Goal: Task Accomplishment & Management: Use online tool/utility

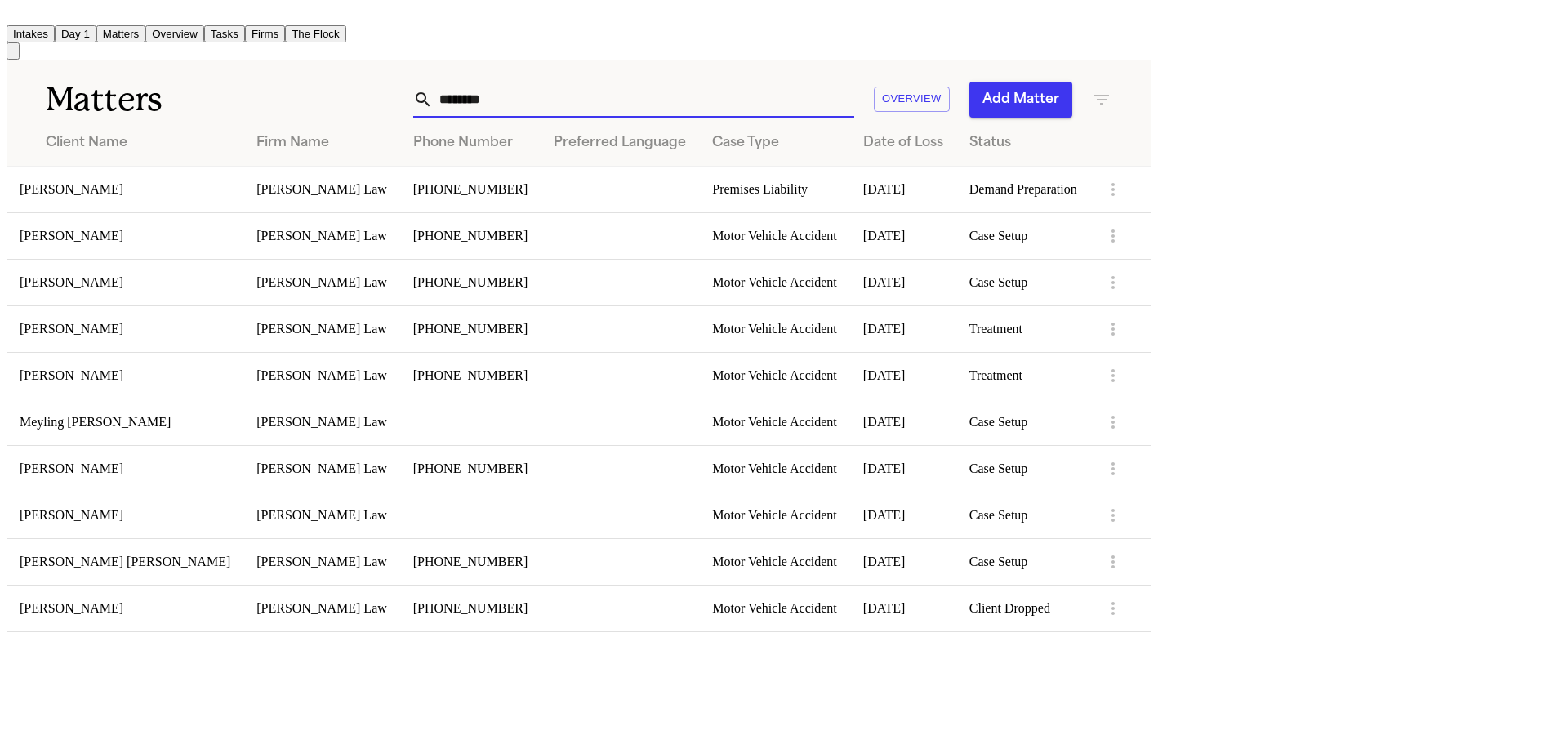
drag, startPoint x: 945, startPoint y: 92, endPoint x: 586, endPoint y: 96, distance: 359.0
click at [605, 109] on div "******** Overview Add Matter" at bounding box center [724, 99] width 772 height 36
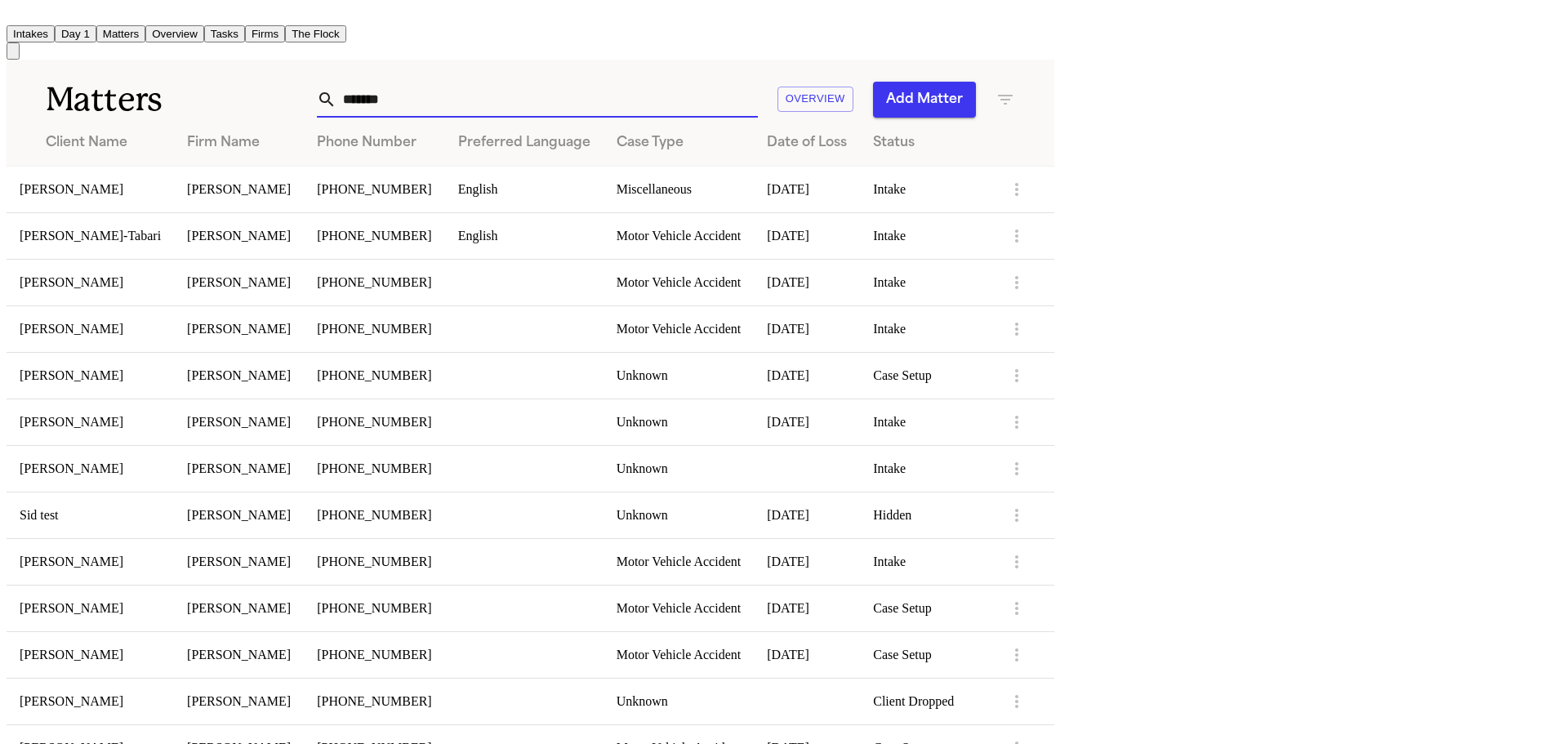
type input "*******"
click at [174, 280] on td "Won Chu" at bounding box center [90, 283] width 167 height 46
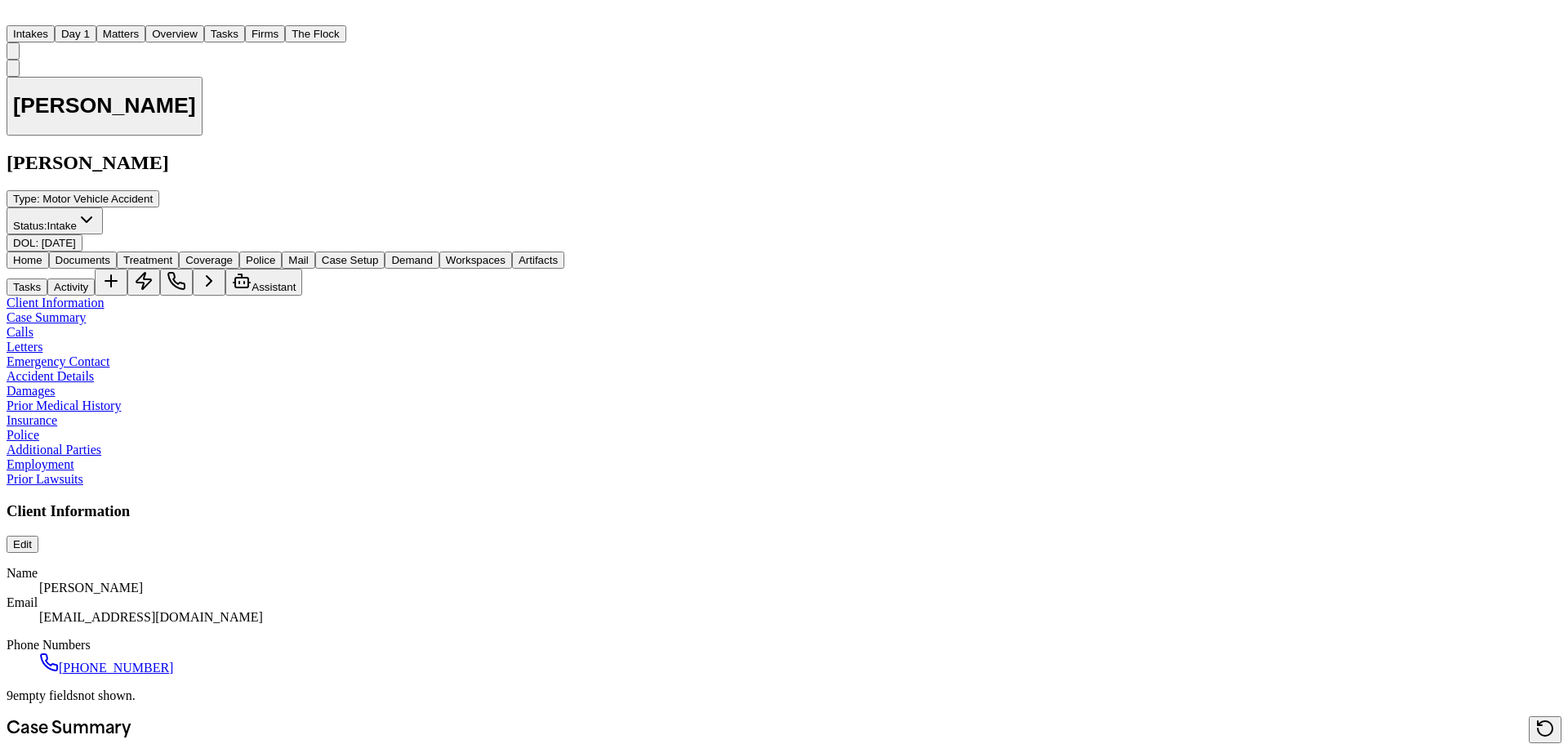
click at [110, 253] on span "Documents" at bounding box center [82, 259] width 55 height 13
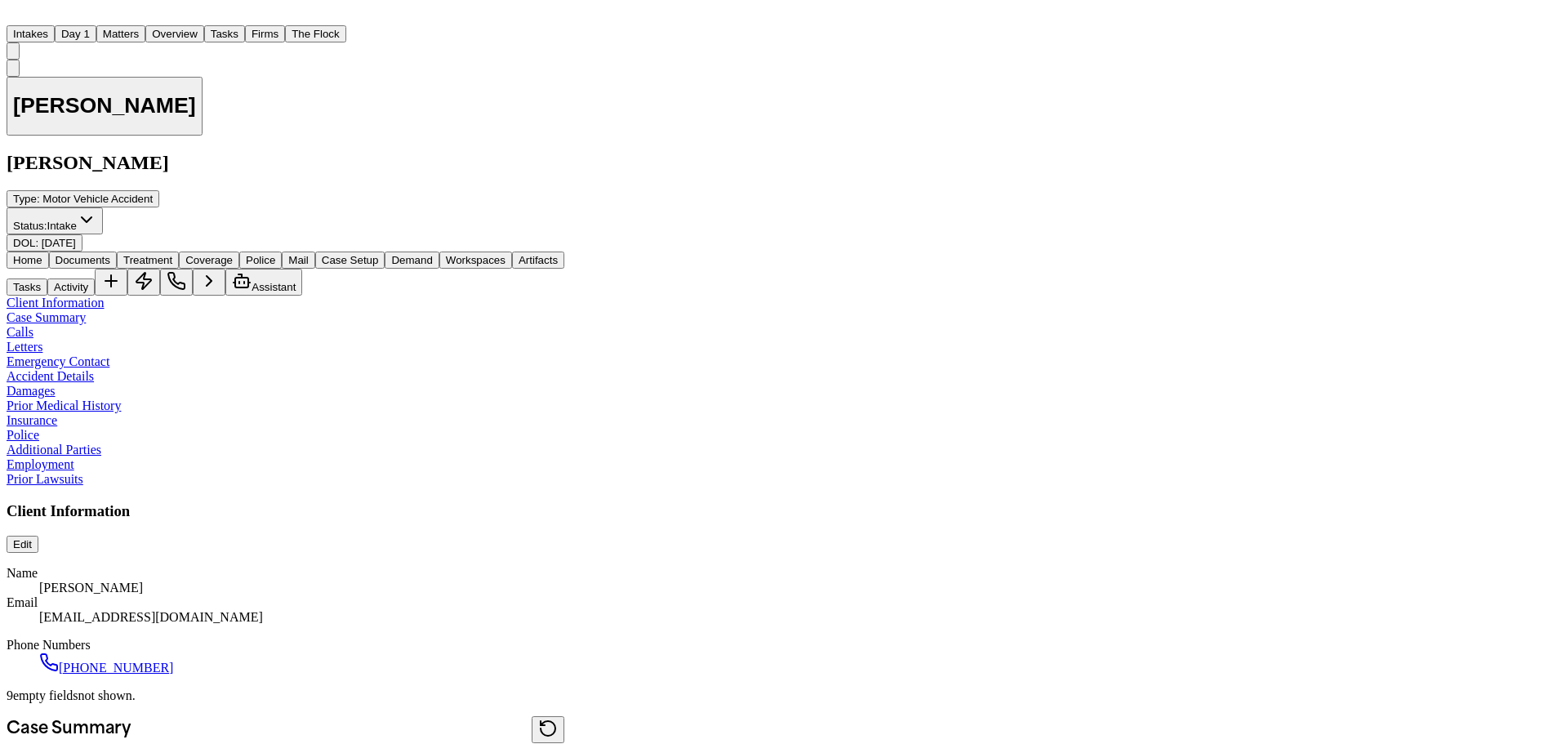
click at [43, 253] on span "Home" at bounding box center [28, 259] width 29 height 13
click at [145, 27] on button "Matters" at bounding box center [121, 34] width 49 height 17
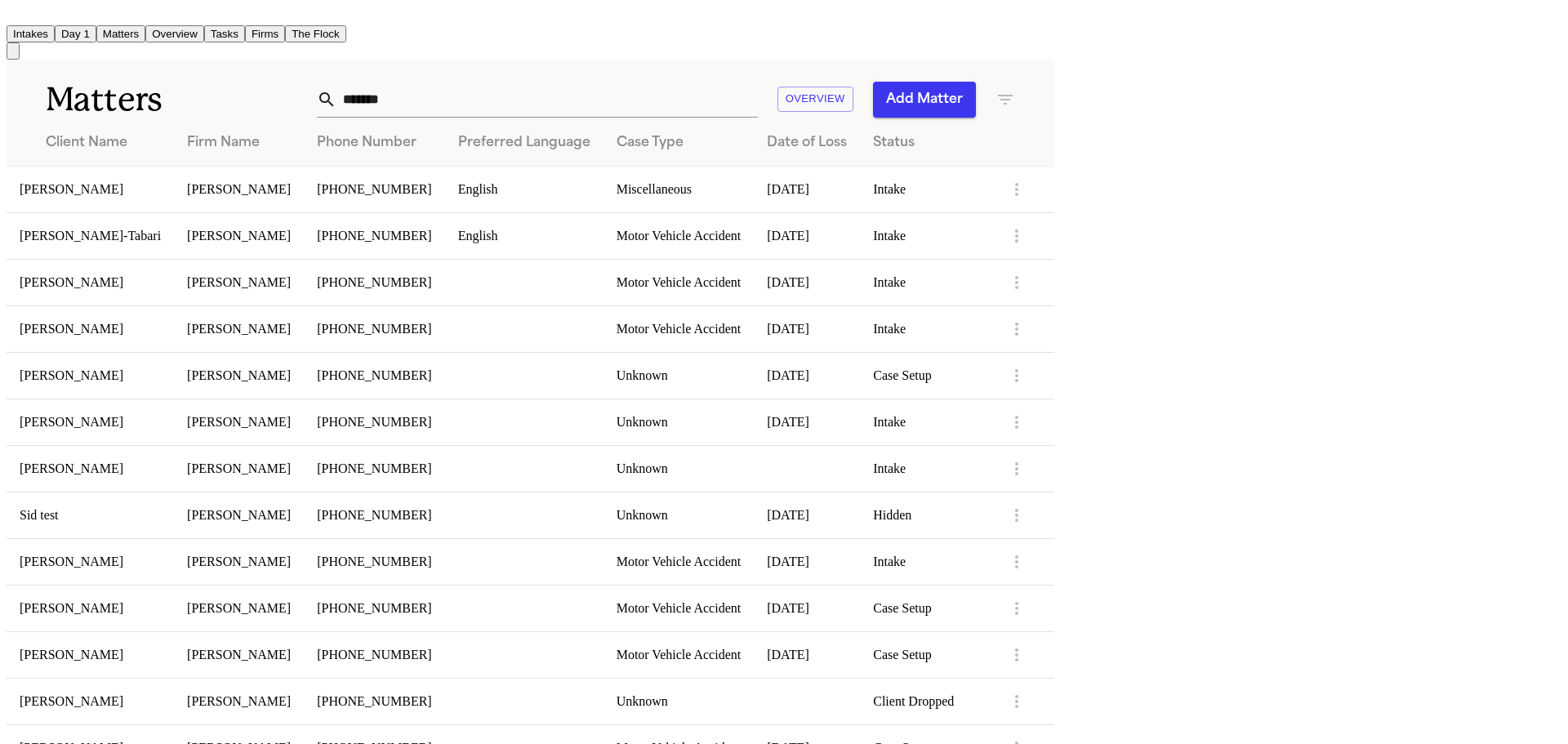
click at [174, 187] on td "Juko Chan" at bounding box center [90, 189] width 167 height 46
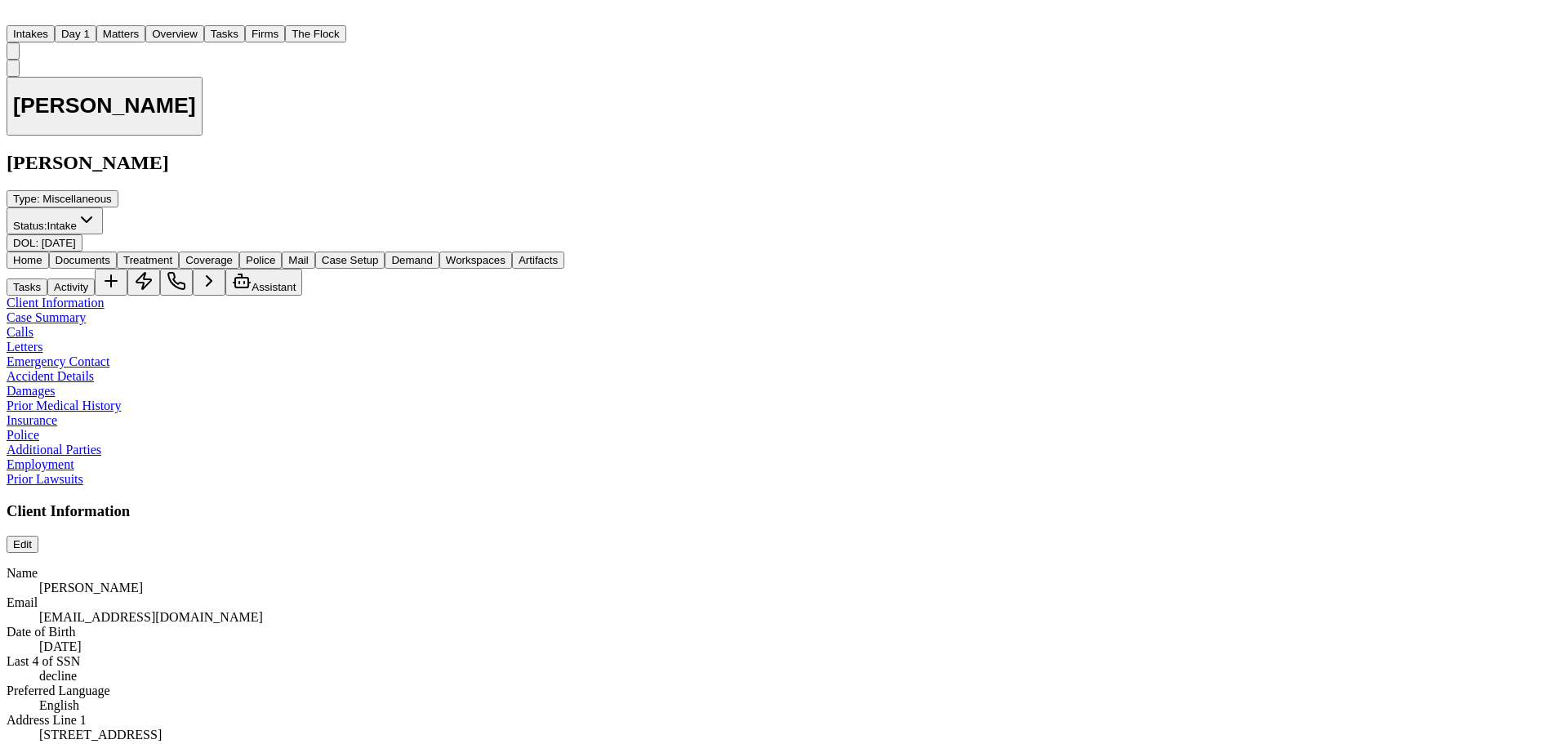
click at [145, 32] on button "Matters" at bounding box center [121, 34] width 49 height 17
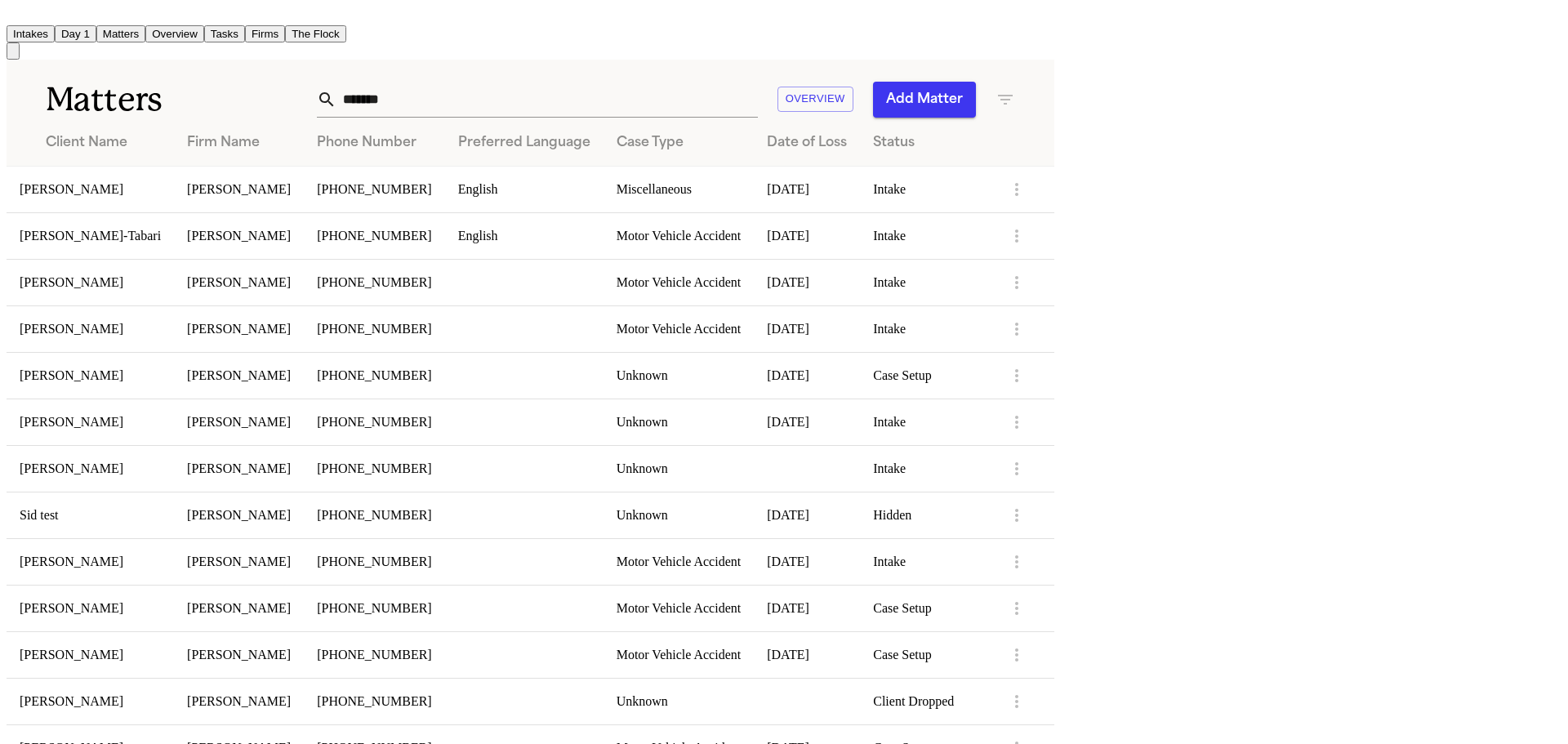
click at [604, 334] on td at bounding box center [525, 329] width 159 height 46
click at [304, 326] on td "[PERSON_NAME]" at bounding box center [239, 329] width 130 height 46
click at [138, 325] on td "[PERSON_NAME]" at bounding box center [90, 329] width 167 height 46
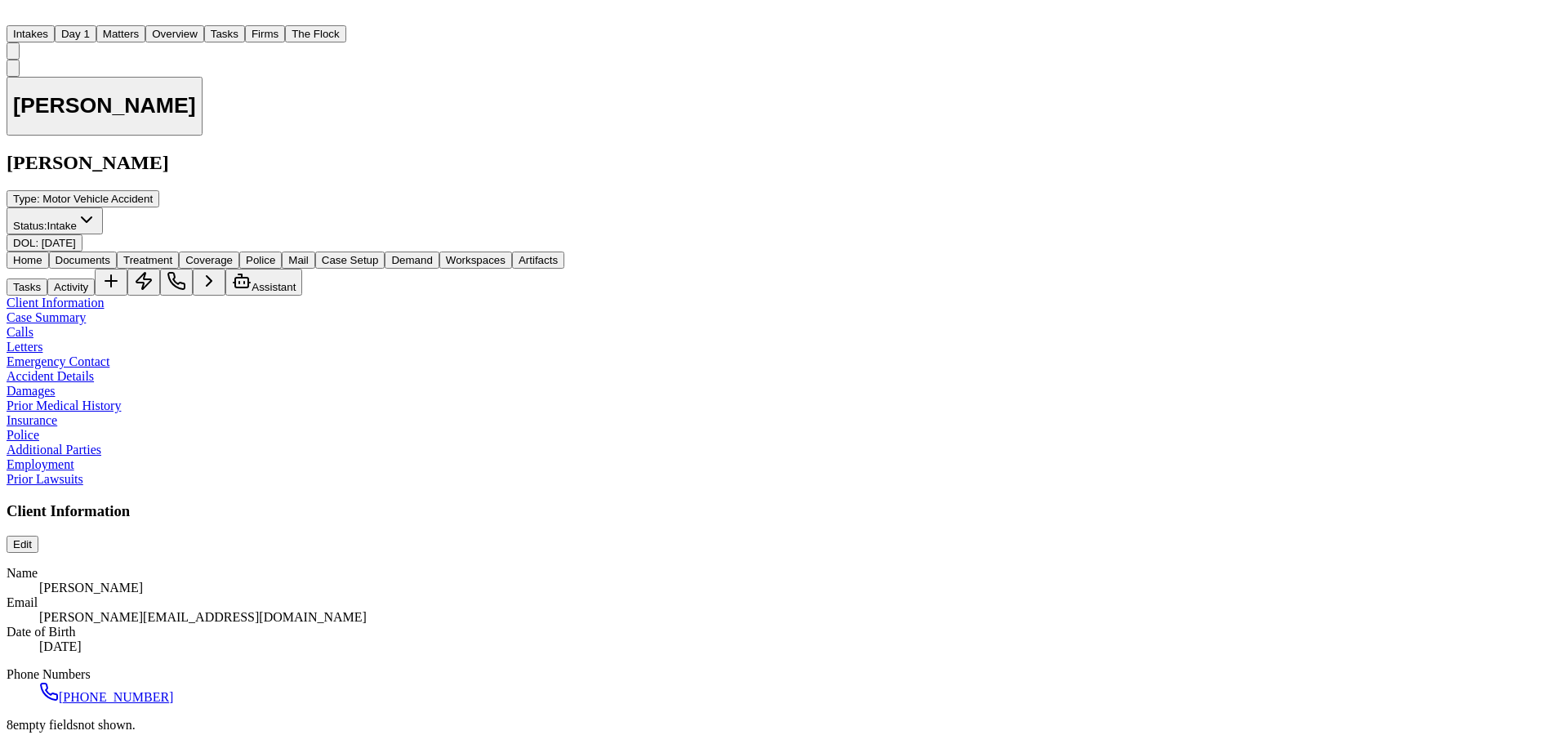
click at [106, 253] on span "Documents" at bounding box center [82, 259] width 55 height 13
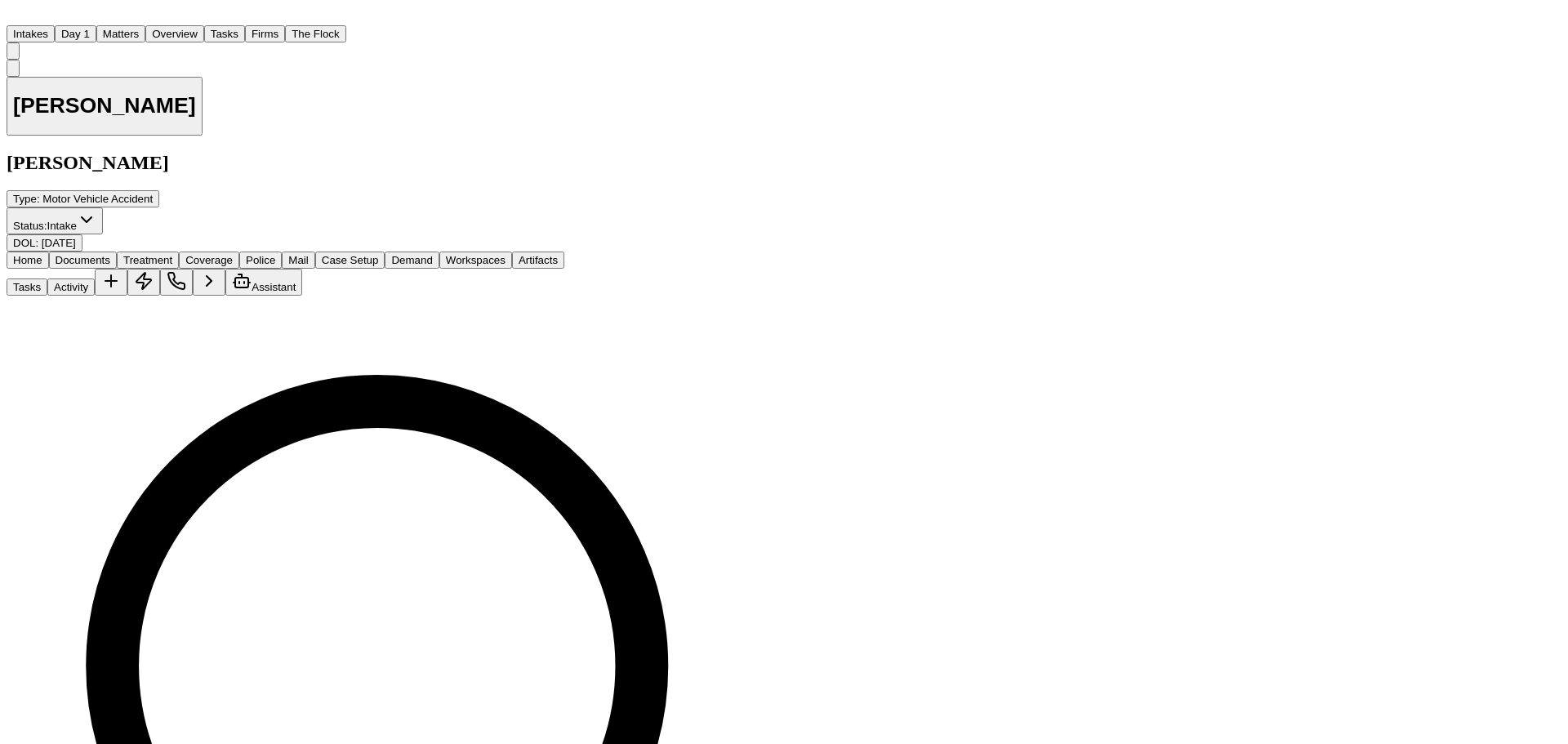
scroll to position [155, 0]
drag, startPoint x: 1100, startPoint y: 306, endPoint x: 1133, endPoint y: 201, distance: 110.1
click at [854, 116] on div "Alejandro Arriaga Gammill Type : Motor Vehicle Accident Status: Intake DOL : 20…" at bounding box center [430, 156] width 847 height 193
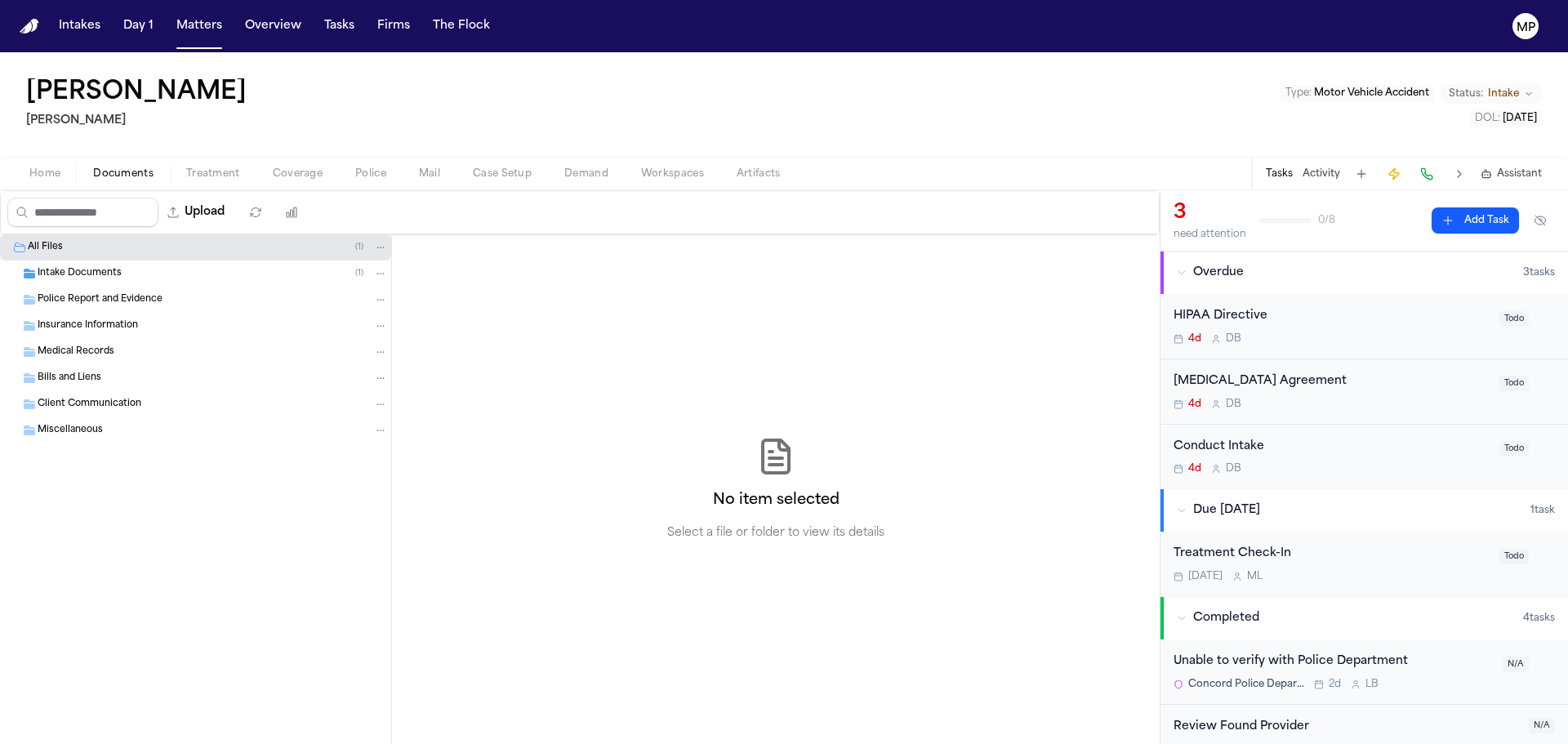
click at [55, 175] on span "Home" at bounding box center [45, 174] width 31 height 14
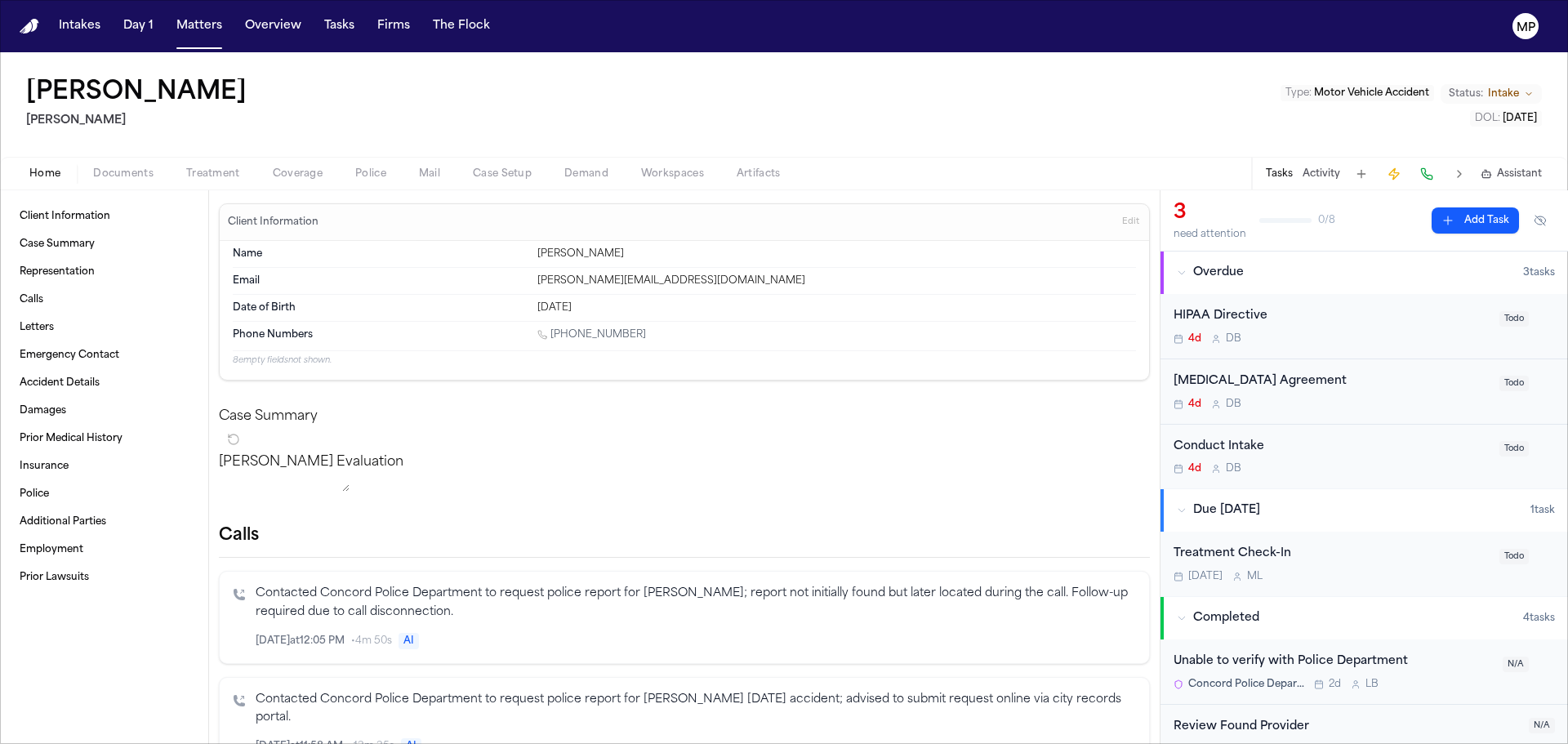
click at [140, 173] on span "Documents" at bounding box center [123, 174] width 60 height 14
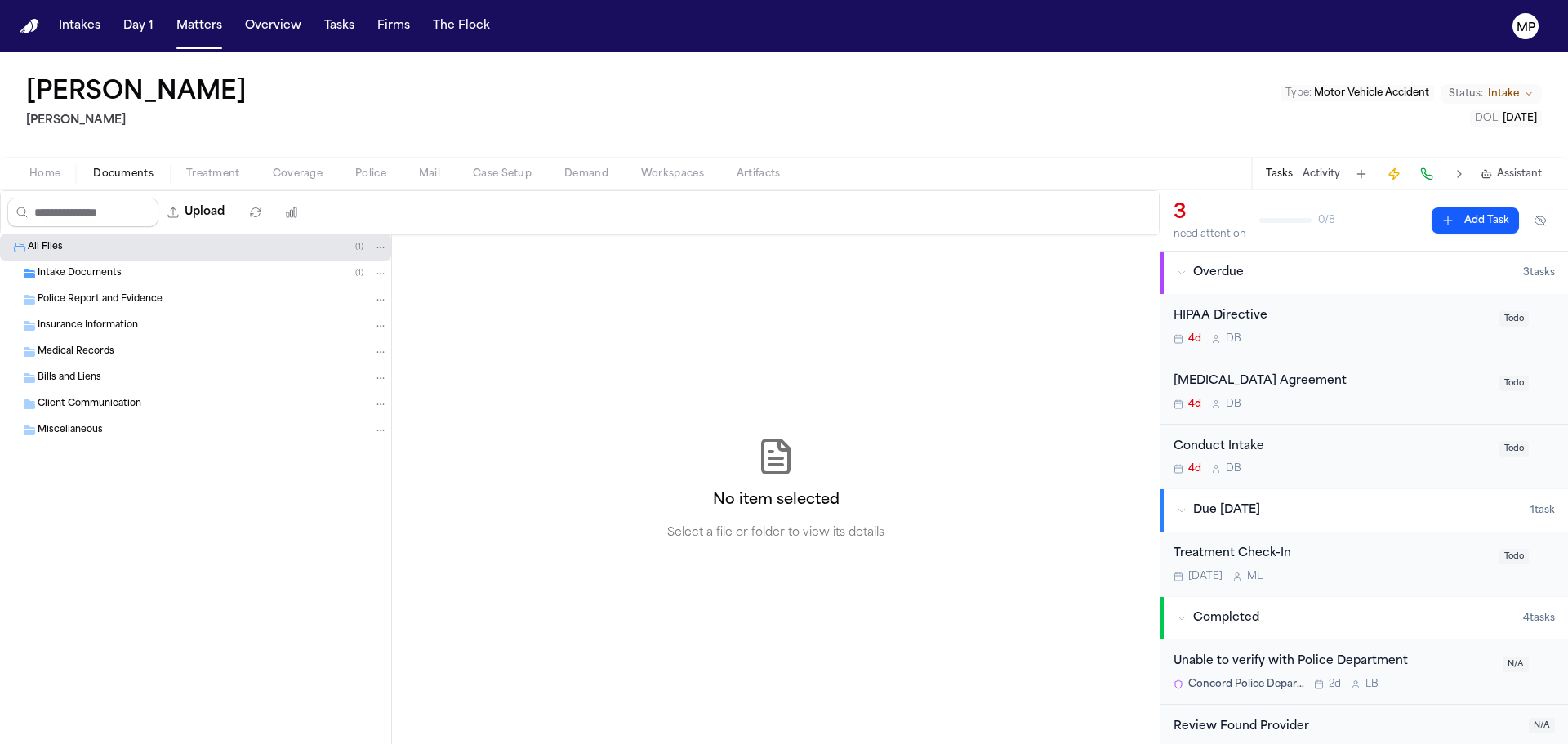
click at [67, 275] on span "Intake Documents" at bounding box center [79, 274] width 84 height 14
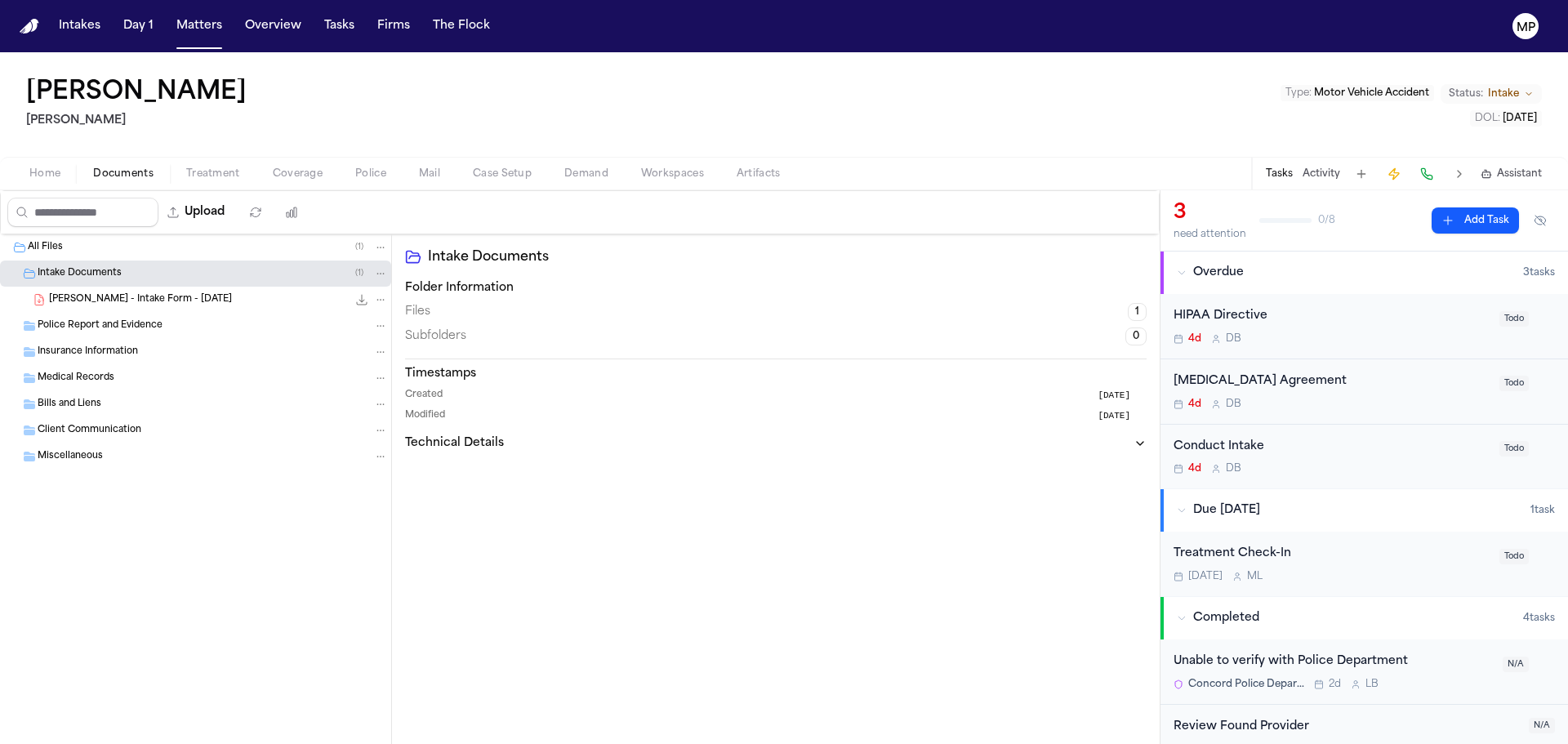
click at [69, 293] on span "[PERSON_NAME] - Intake Form - [DATE]" at bounding box center [140, 300] width 183 height 14
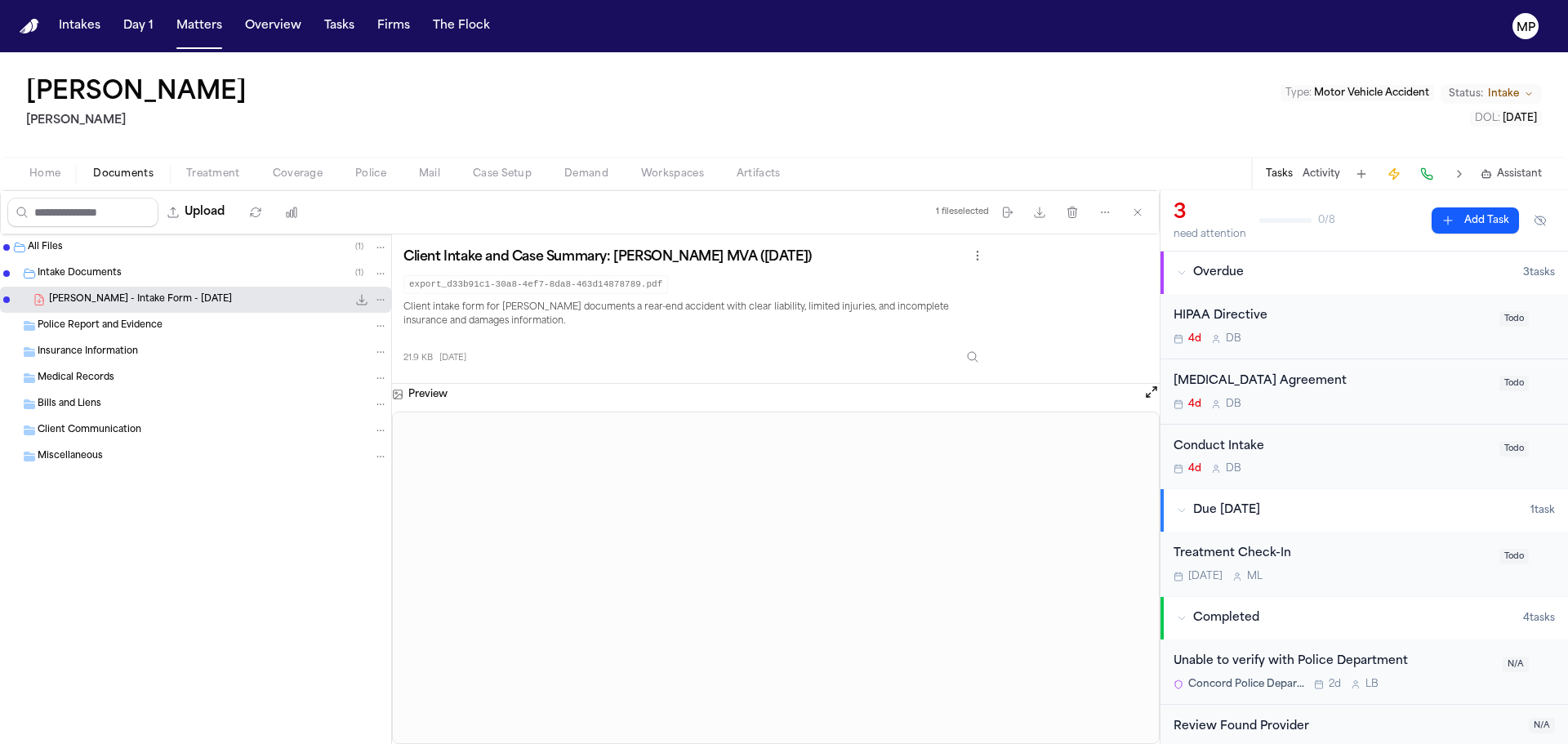
click at [34, 174] on span "Home" at bounding box center [45, 174] width 31 height 14
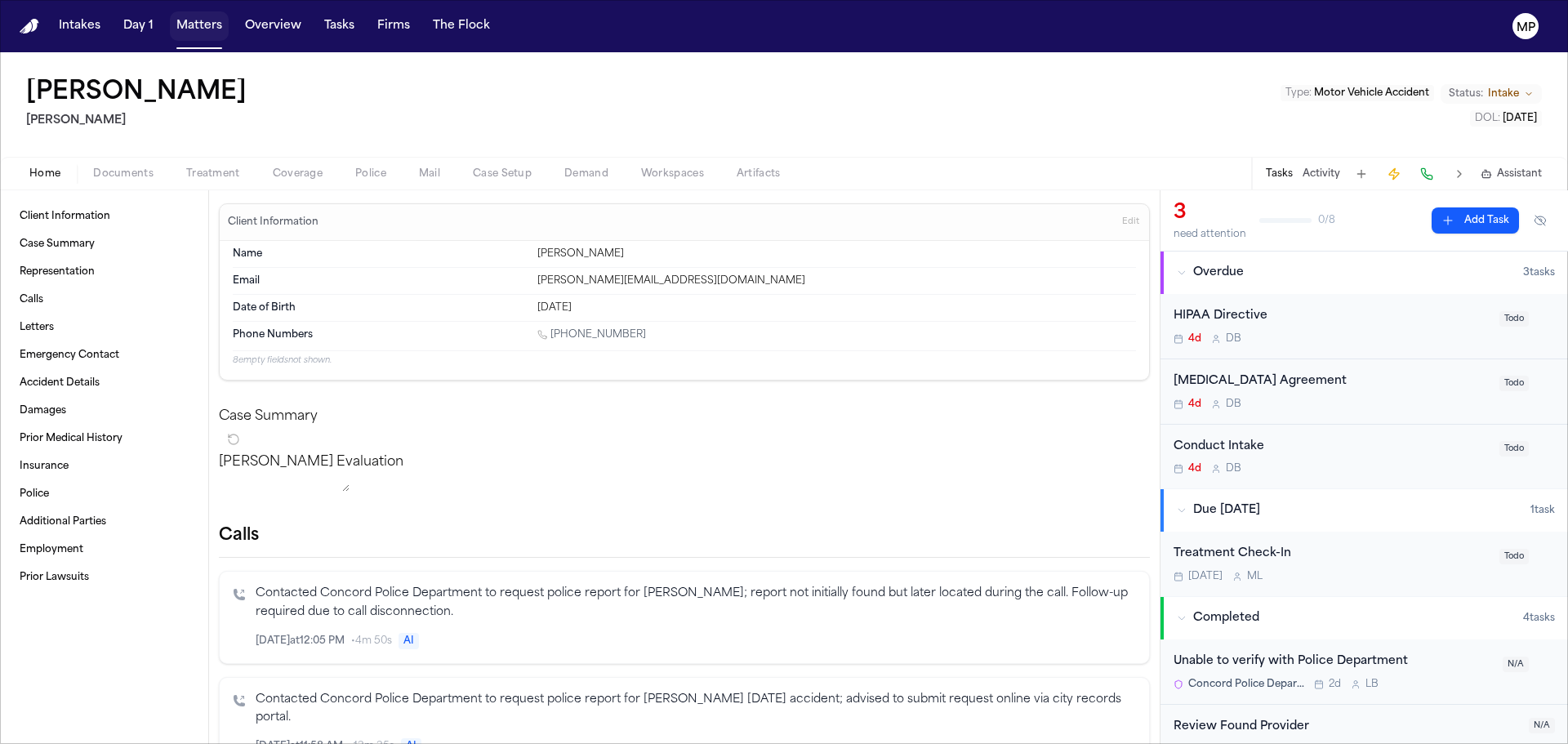
click at [201, 20] on button "Matters" at bounding box center [199, 26] width 59 height 29
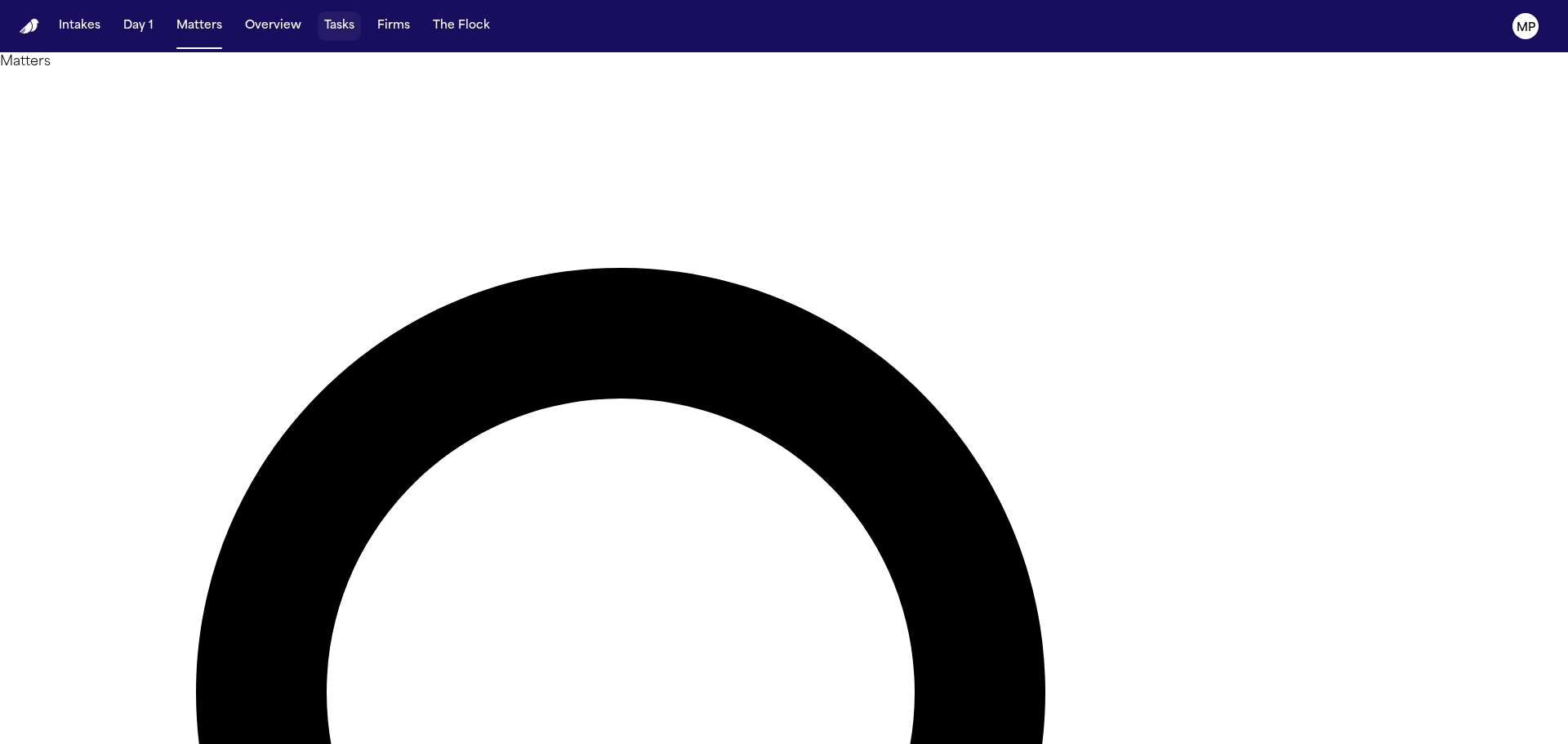
click at [326, 31] on button "Tasks" at bounding box center [339, 26] width 44 height 29
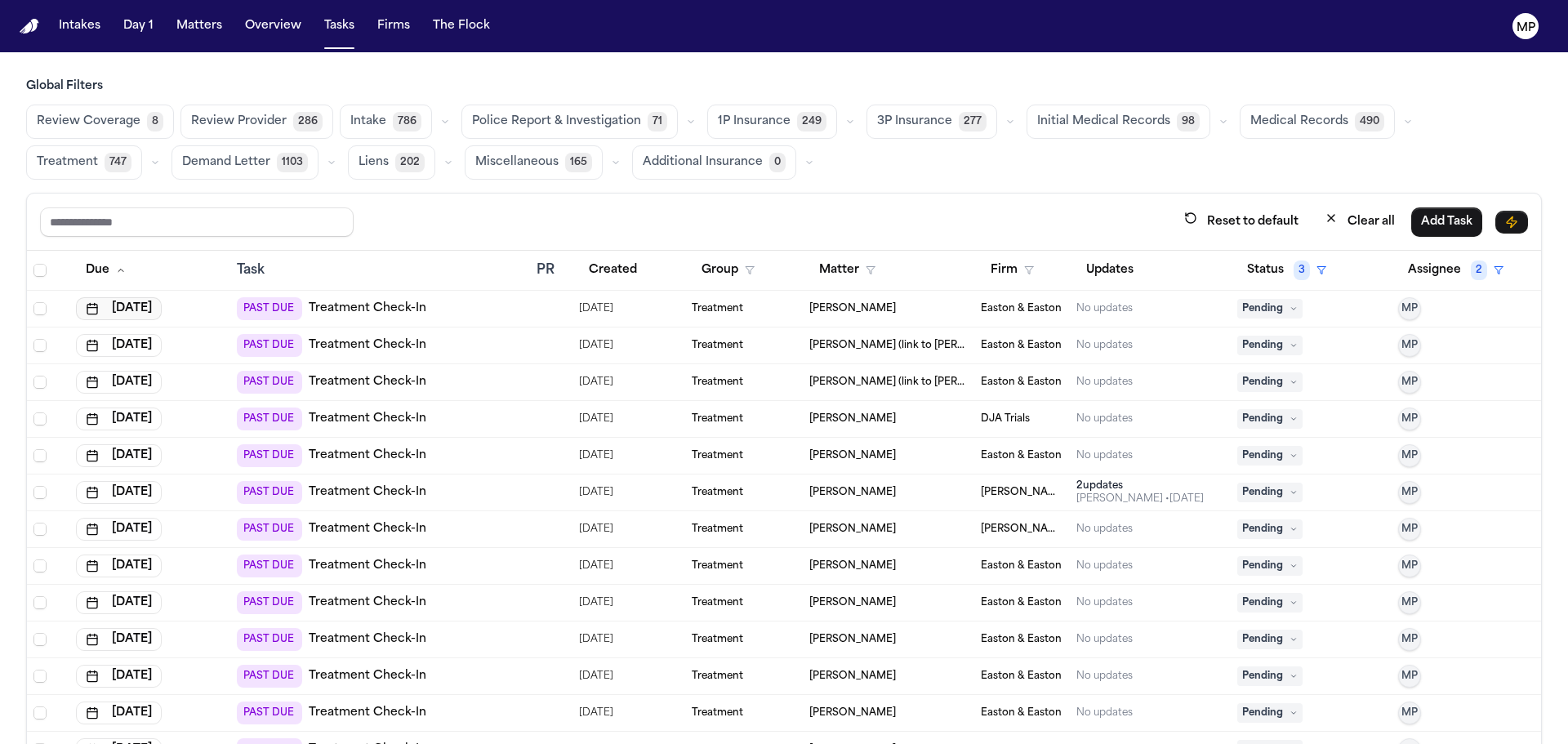
click at [146, 311] on button "[DATE]" at bounding box center [118, 309] width 86 height 23
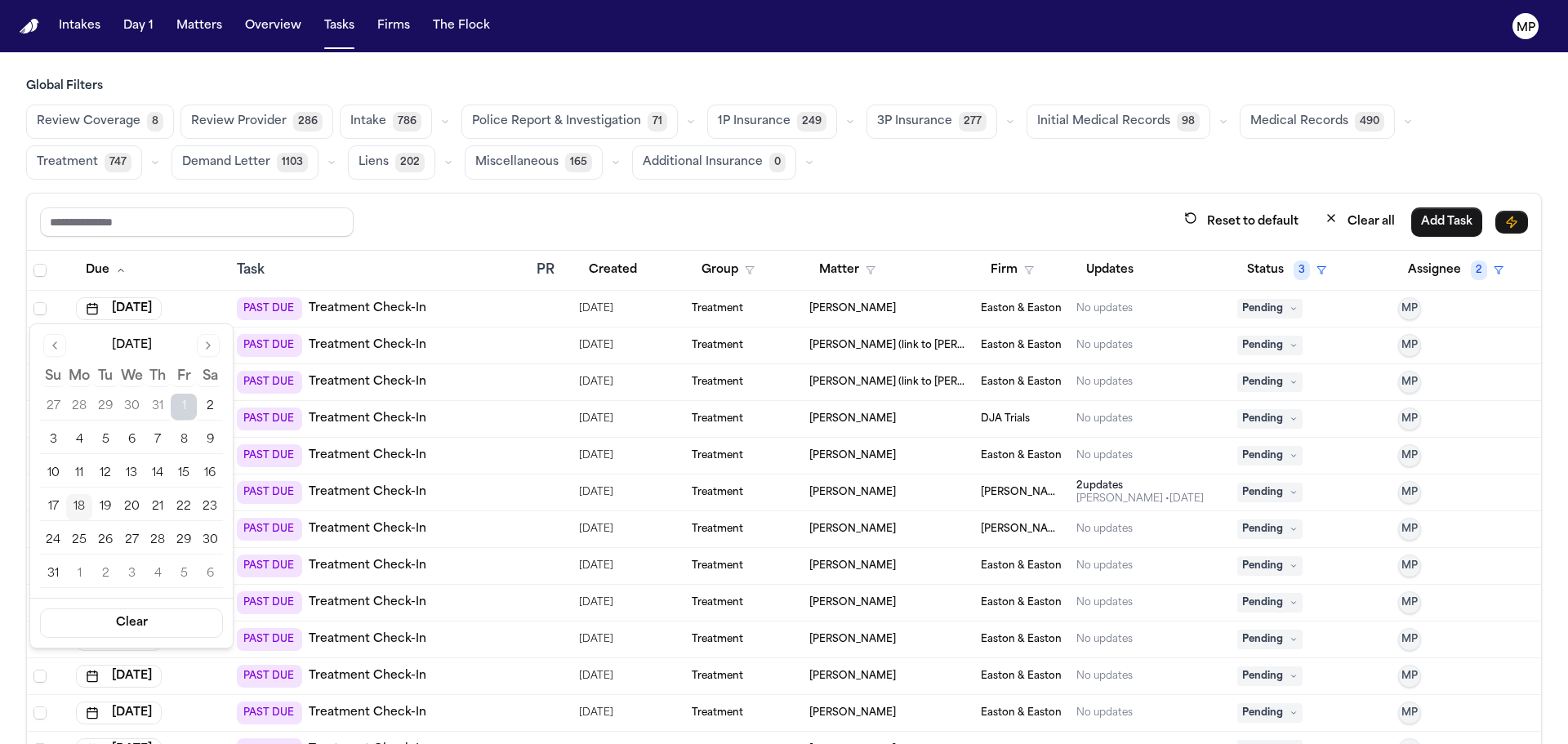
click at [86, 508] on button "18" at bounding box center [78, 507] width 26 height 26
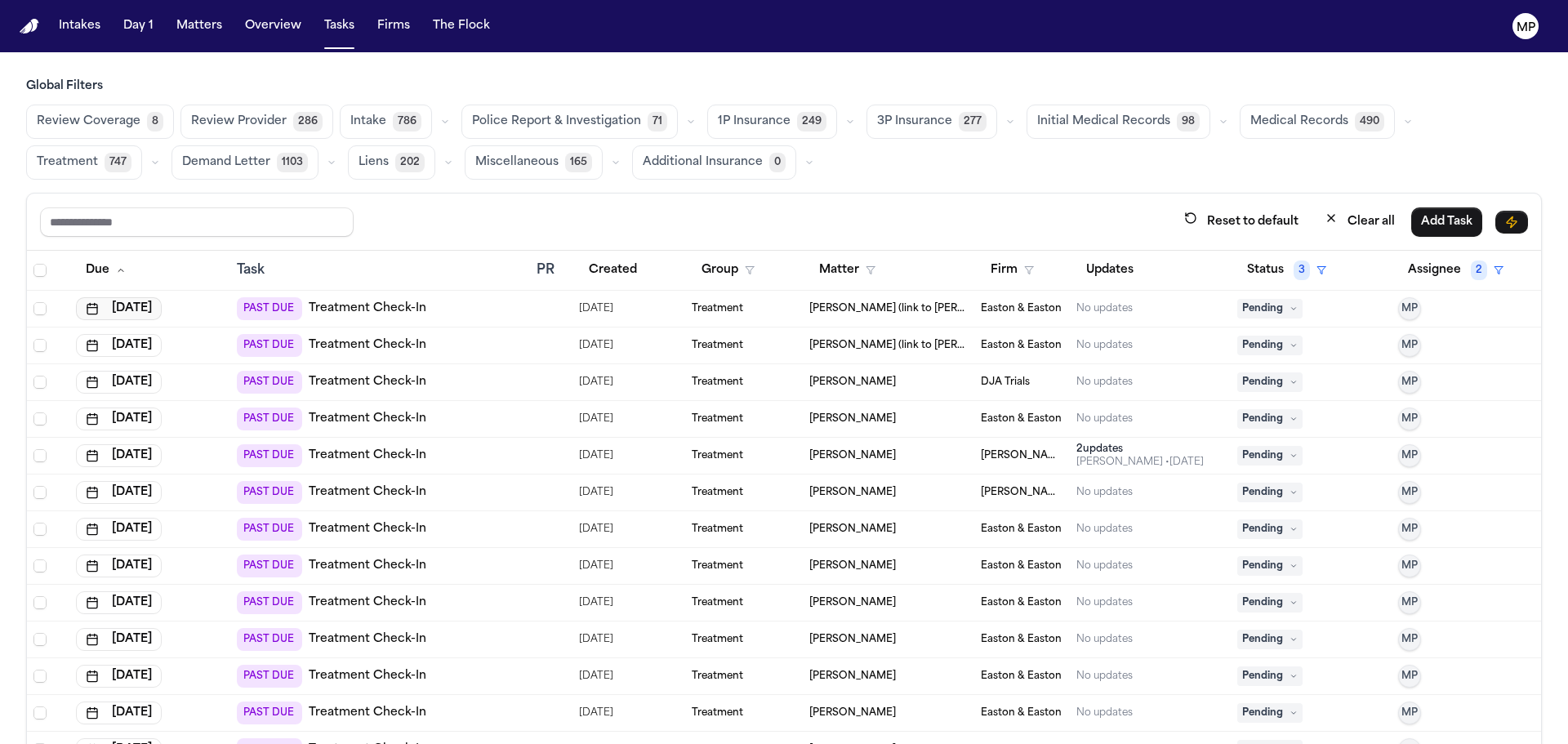
click at [131, 311] on button "[DATE]" at bounding box center [118, 309] width 86 height 23
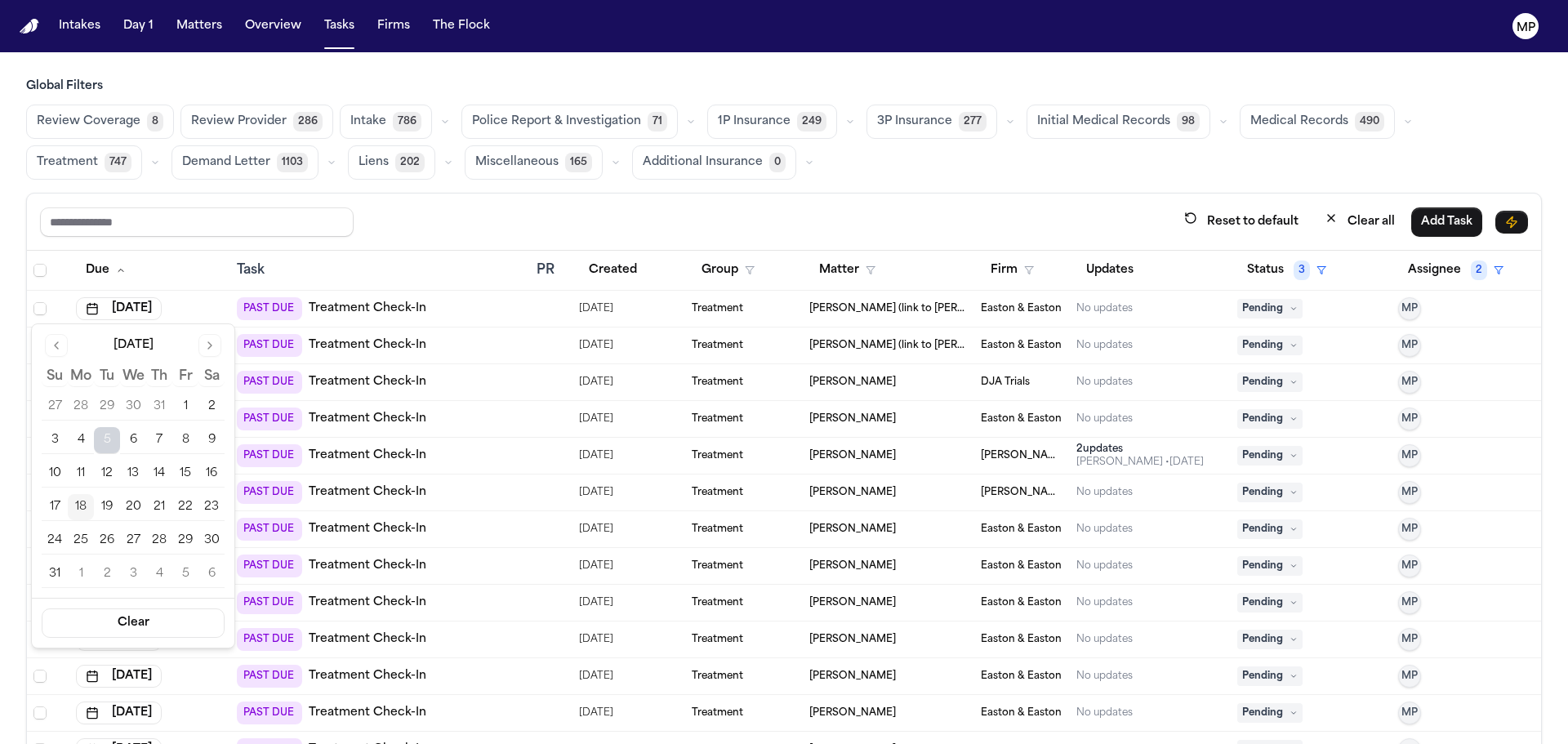
click at [78, 505] on button "18" at bounding box center [80, 507] width 26 height 26
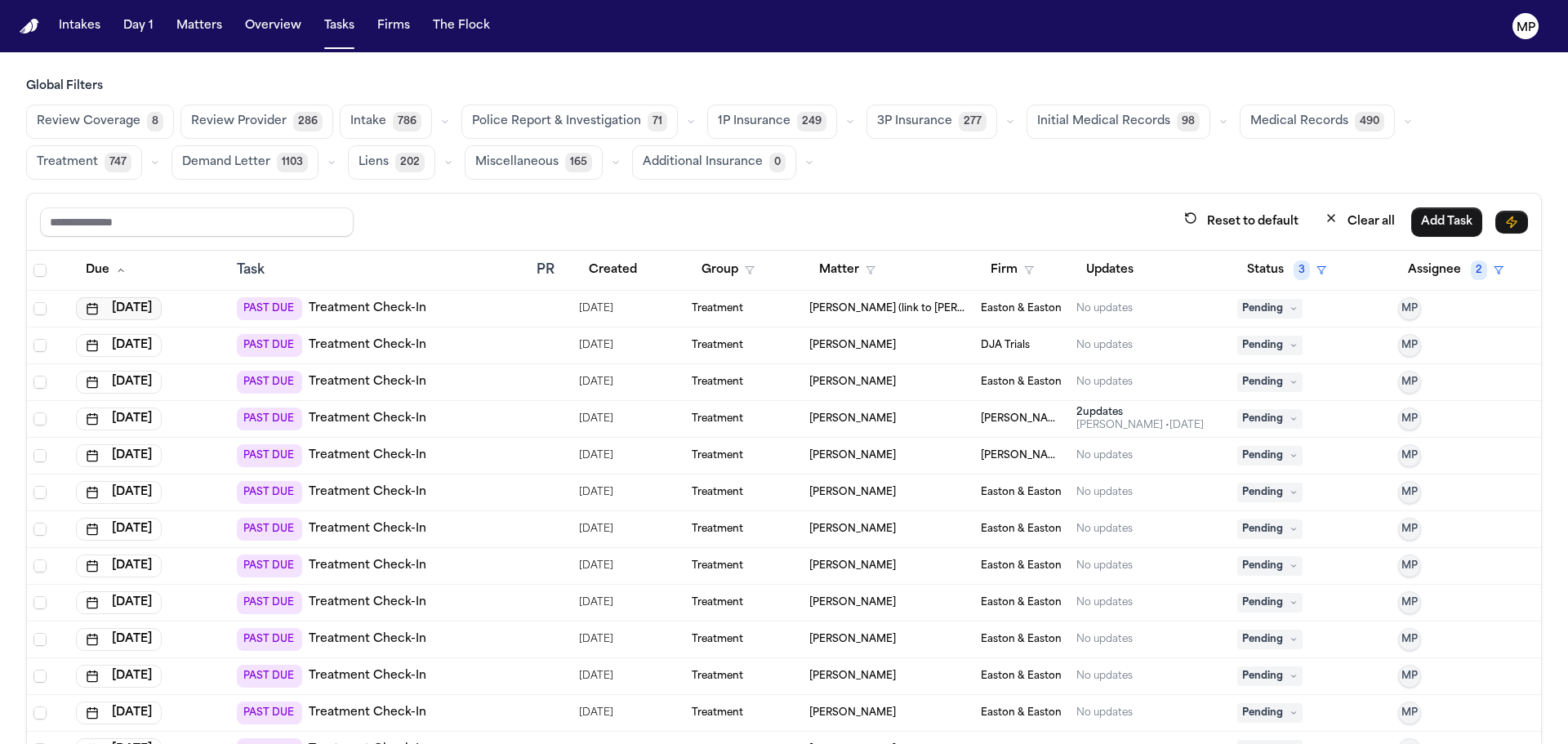
click at [132, 304] on button "[DATE]" at bounding box center [118, 309] width 86 height 23
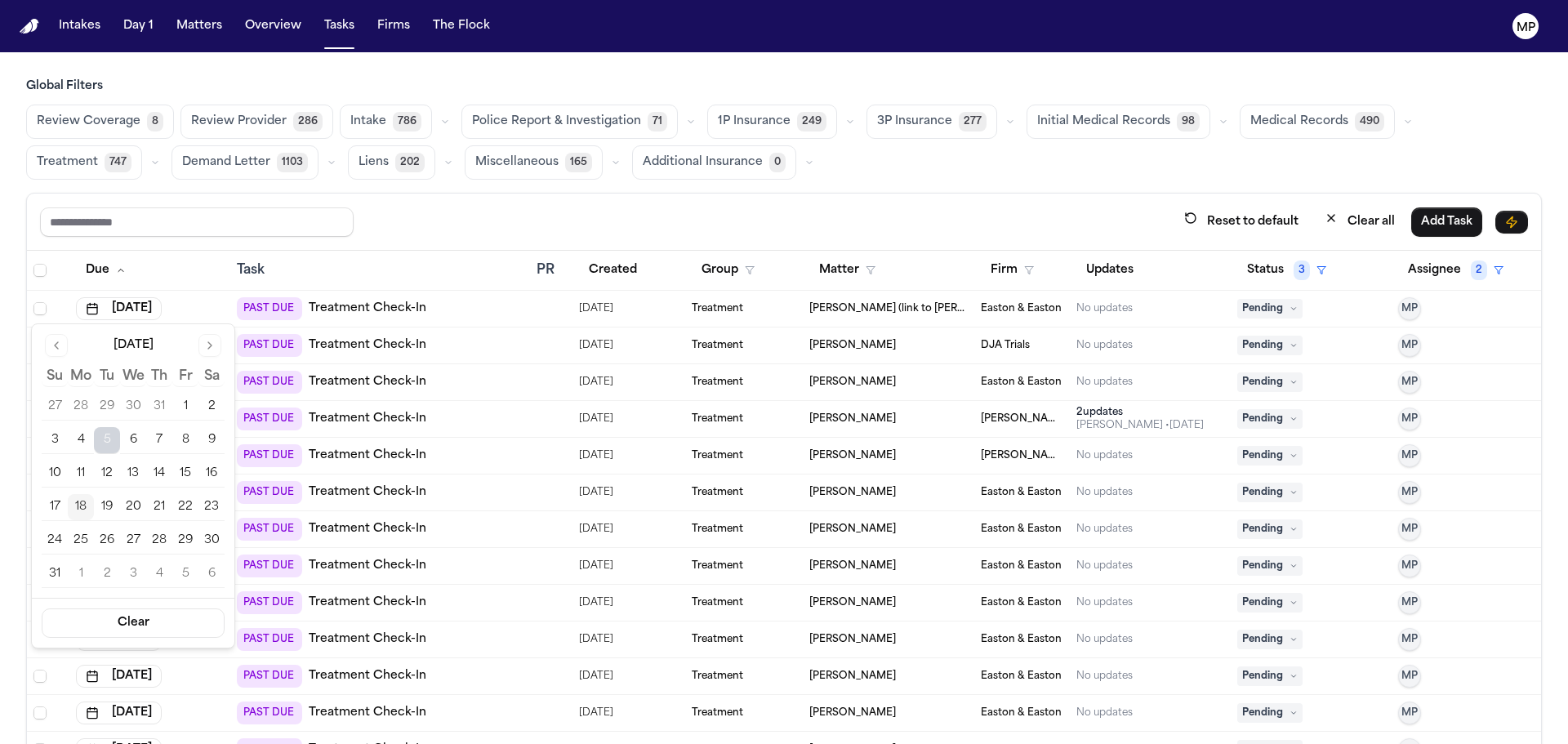
click at [73, 504] on button "18" at bounding box center [80, 507] width 26 height 26
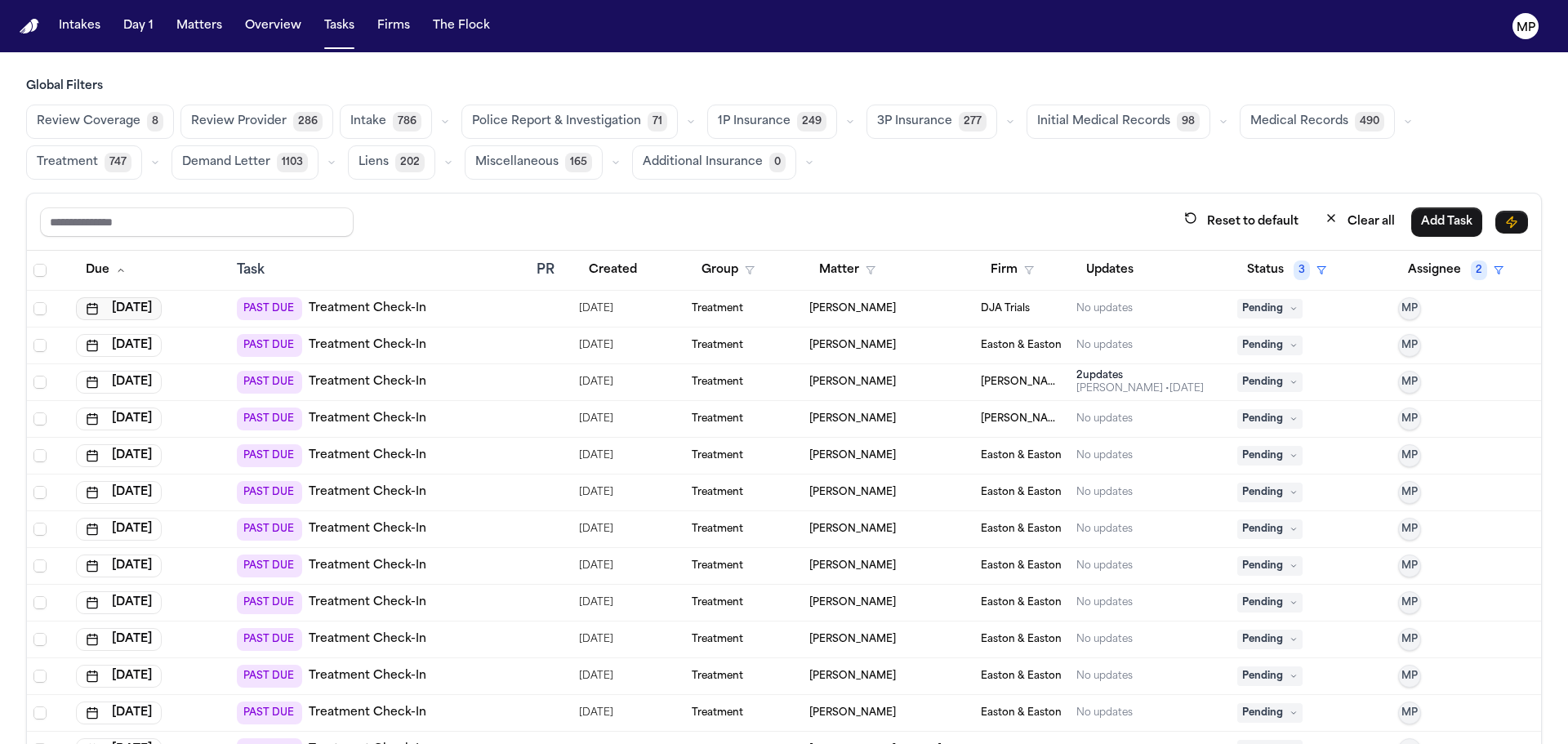
click at [135, 300] on button "[DATE]" at bounding box center [118, 309] width 86 height 23
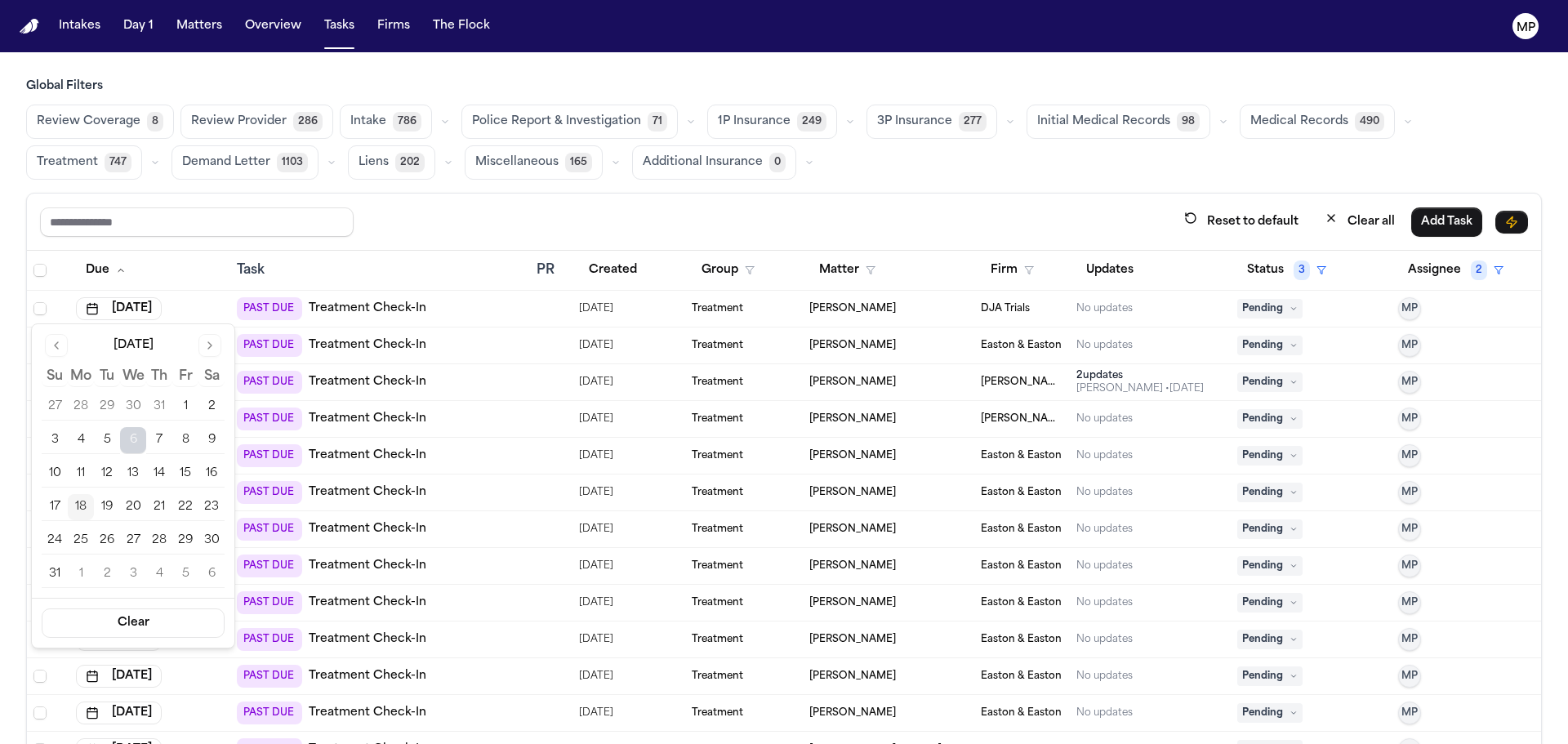
click at [85, 506] on button "18" at bounding box center [80, 507] width 26 height 26
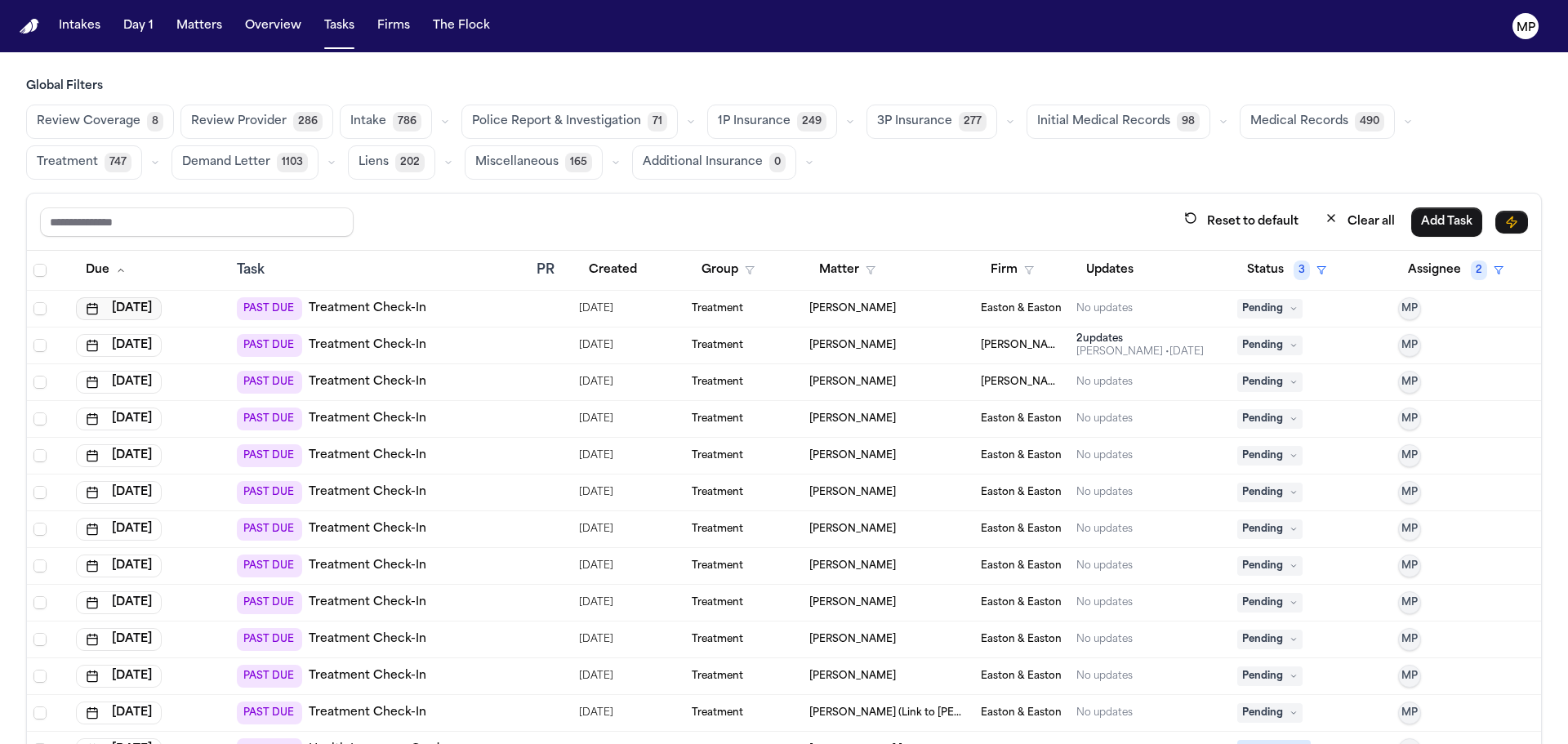
click at [140, 305] on button "[DATE]" at bounding box center [118, 309] width 86 height 23
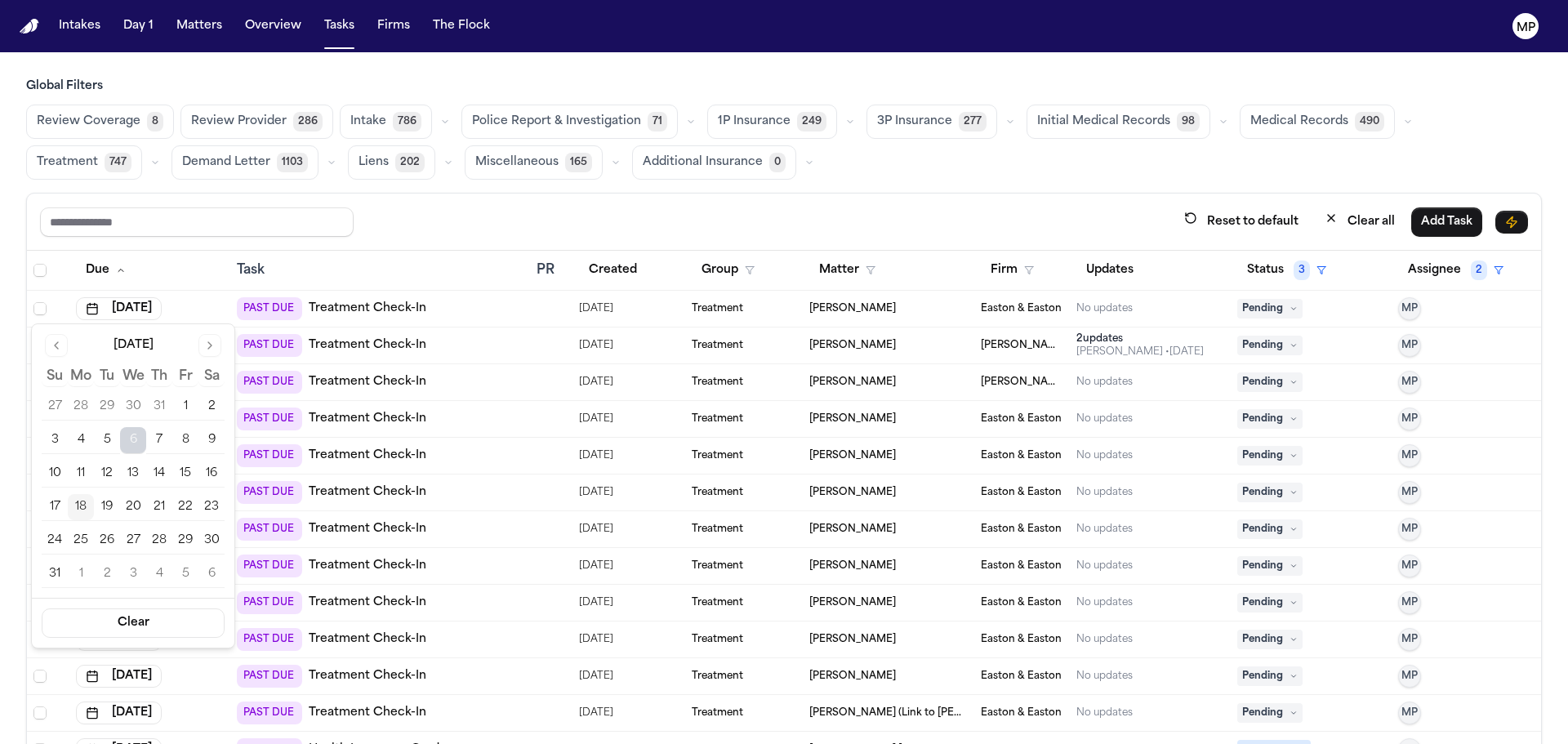
click at [75, 501] on button "18" at bounding box center [80, 507] width 26 height 26
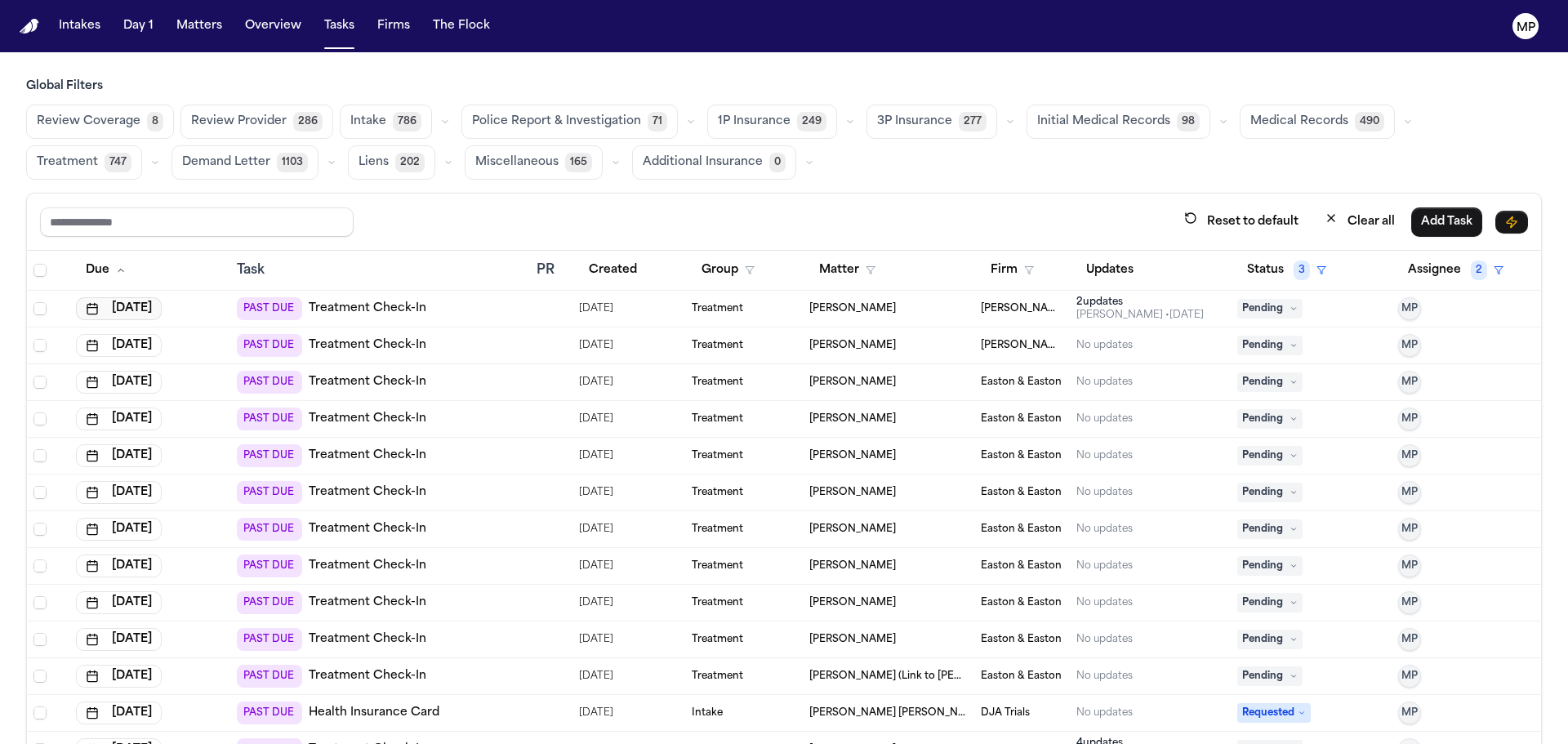
click at [149, 310] on button "[DATE]" at bounding box center [118, 309] width 86 height 23
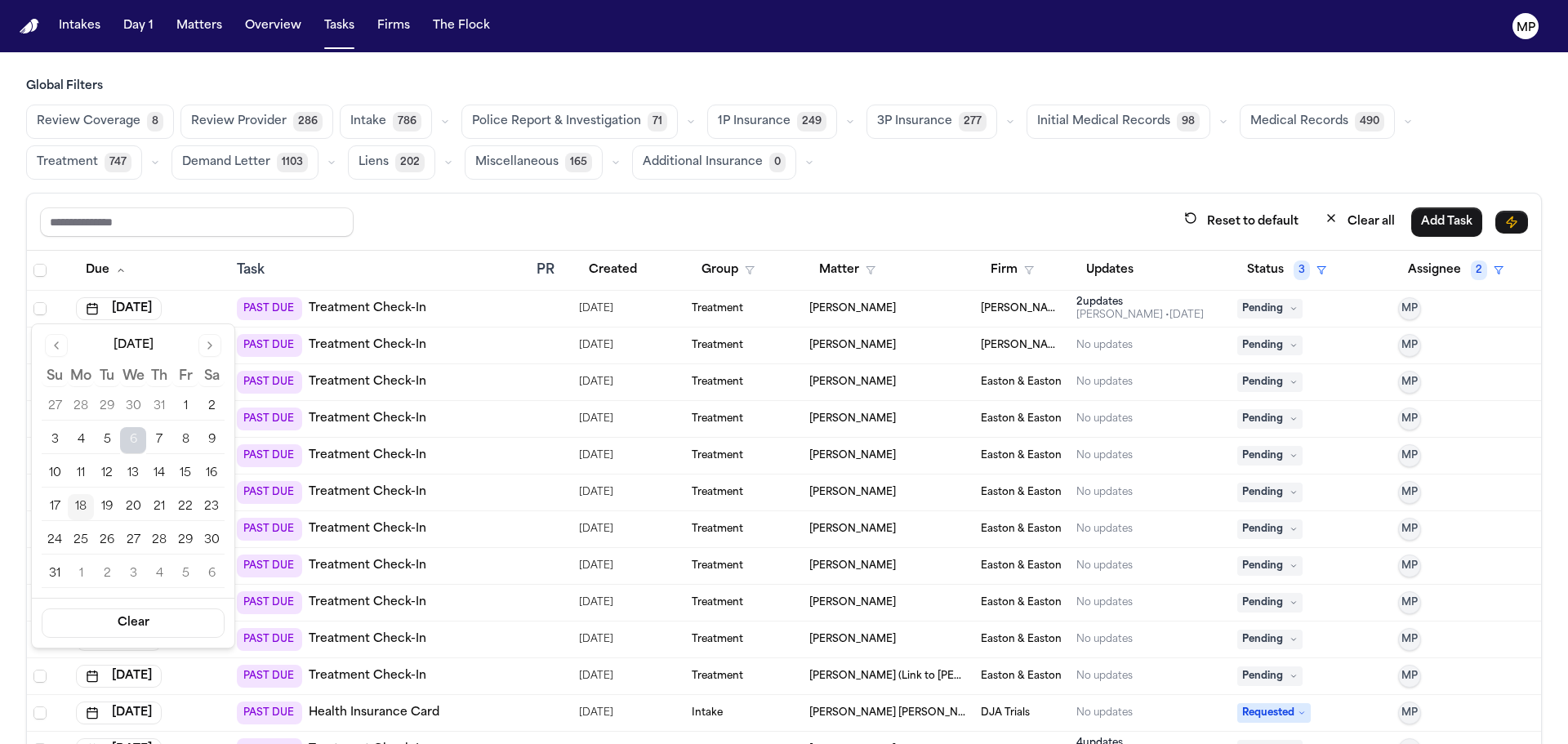
click at [79, 505] on button "18" at bounding box center [80, 507] width 26 height 26
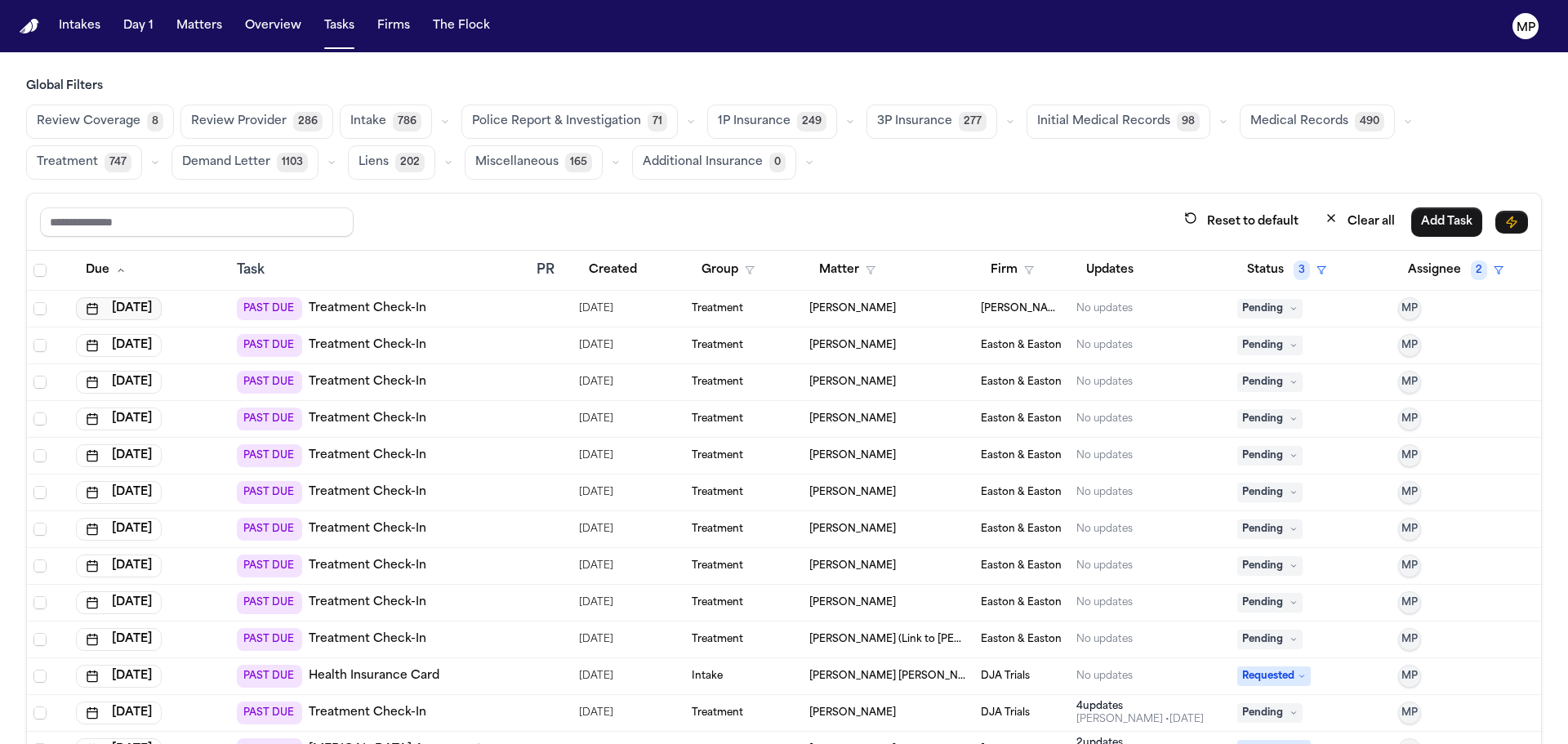
click at [162, 312] on button "[DATE]" at bounding box center [118, 309] width 86 height 23
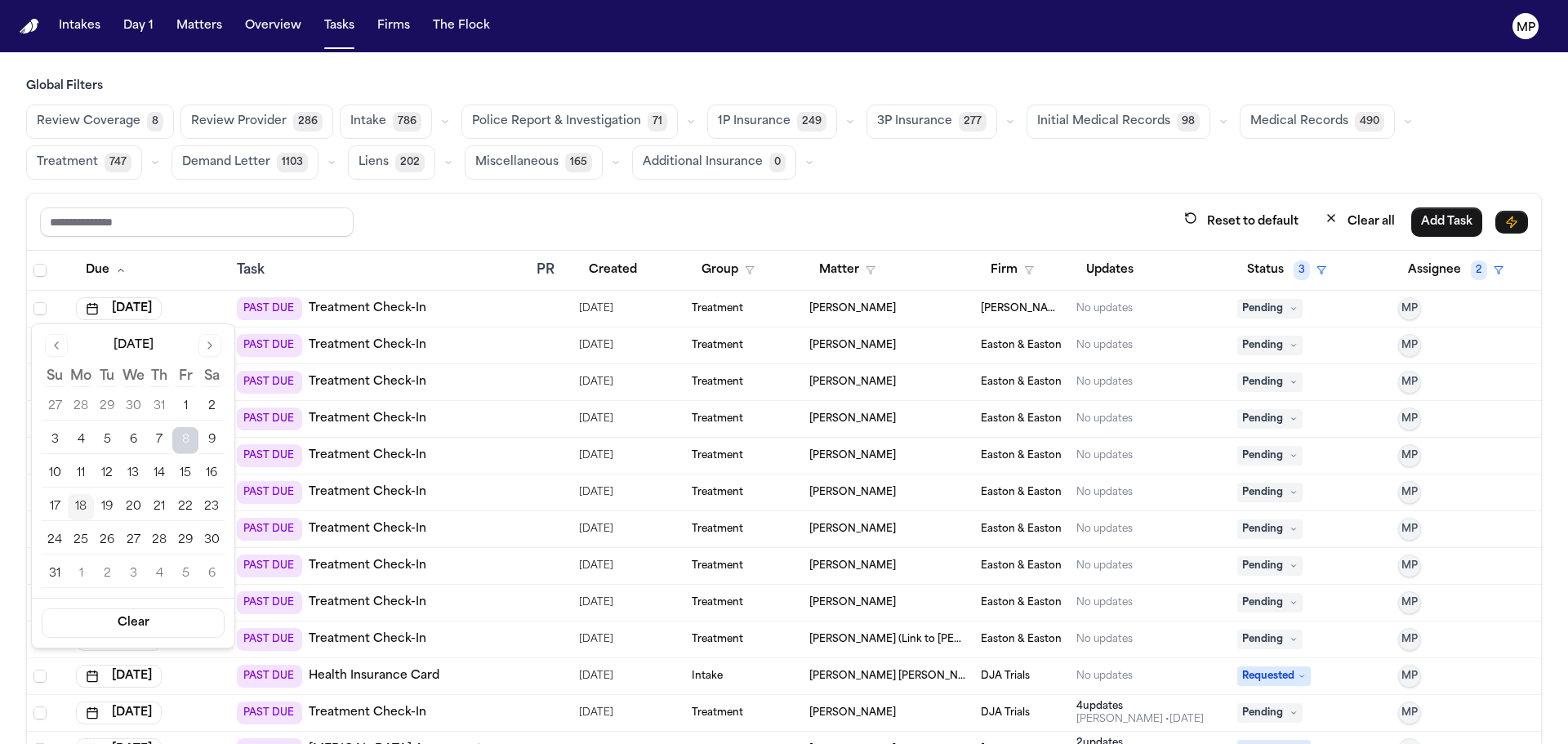
drag, startPoint x: 84, startPoint y: 512, endPoint x: 92, endPoint y: 490, distance: 23.4
click at [84, 512] on button "18" at bounding box center [80, 507] width 26 height 26
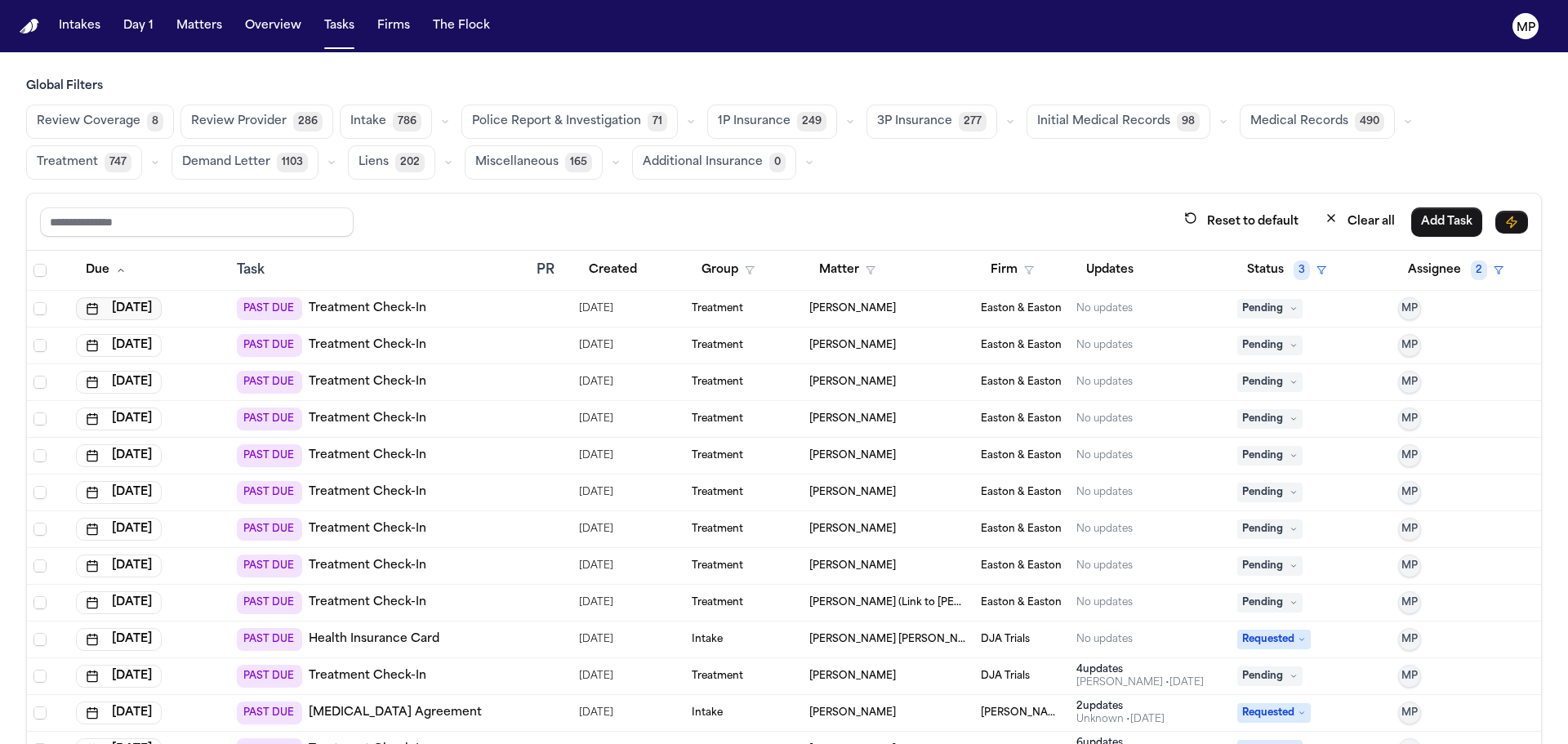
click at [144, 308] on button "[DATE]" at bounding box center [118, 309] width 86 height 23
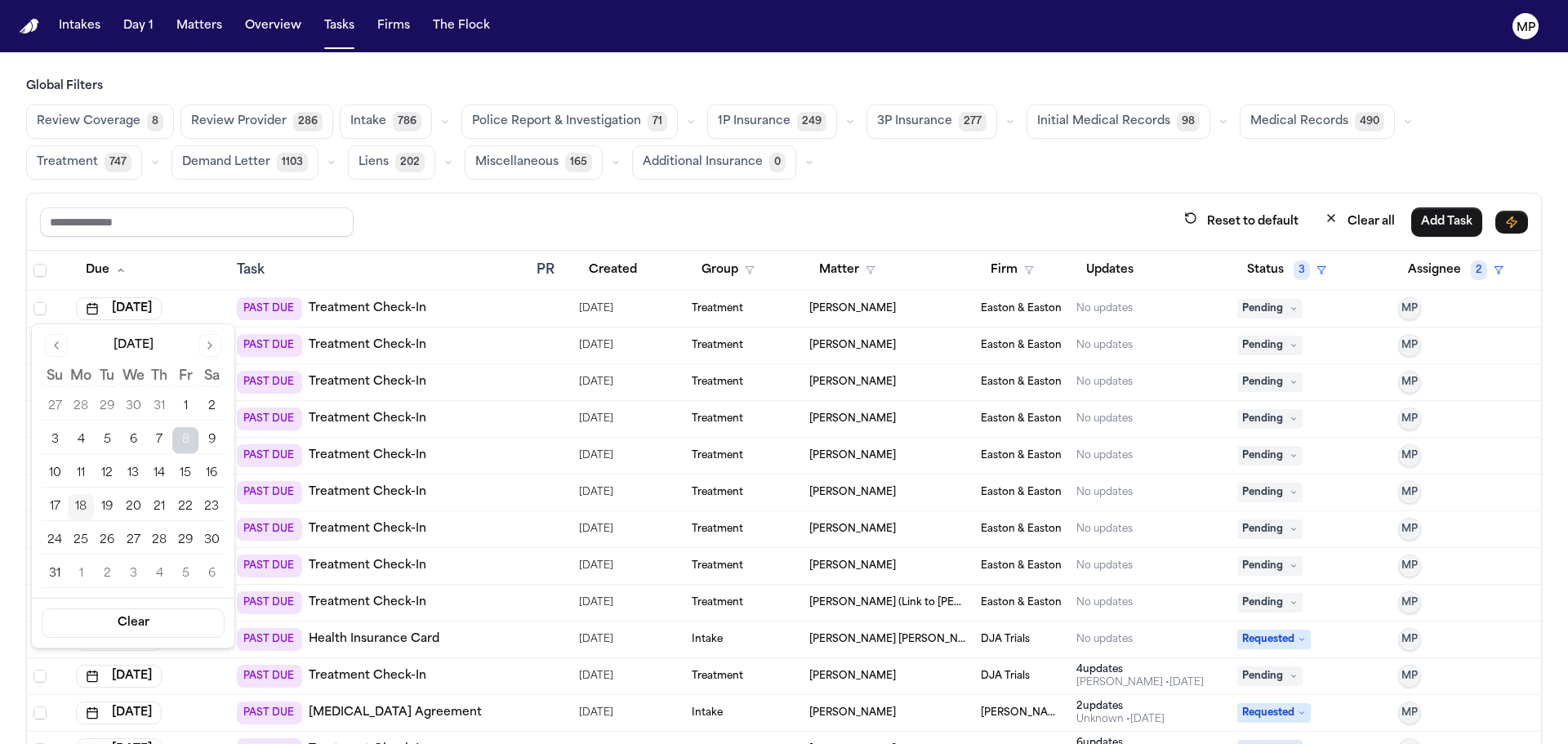
click at [81, 516] on button "18" at bounding box center [80, 507] width 26 height 26
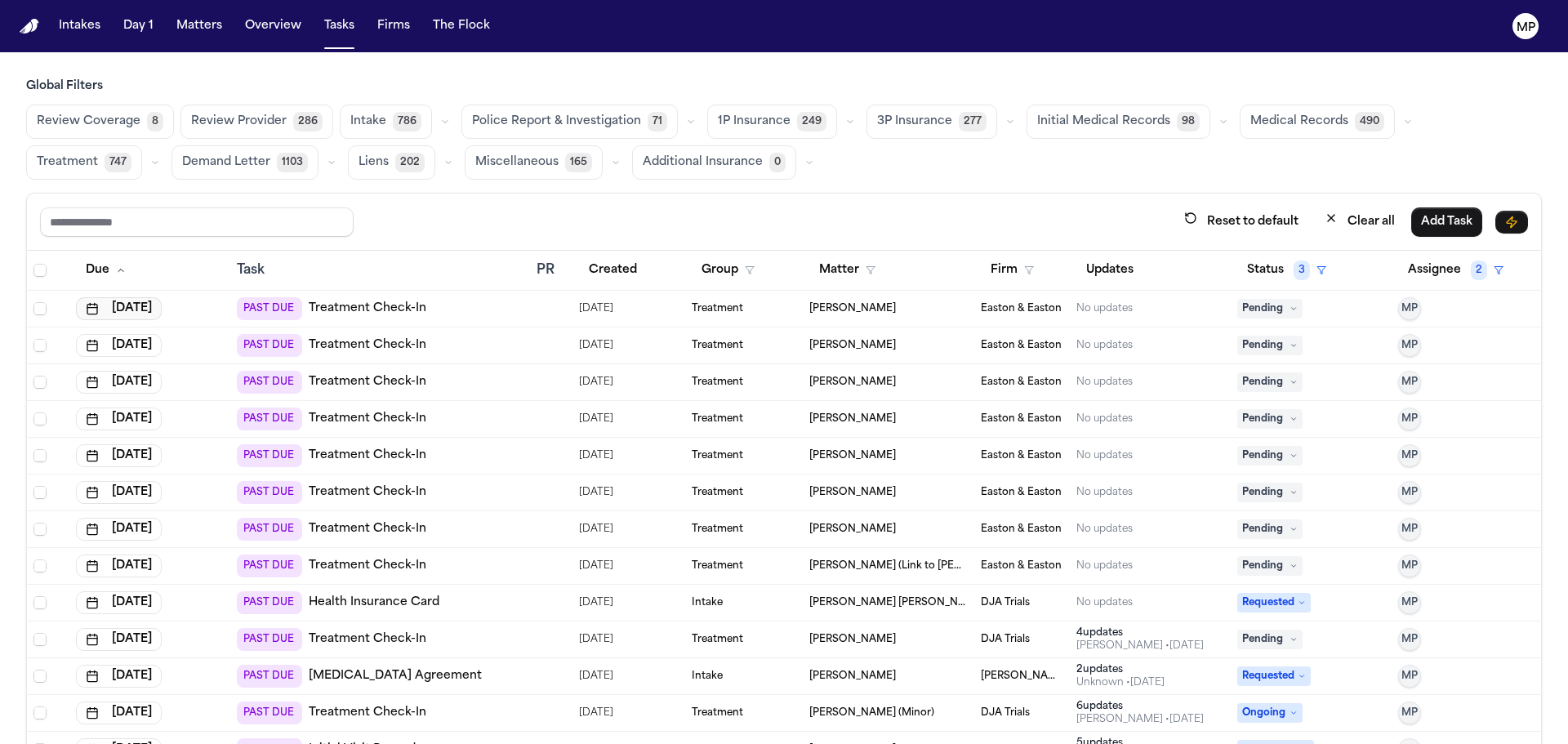
click at [138, 308] on button "[DATE]" at bounding box center [118, 309] width 86 height 23
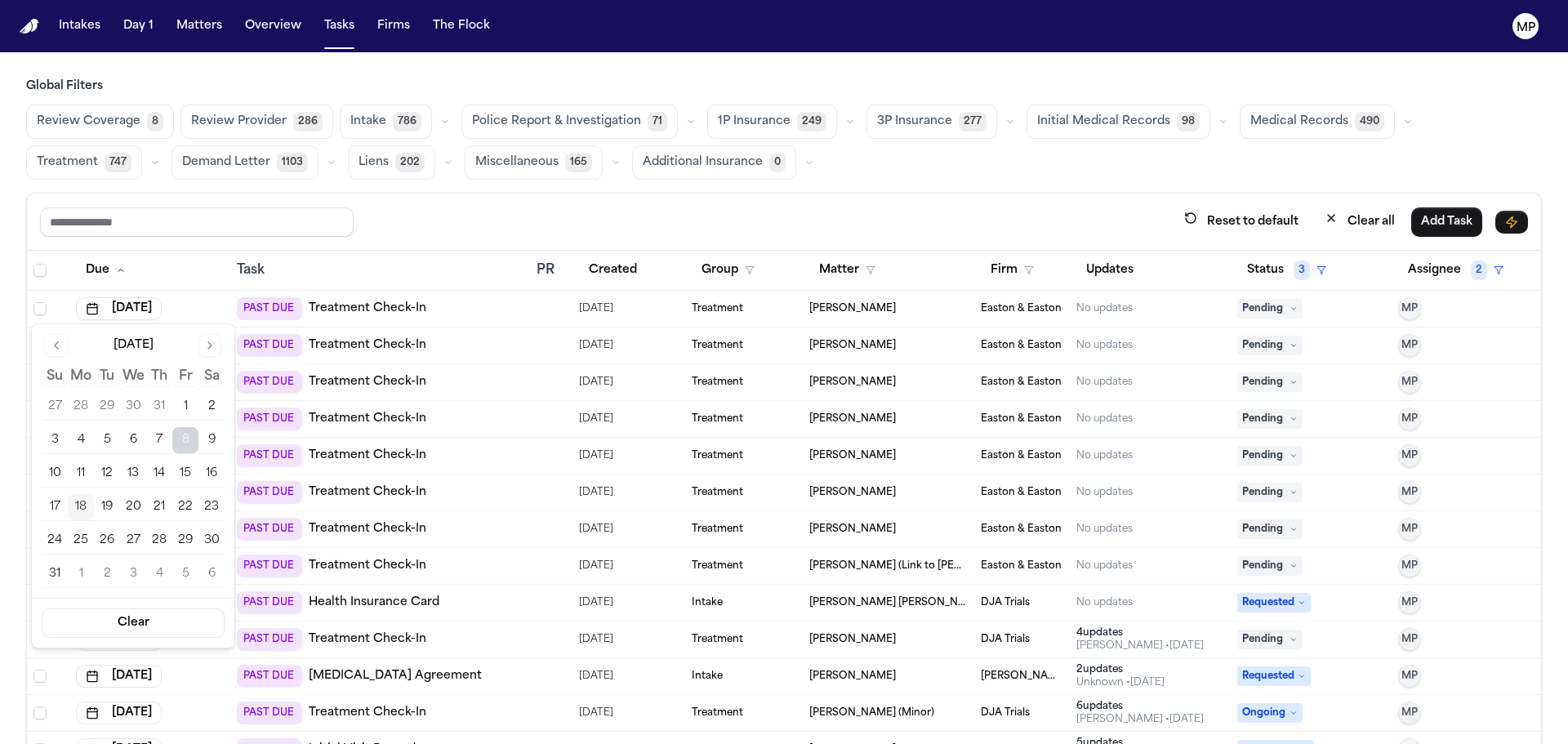
click at [79, 511] on button "18" at bounding box center [80, 507] width 26 height 26
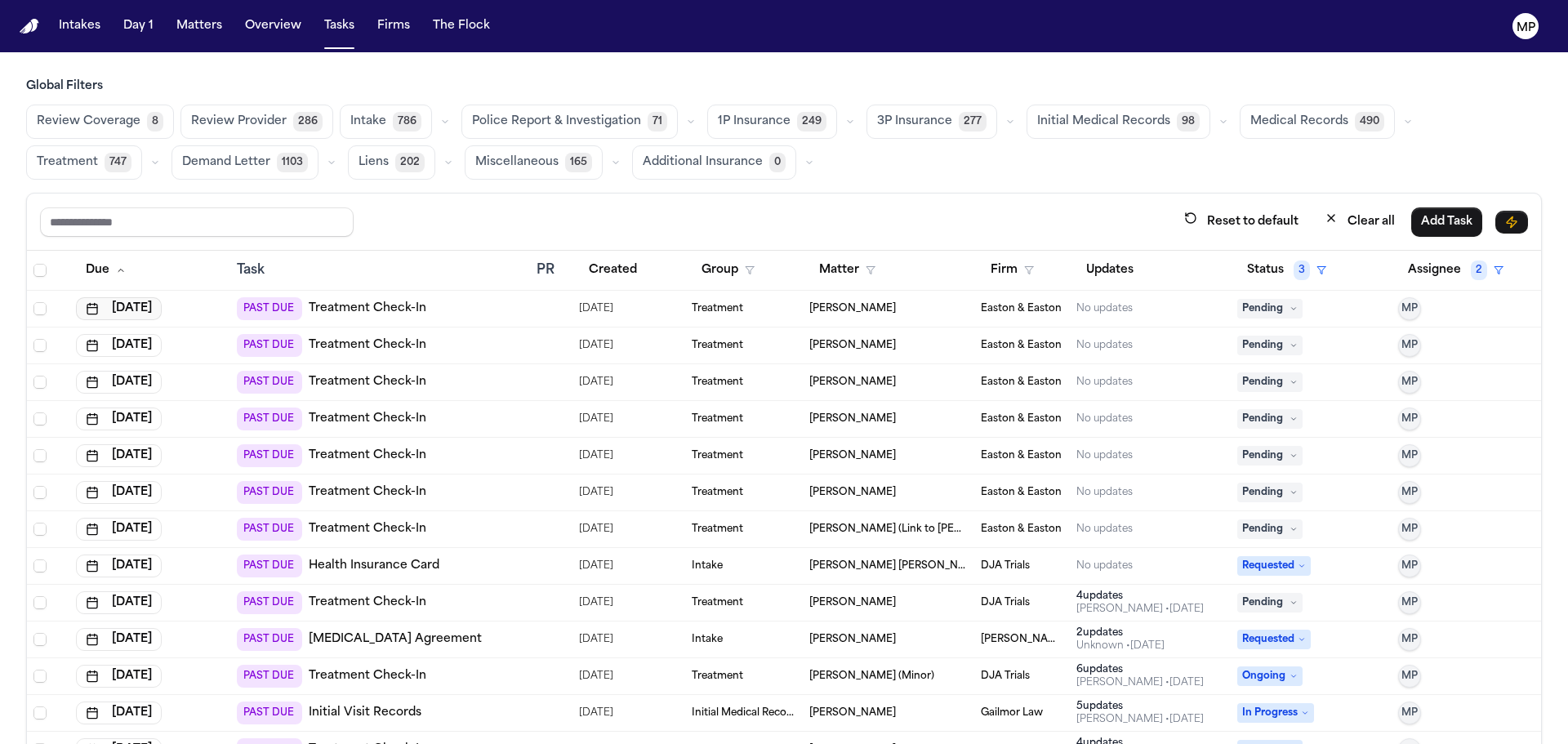
click at [156, 301] on button "[DATE]" at bounding box center [118, 309] width 86 height 23
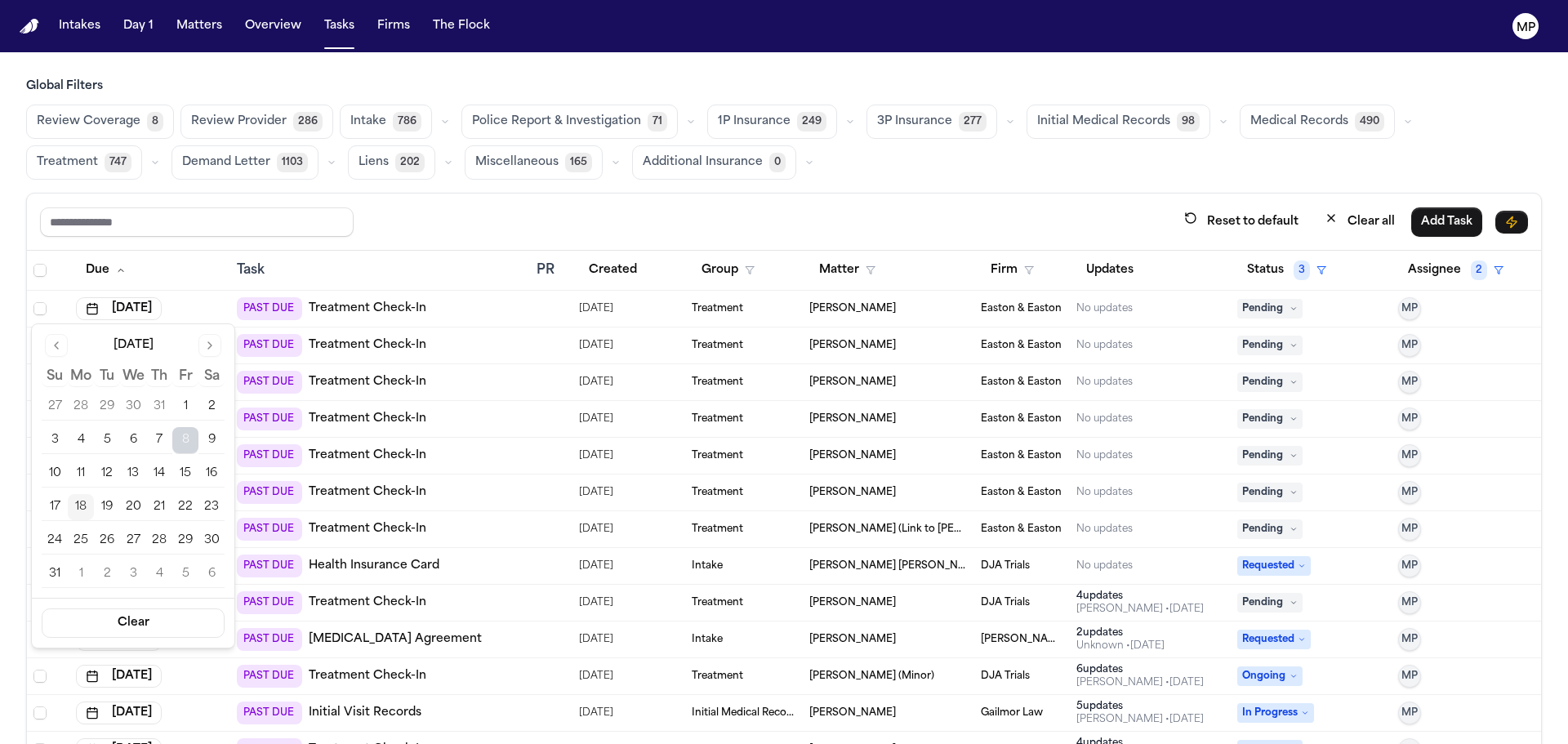
click at [81, 510] on button "18" at bounding box center [80, 507] width 26 height 26
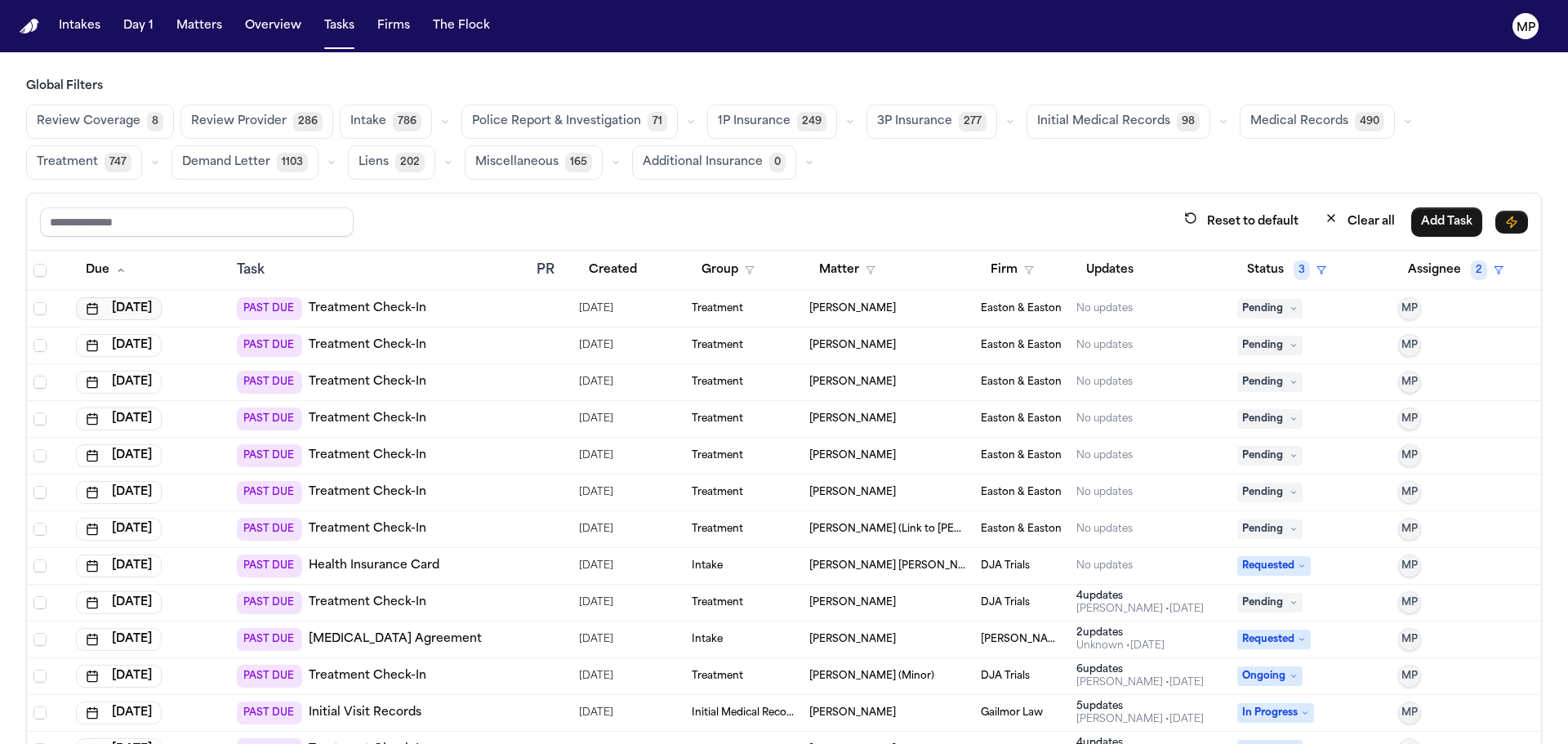
click at [133, 314] on button "[DATE]" at bounding box center [118, 309] width 86 height 23
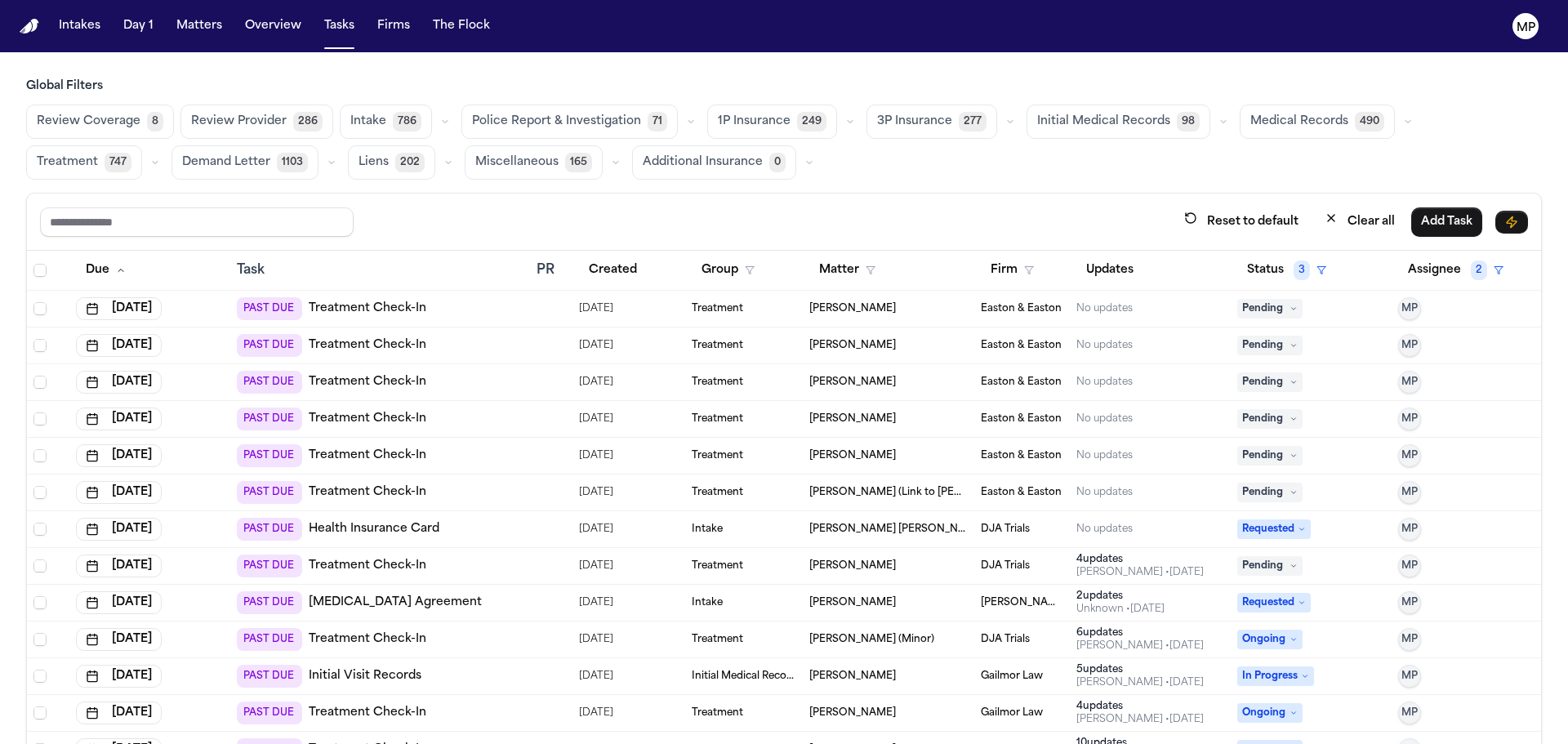
click at [81, 510] on td "[DATE]" at bounding box center [150, 492] width 161 height 37
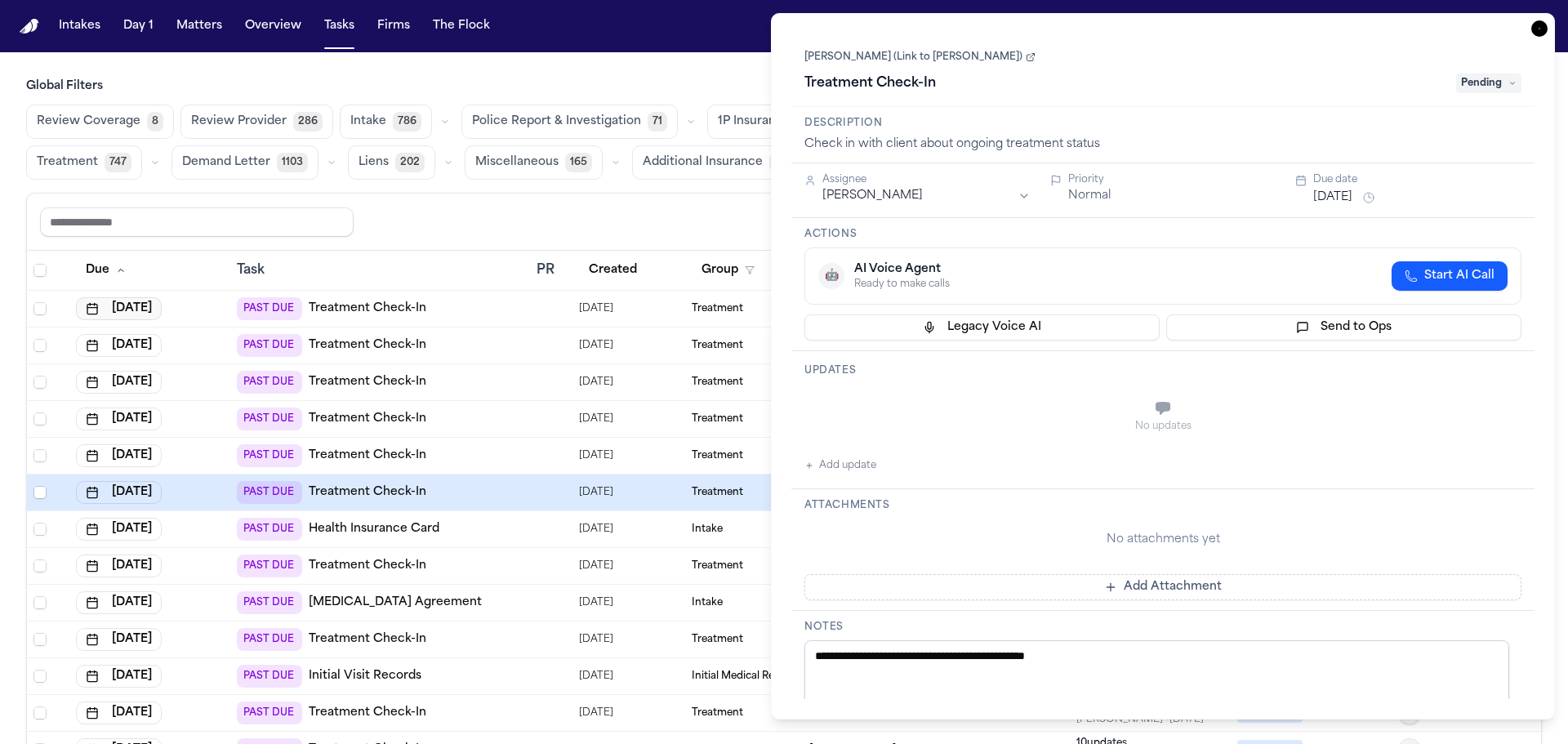
click at [134, 309] on button "[DATE]" at bounding box center [118, 309] width 86 height 23
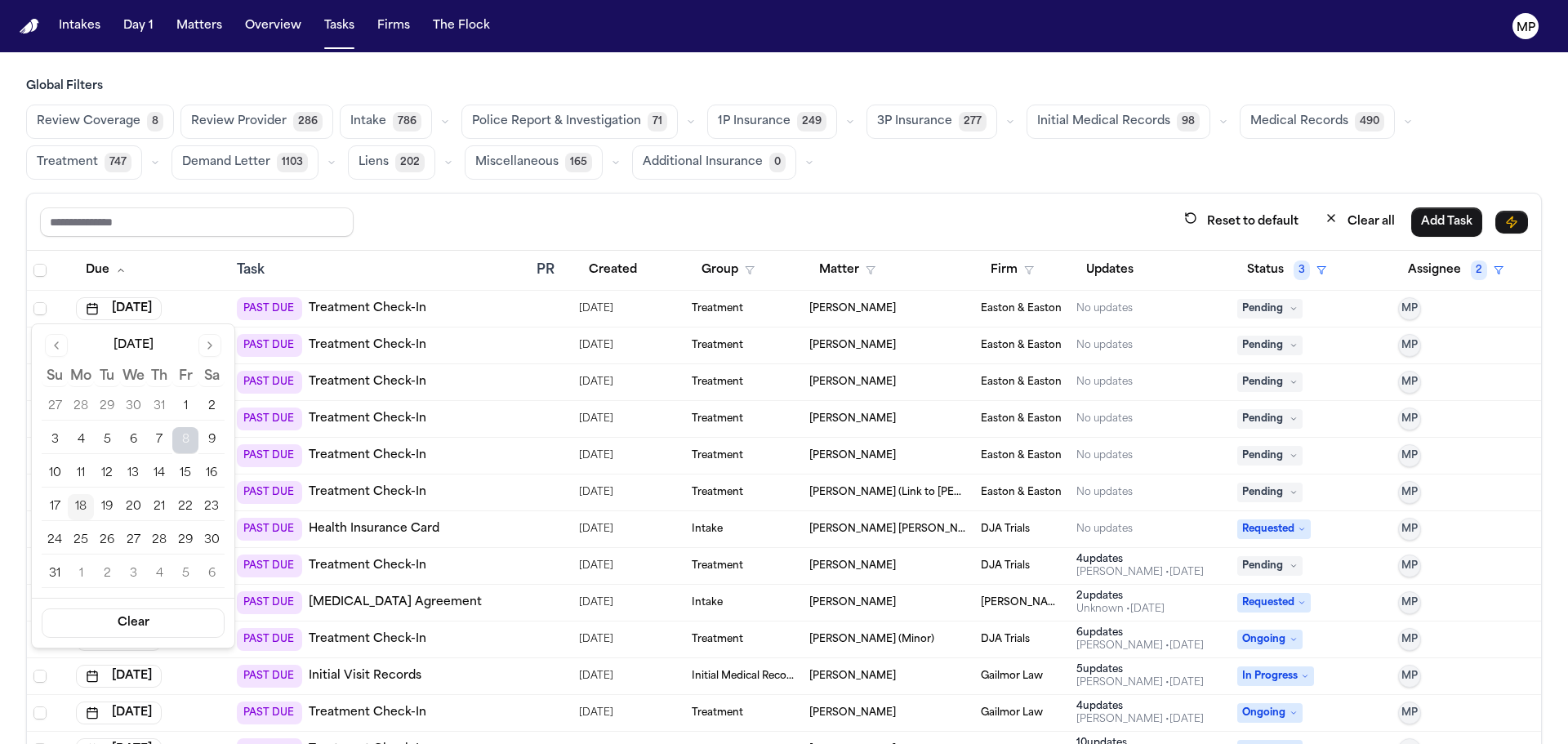
click at [81, 508] on button "18" at bounding box center [80, 507] width 26 height 26
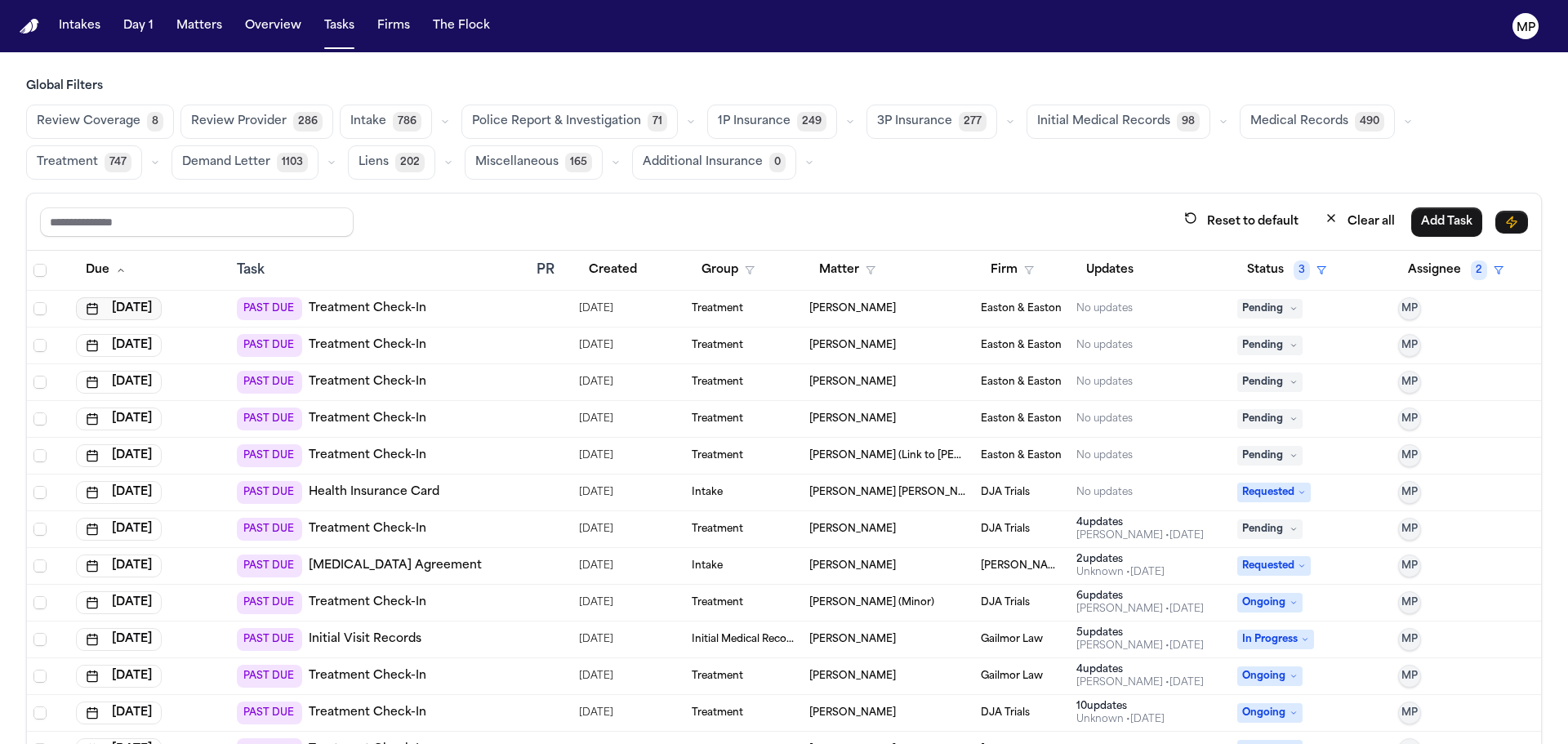
click at [159, 297] on button "[DATE]" at bounding box center [118, 309] width 86 height 23
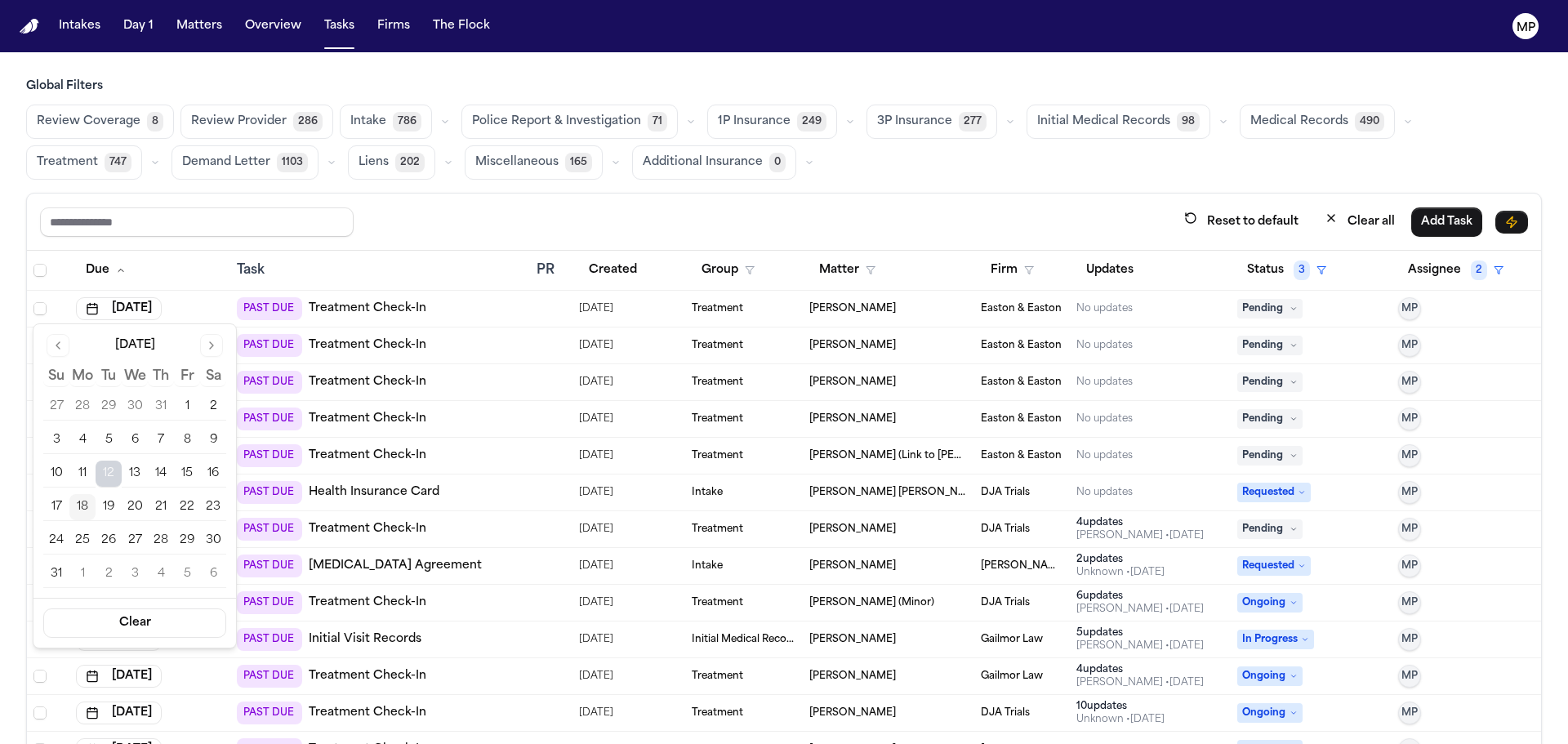
click at [85, 508] on button "18" at bounding box center [82, 507] width 26 height 26
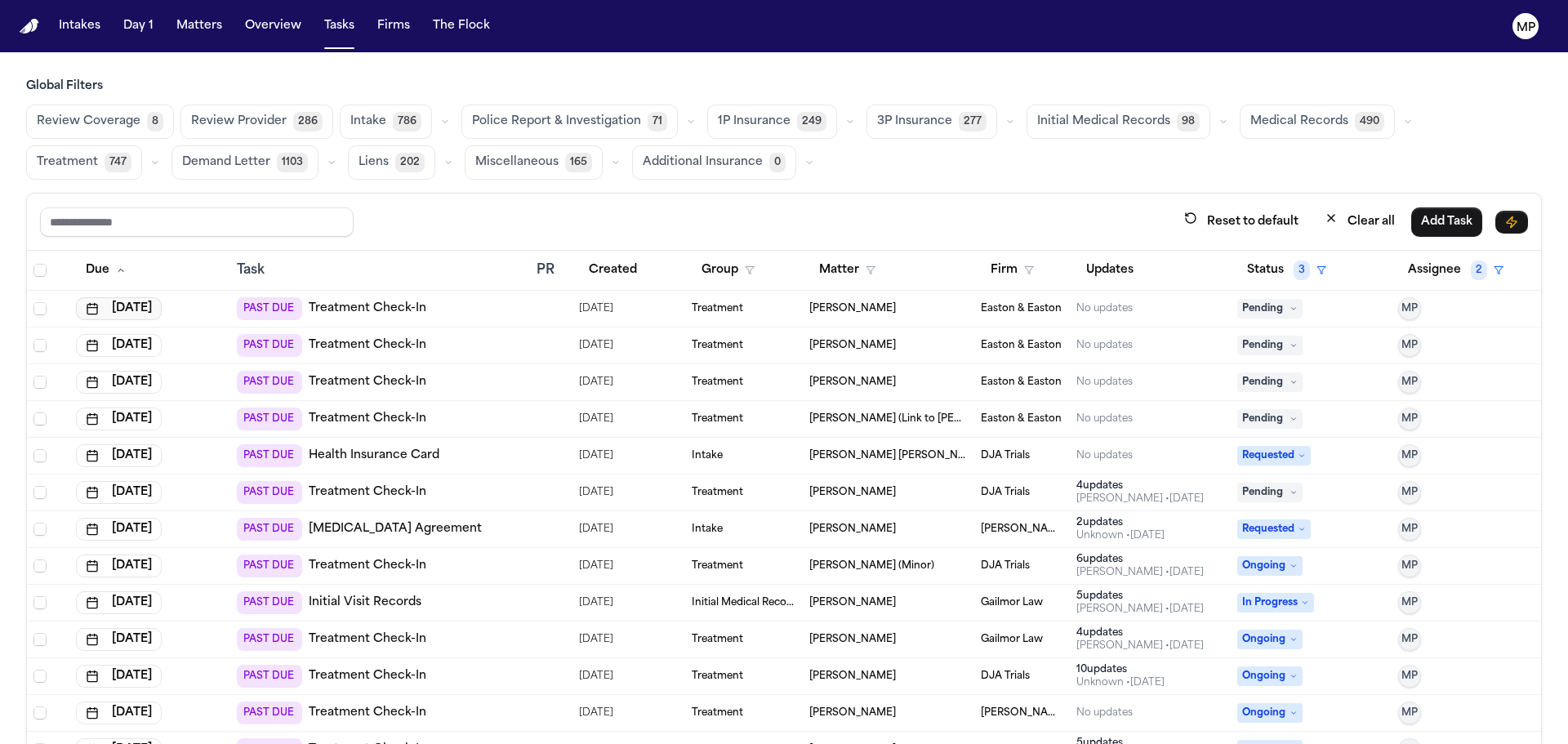
click at [160, 307] on button "[DATE]" at bounding box center [118, 309] width 86 height 23
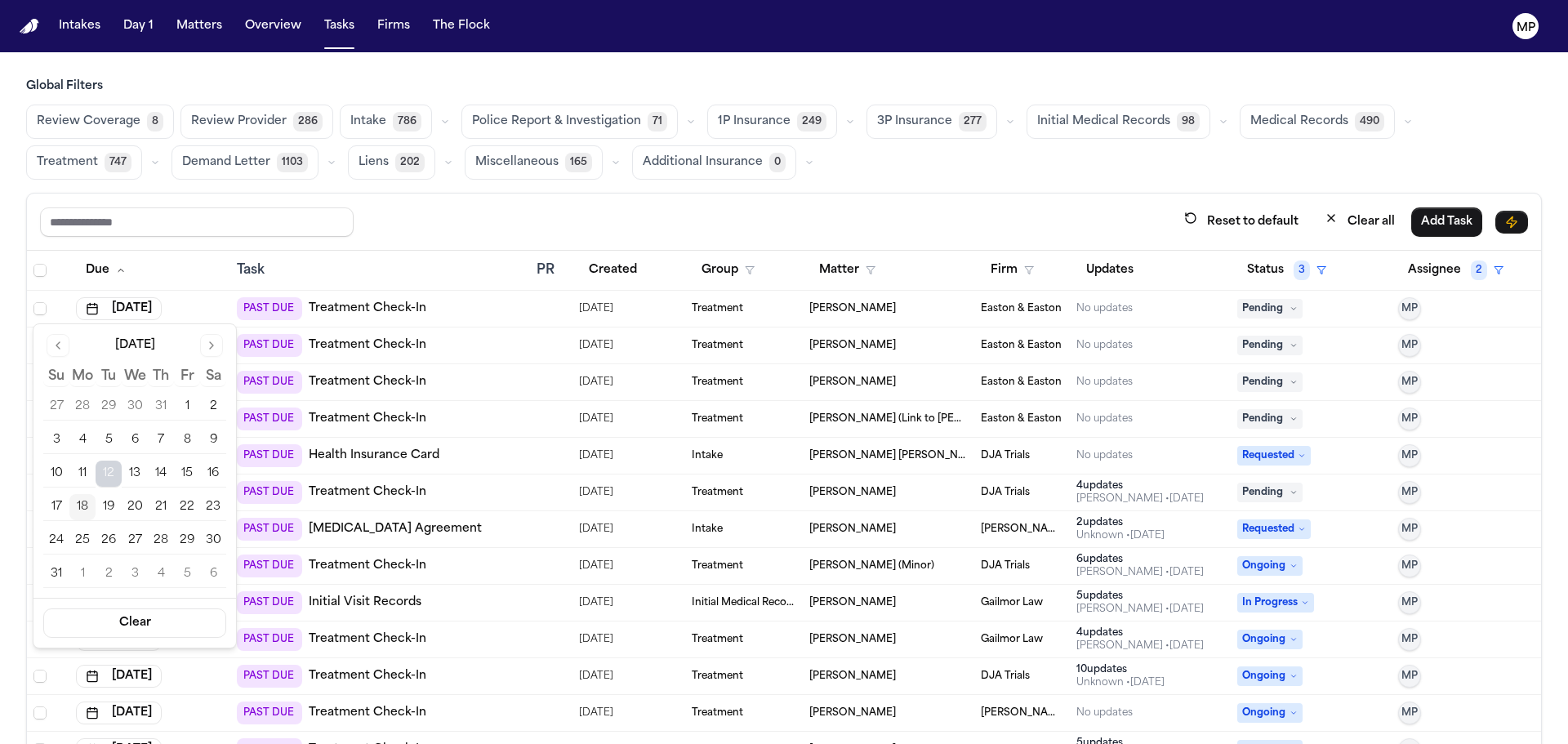
click at [86, 500] on button "18" at bounding box center [82, 507] width 26 height 26
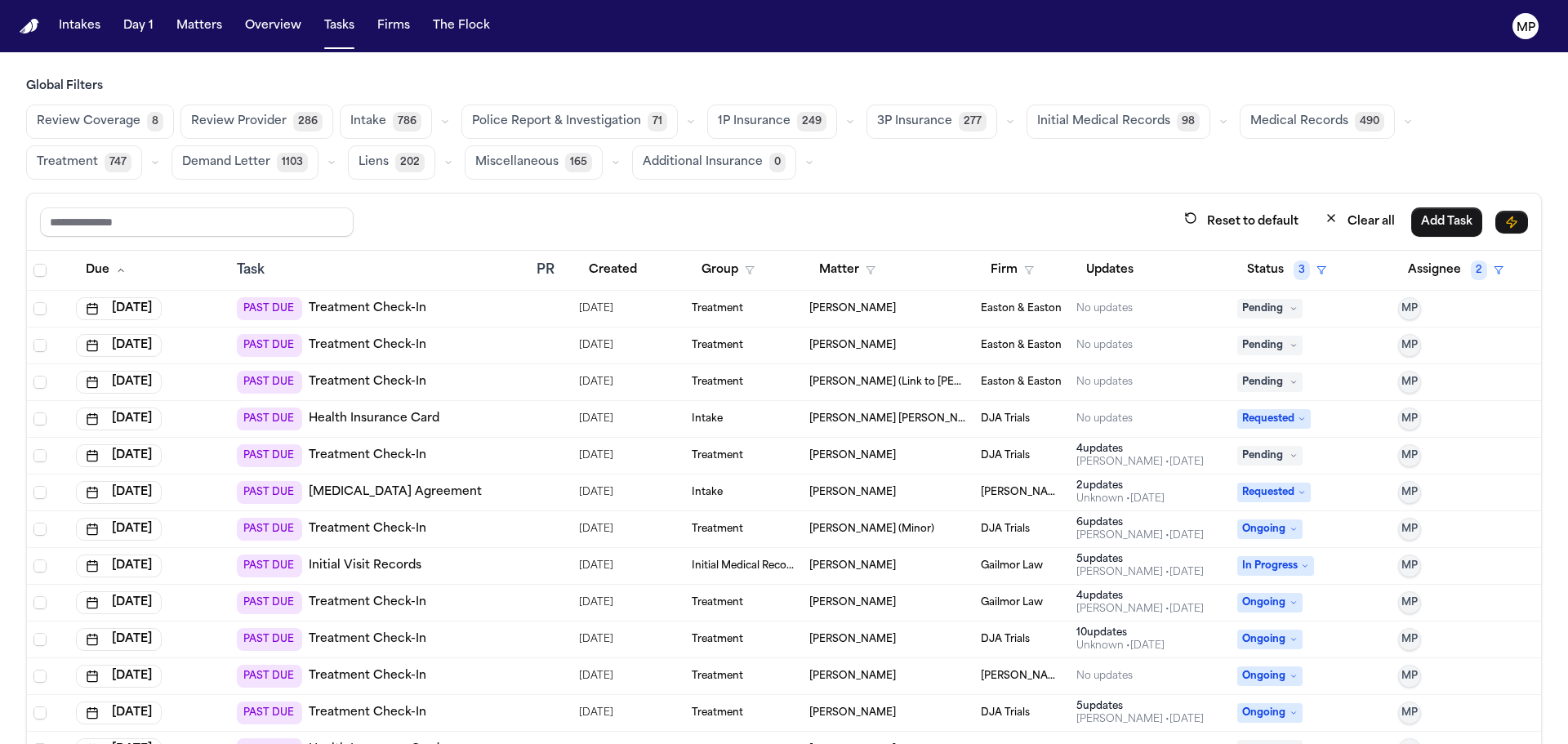
click at [125, 312] on button "[DATE]" at bounding box center [118, 309] width 86 height 23
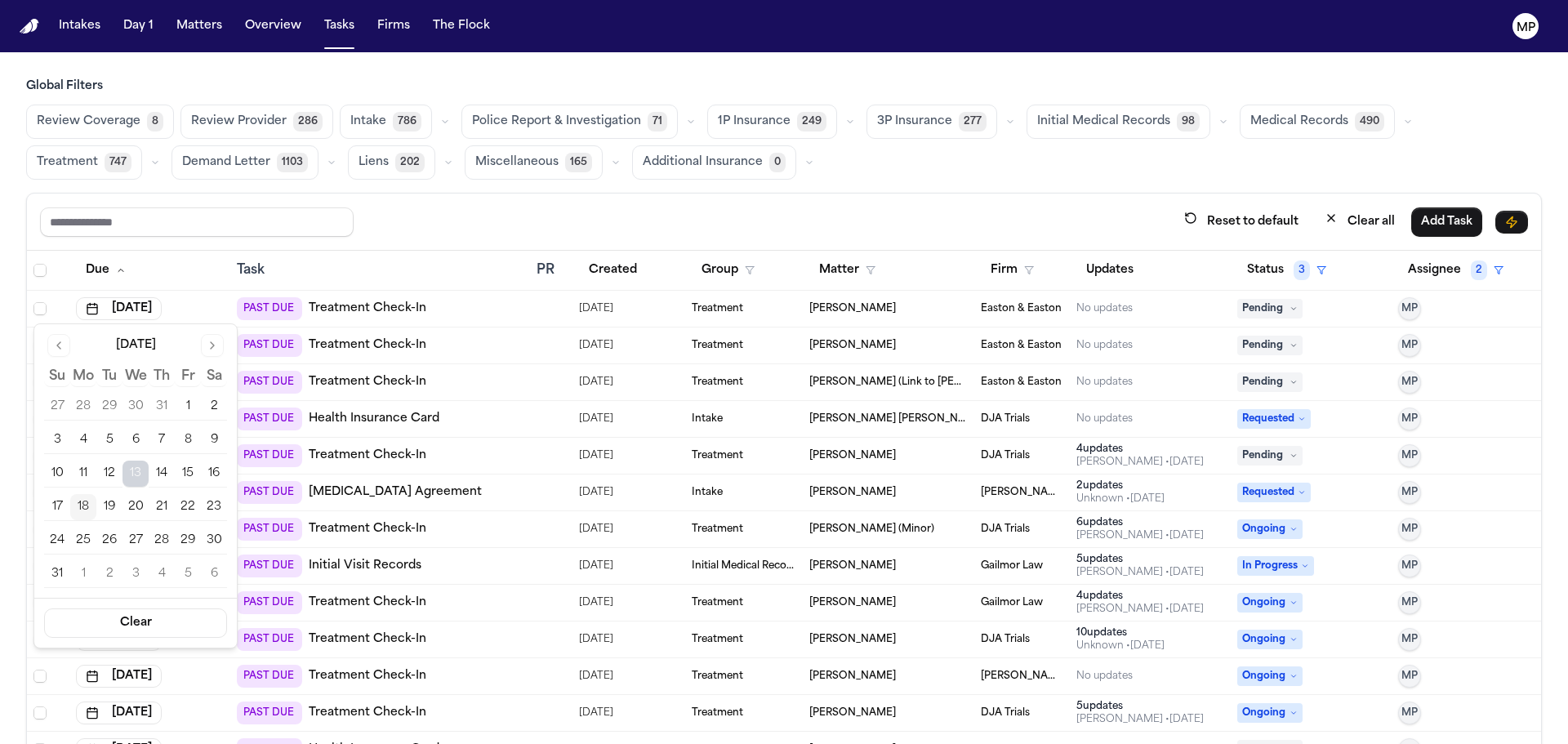
click at [84, 506] on button "18" at bounding box center [83, 507] width 26 height 26
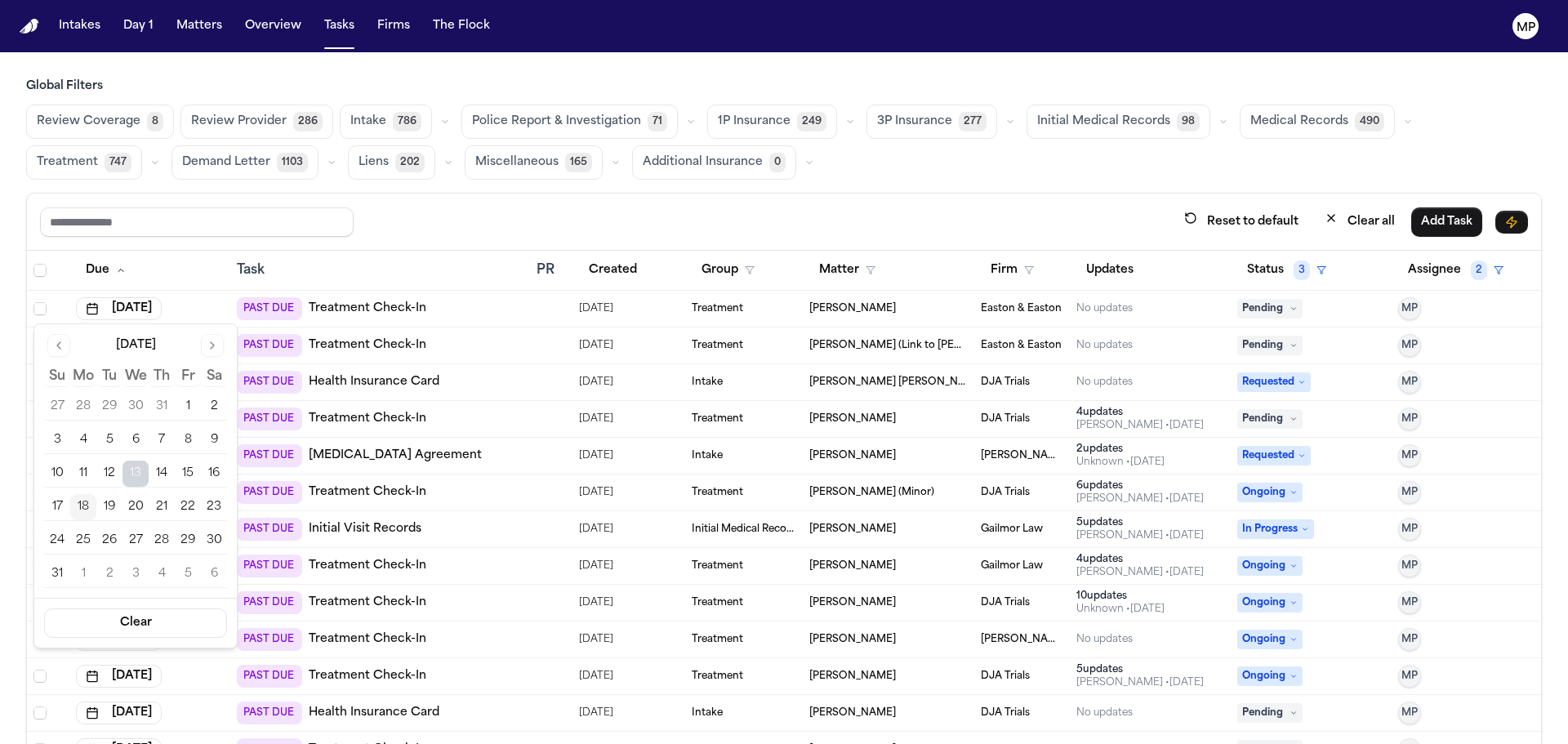
click at [83, 510] on button "18" at bounding box center [83, 507] width 26 height 26
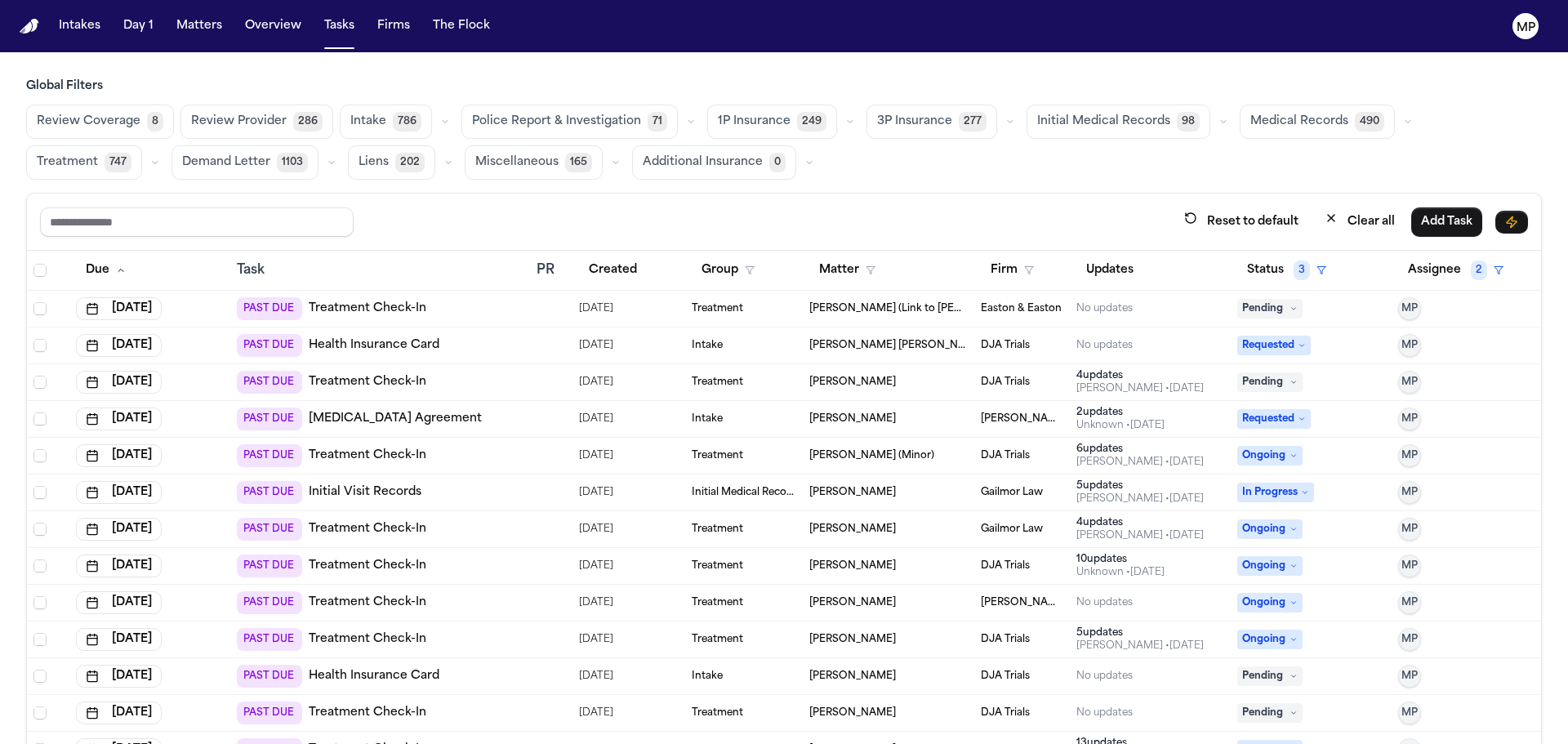
click at [133, 316] on button "[DATE]" at bounding box center [118, 309] width 86 height 23
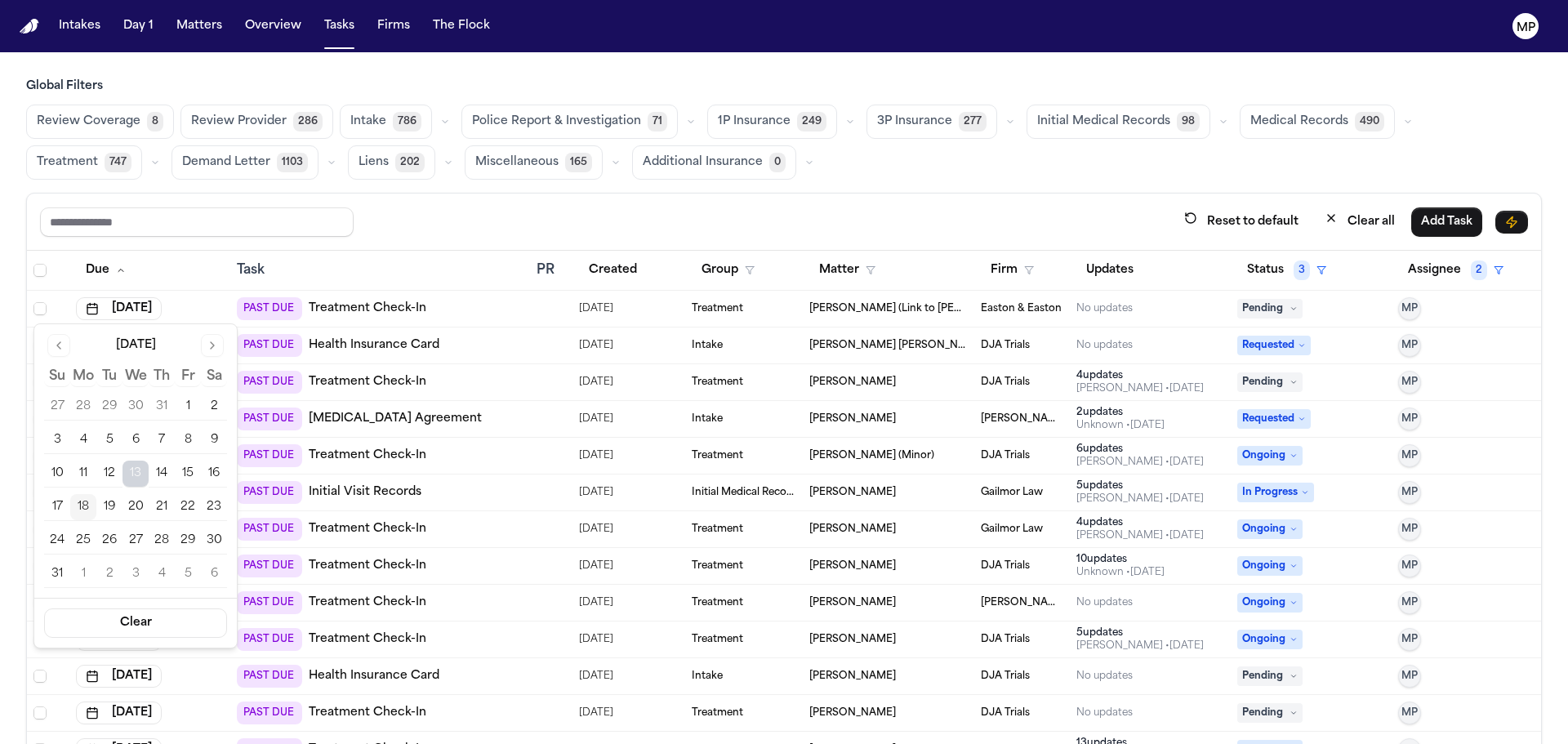
click at [88, 505] on button "18" at bounding box center [83, 507] width 26 height 26
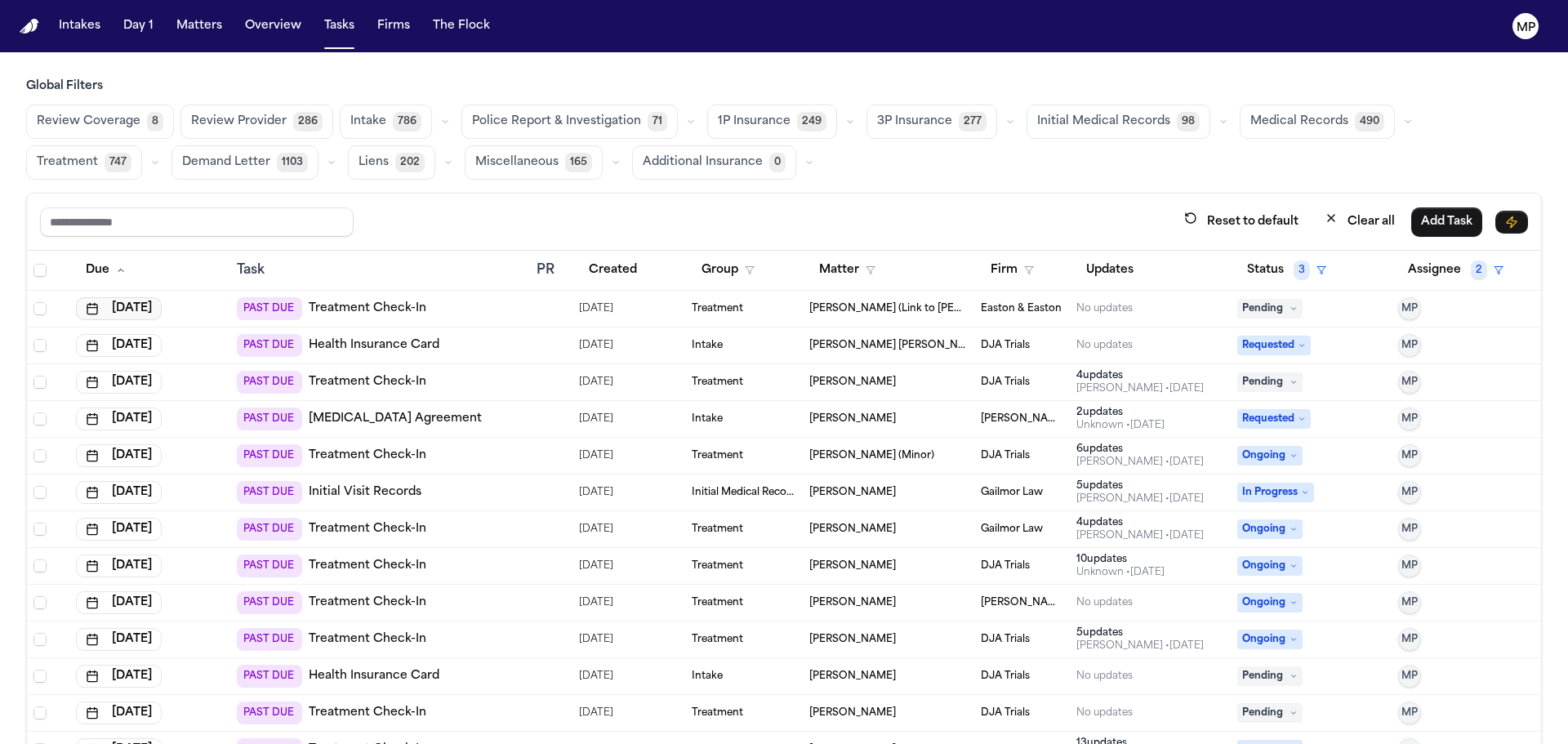
click at [149, 303] on button "[DATE]" at bounding box center [118, 309] width 86 height 23
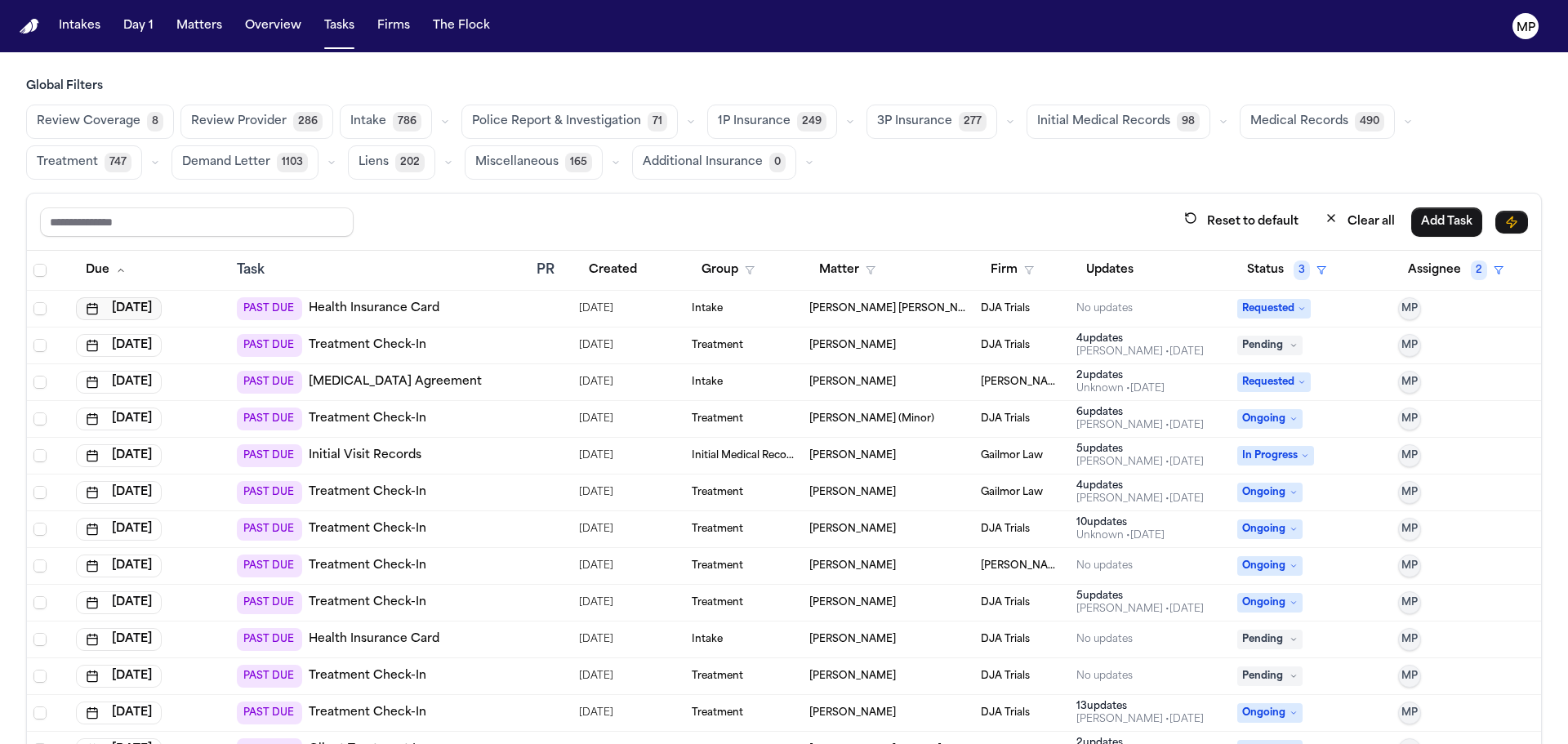
click at [133, 310] on button "[DATE]" at bounding box center [118, 309] width 86 height 23
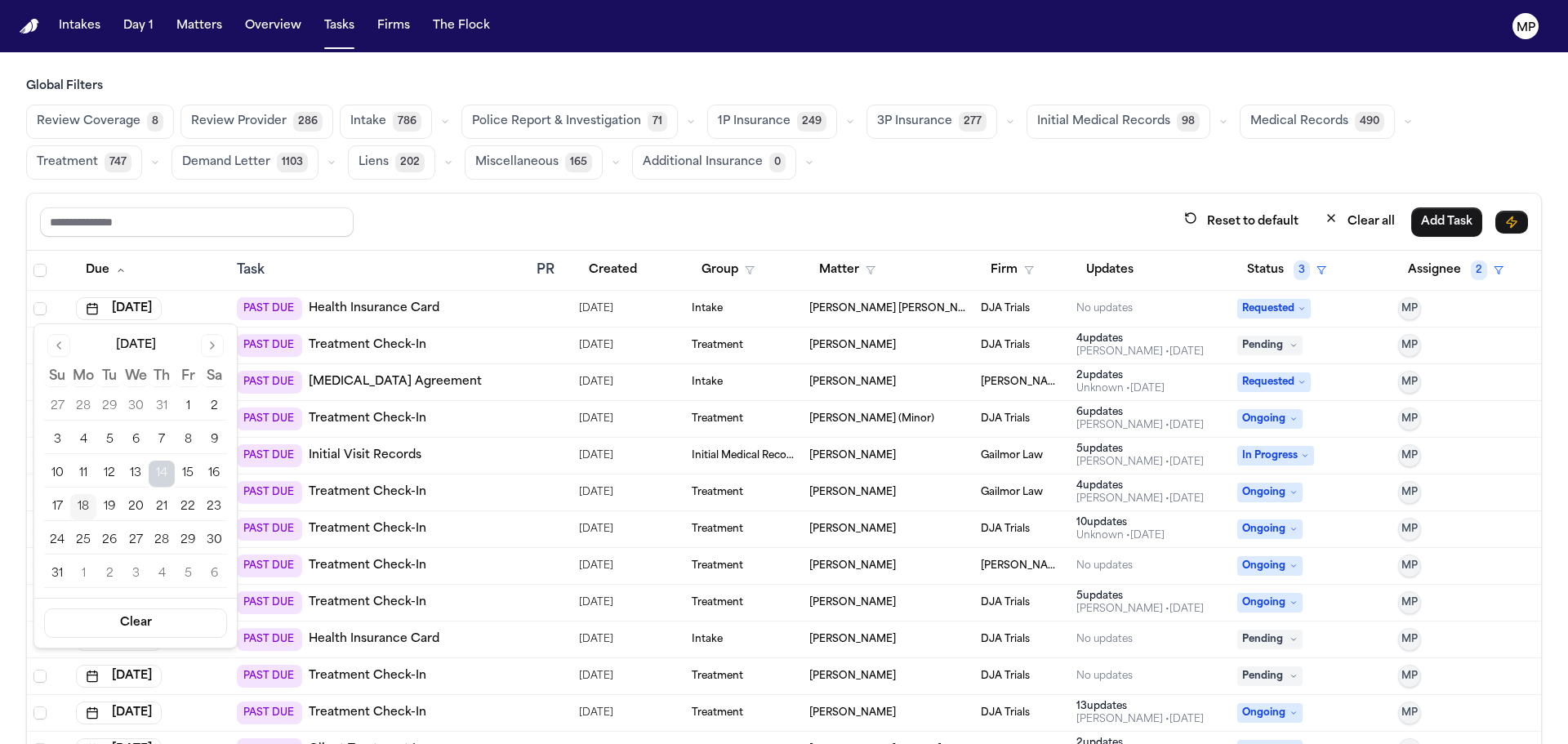
click at [86, 507] on button "18" at bounding box center [83, 507] width 26 height 26
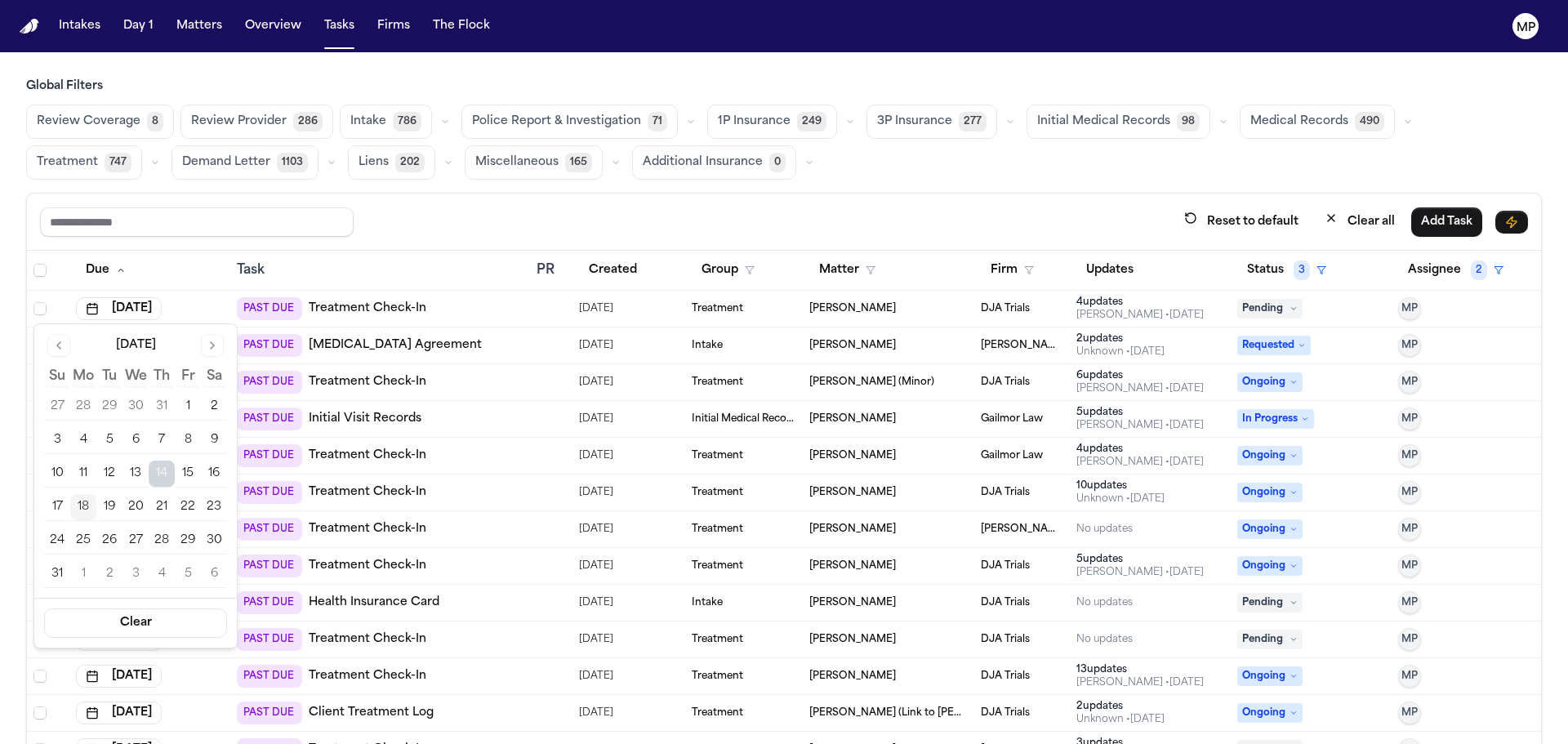
click at [82, 502] on button "18" at bounding box center [83, 507] width 26 height 26
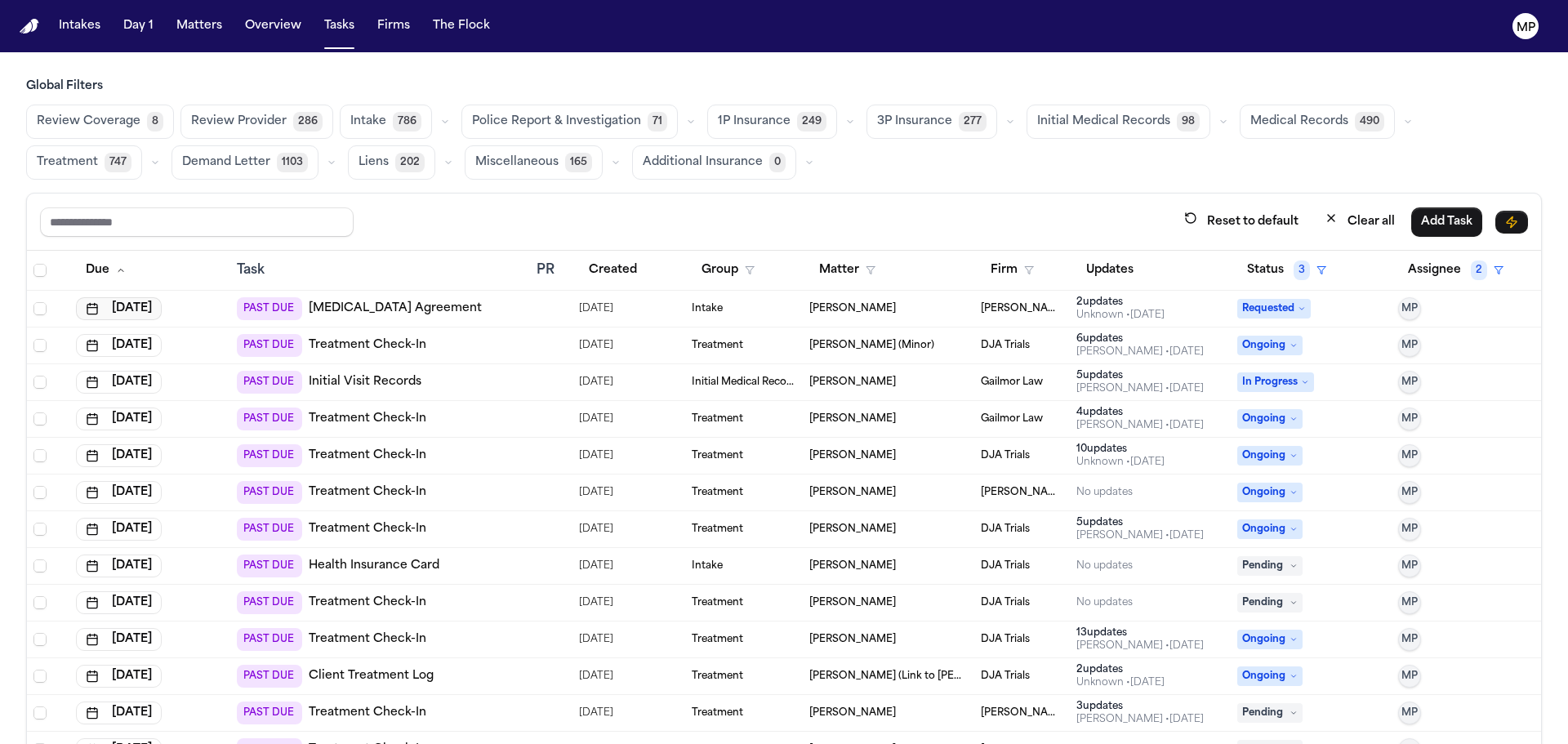
click at [132, 308] on button "[DATE]" at bounding box center [118, 309] width 86 height 23
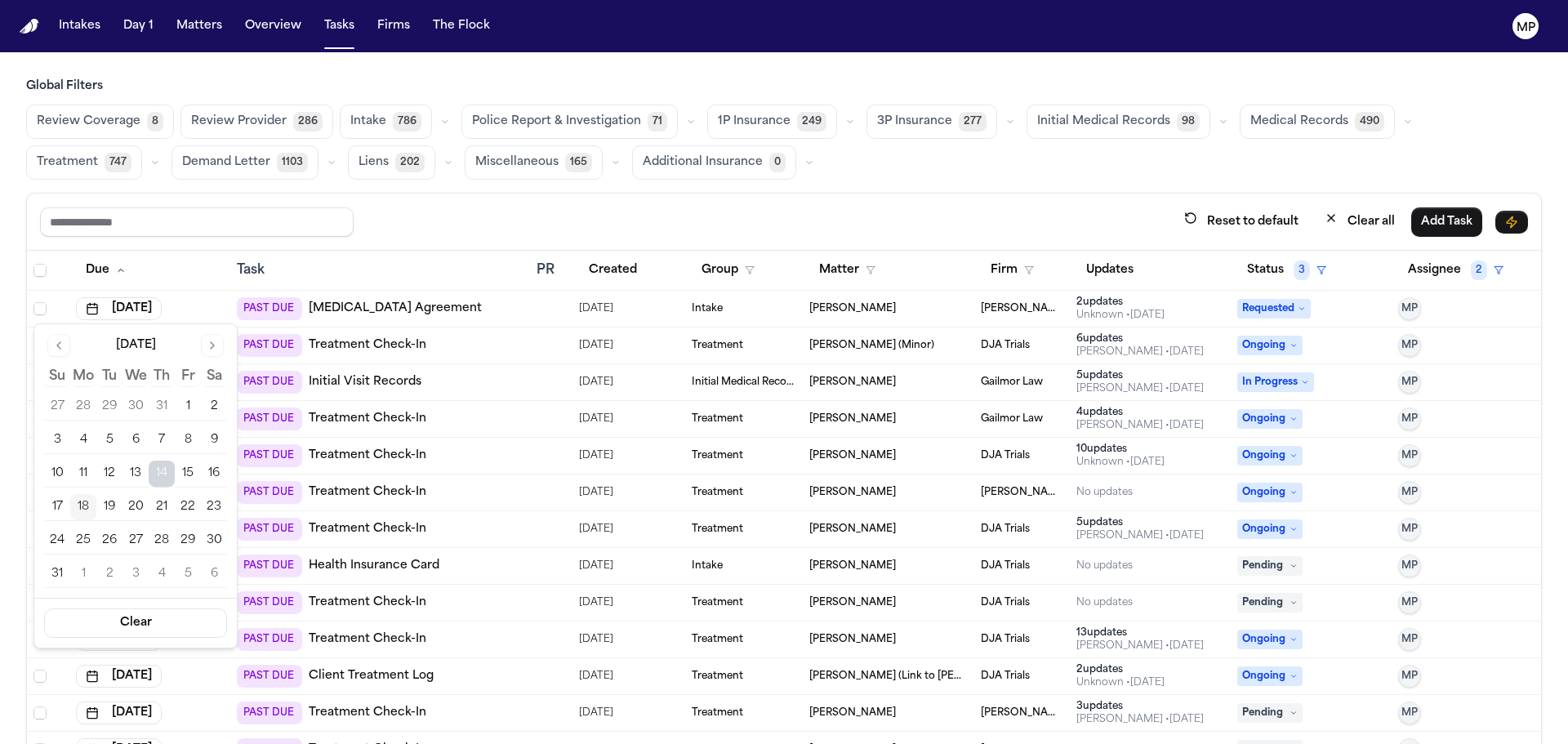
click at [86, 510] on button "18" at bounding box center [83, 507] width 26 height 26
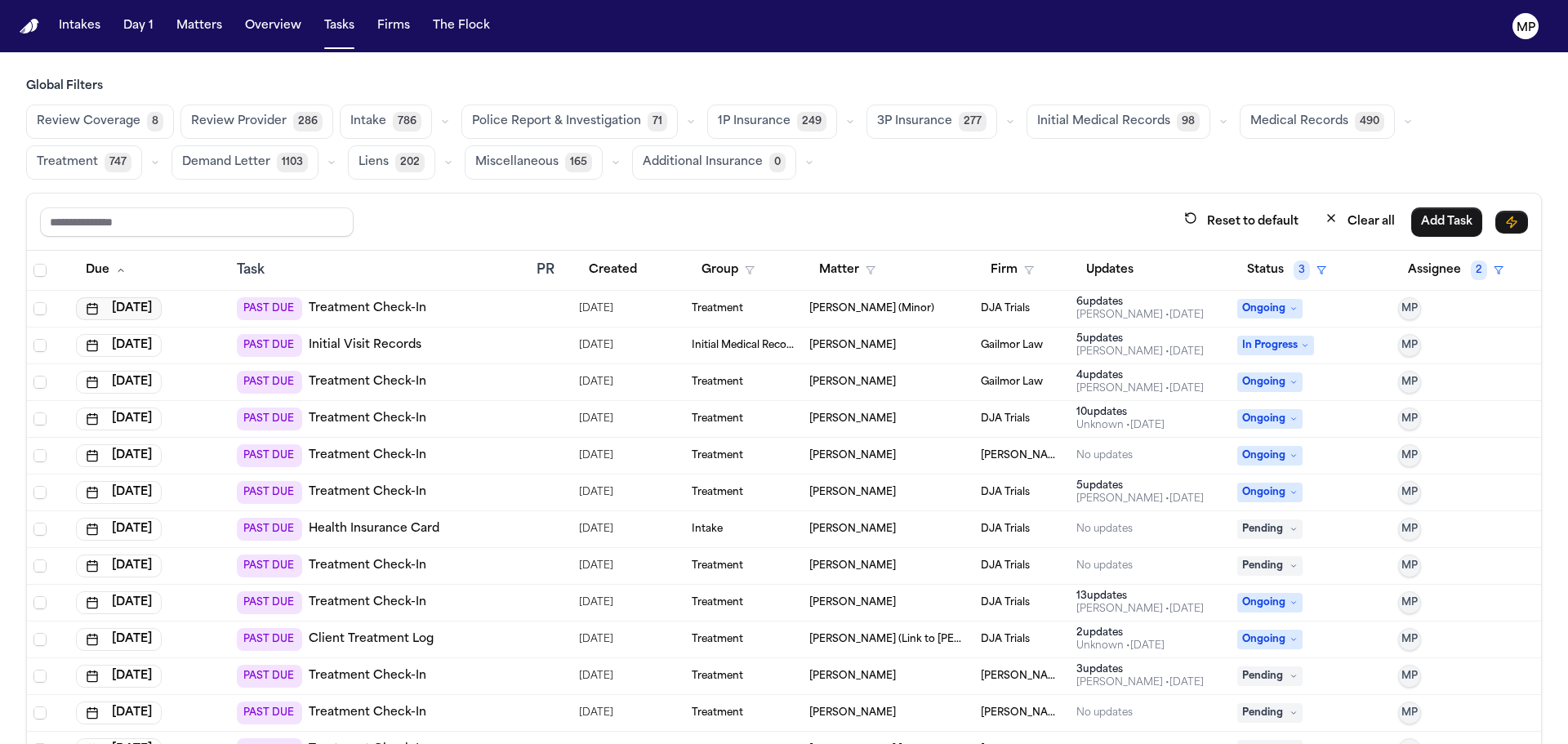
click at [142, 309] on button "[DATE]" at bounding box center [118, 309] width 86 height 23
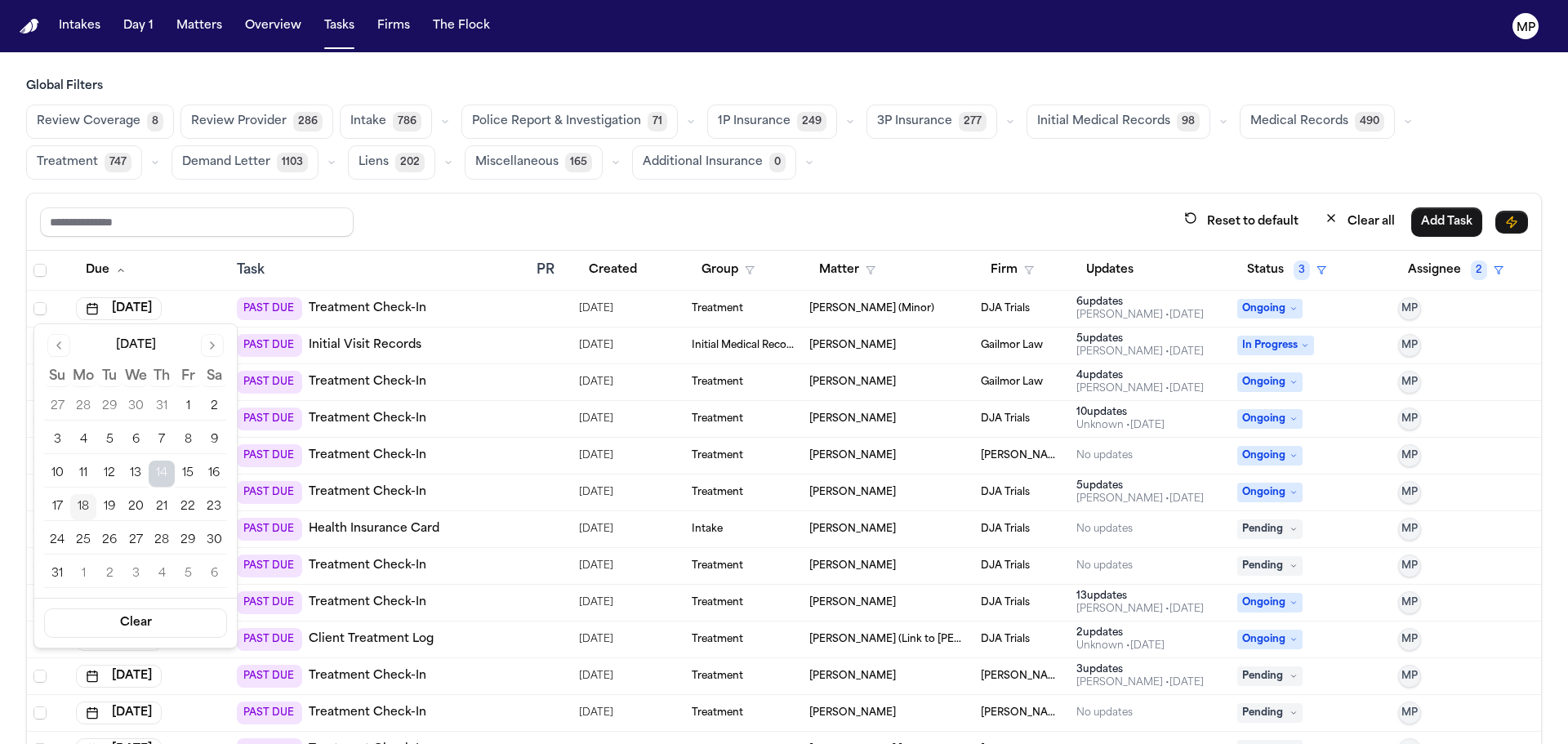
click at [91, 510] on button "18" at bounding box center [83, 507] width 26 height 26
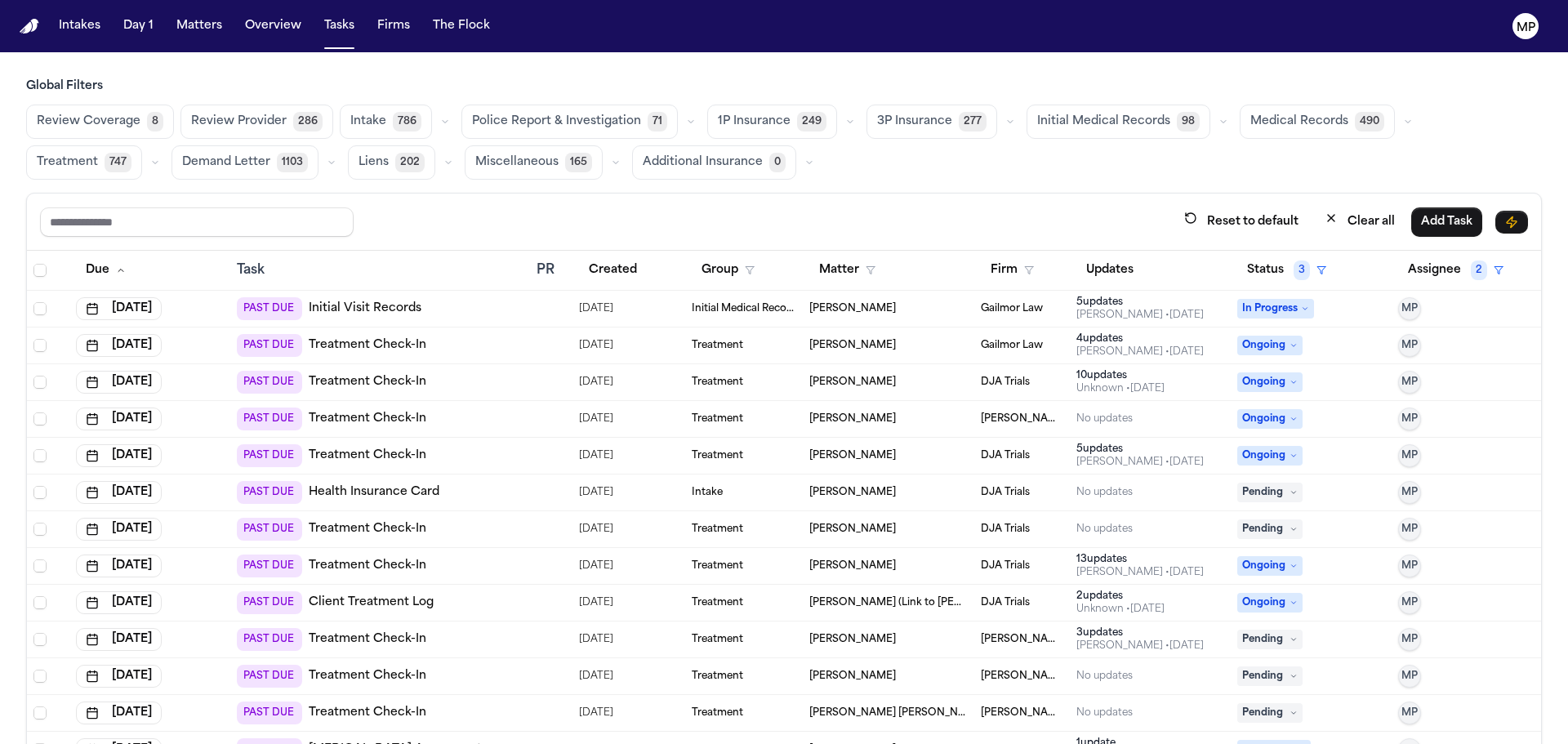
click at [144, 302] on button "[DATE]" at bounding box center [118, 309] width 86 height 23
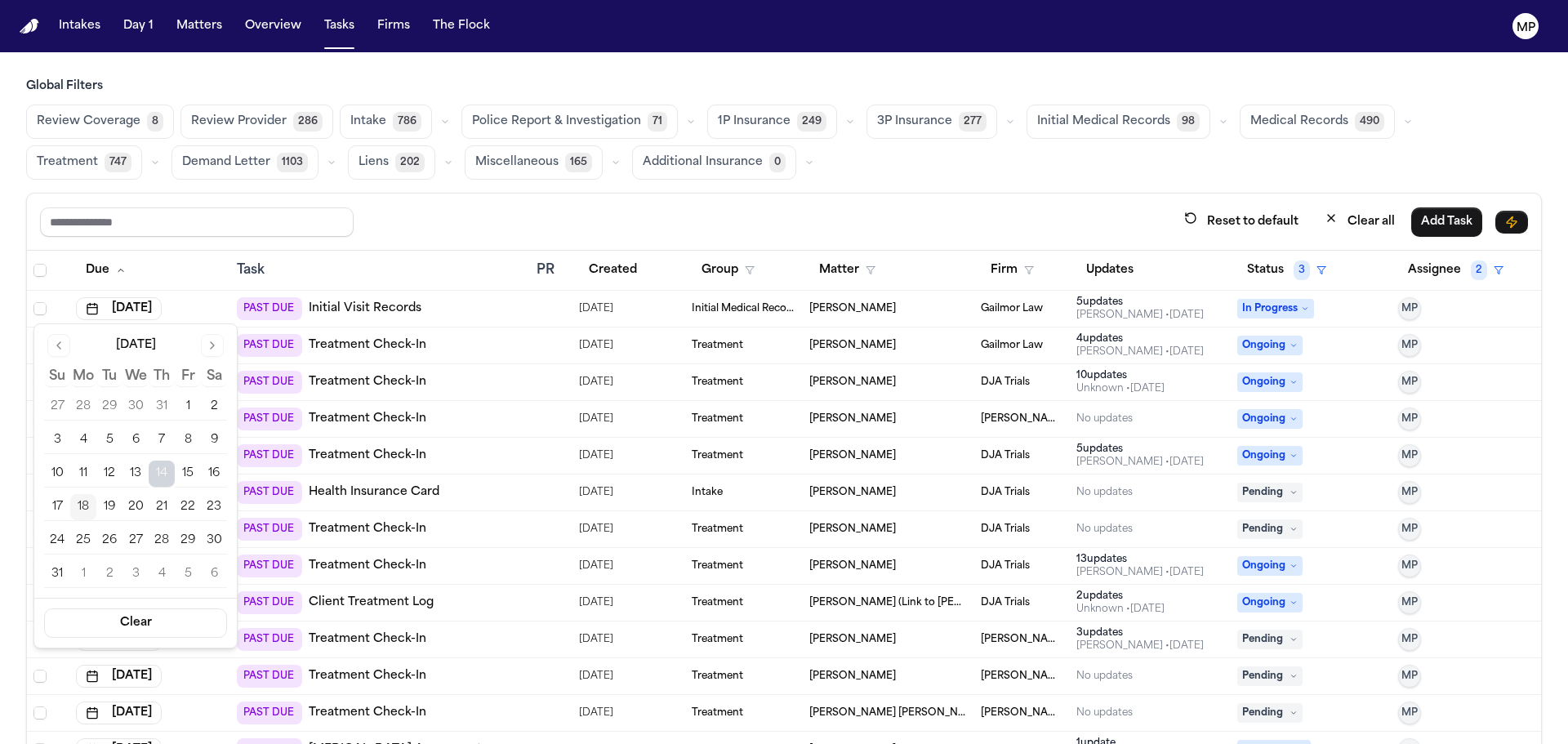
click at [75, 505] on button "18" at bounding box center [83, 507] width 26 height 26
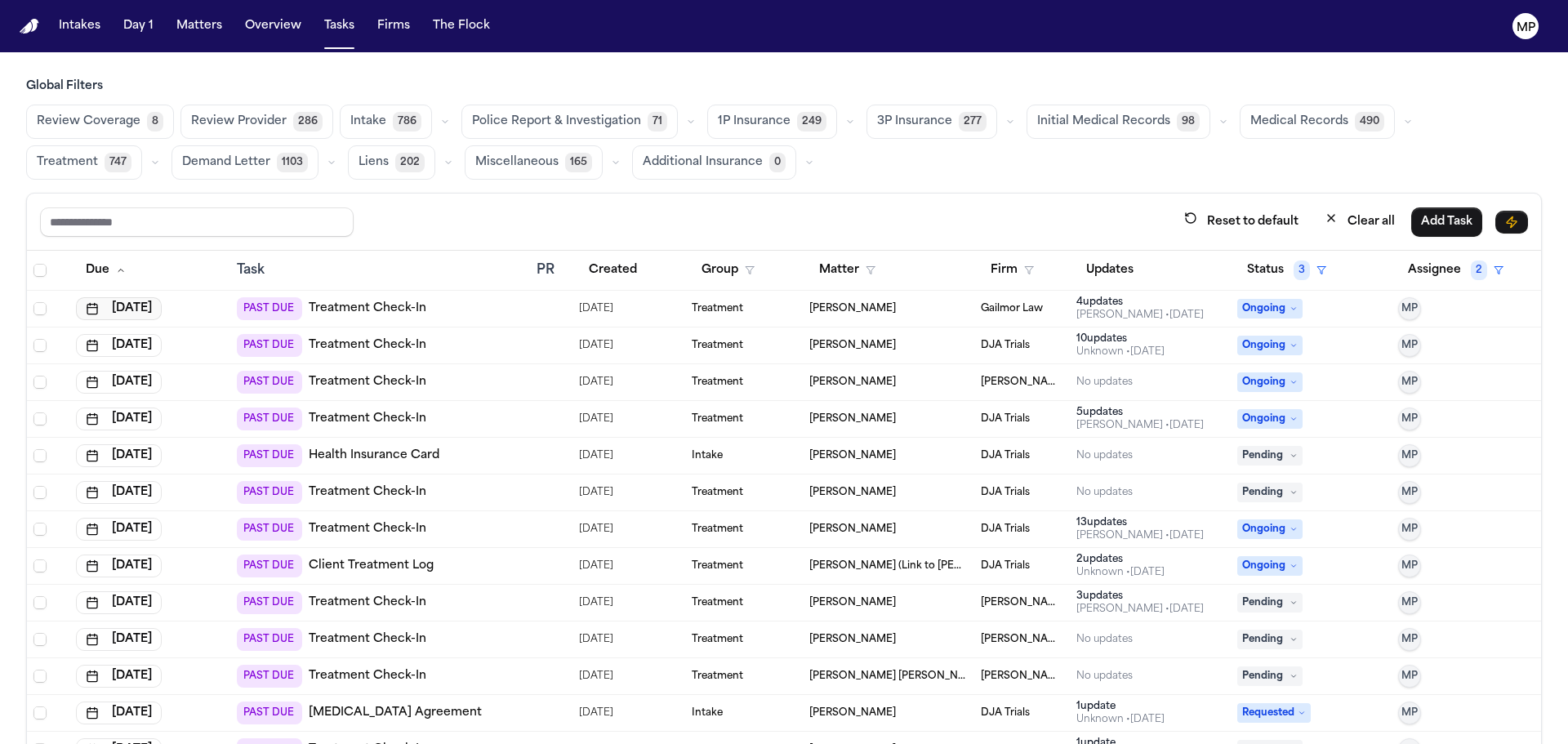
click at [129, 297] on button "[DATE]" at bounding box center [118, 309] width 86 height 23
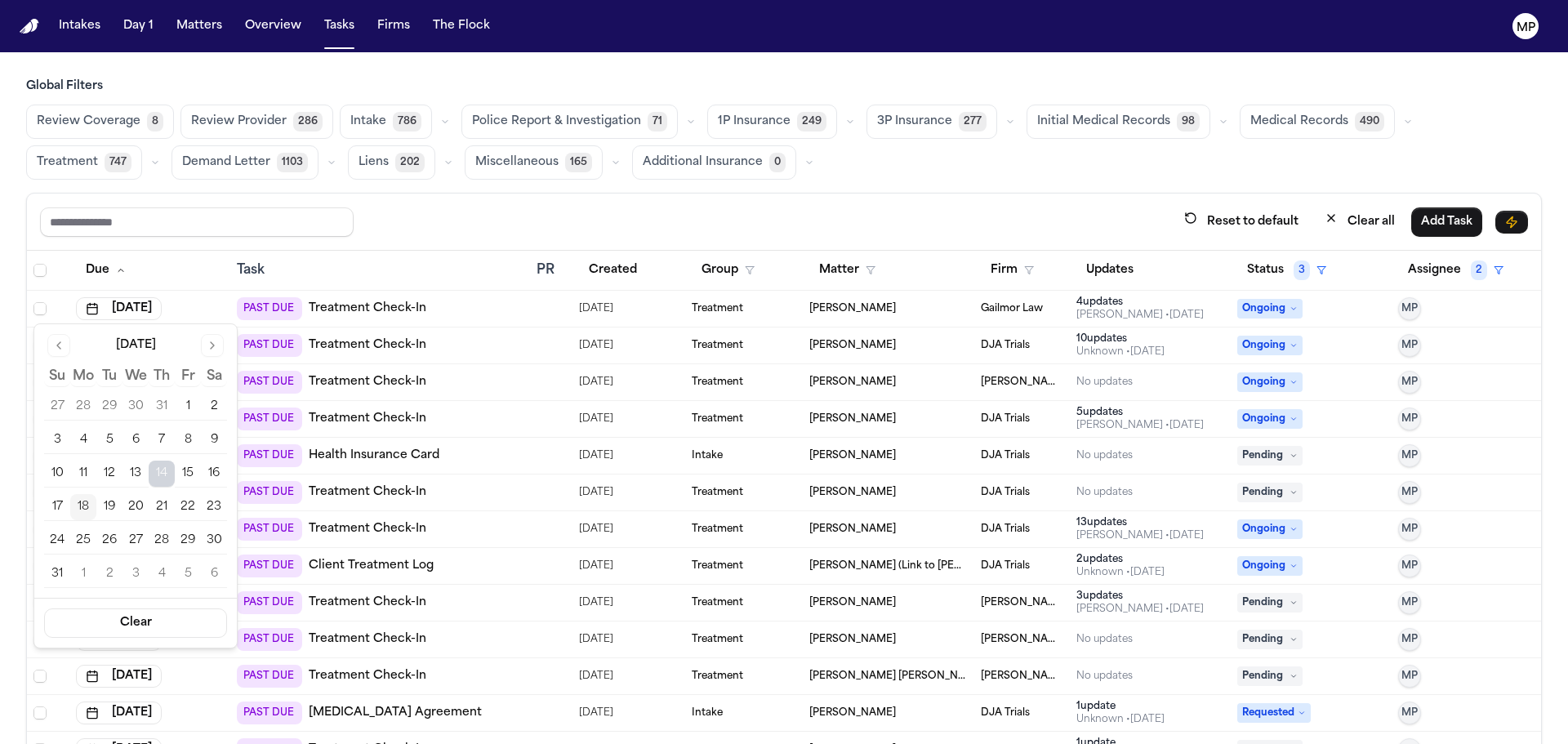
click at [84, 510] on button "18" at bounding box center [83, 507] width 26 height 26
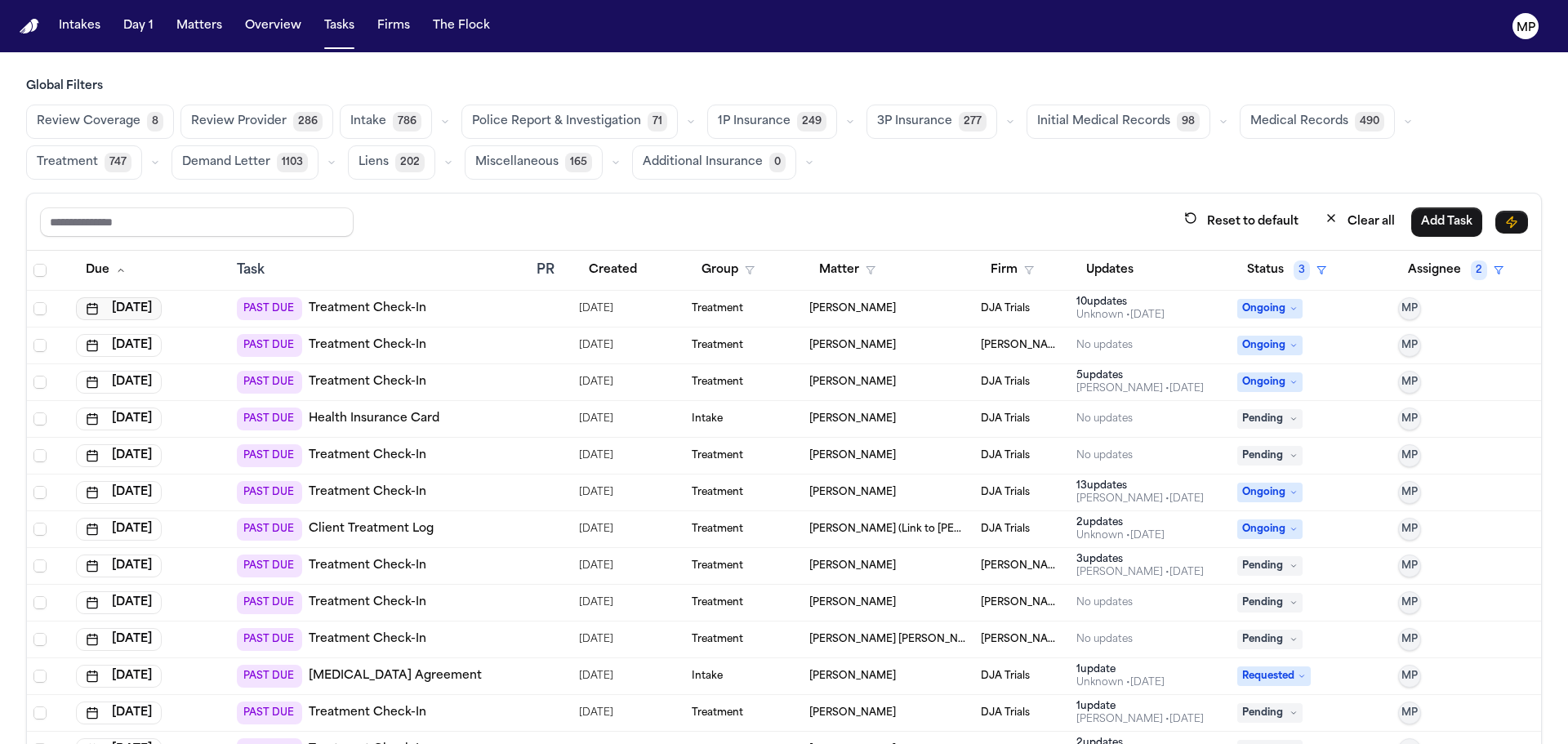
click at [155, 300] on button "[DATE]" at bounding box center [118, 309] width 86 height 23
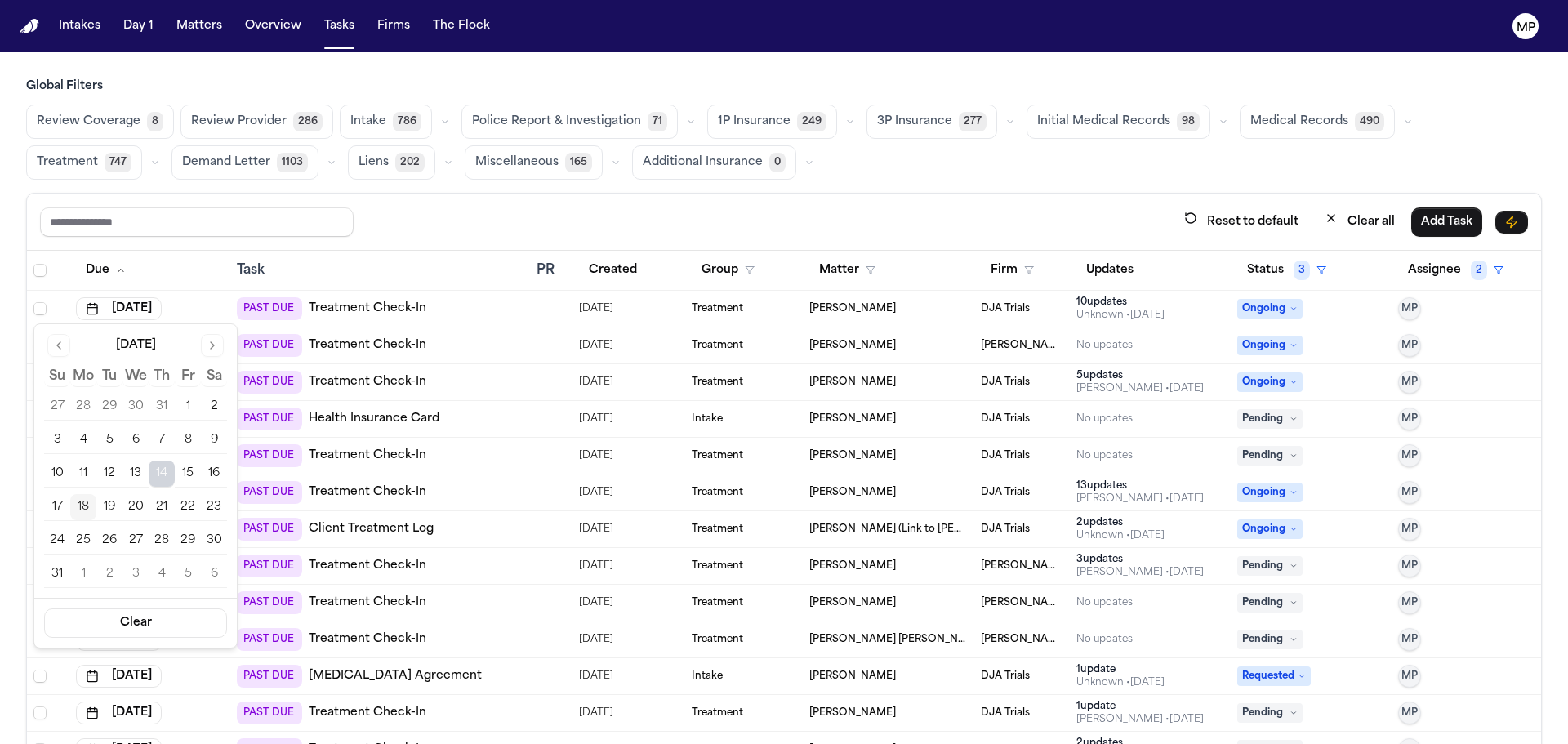
click at [81, 500] on button "18" at bounding box center [83, 507] width 26 height 26
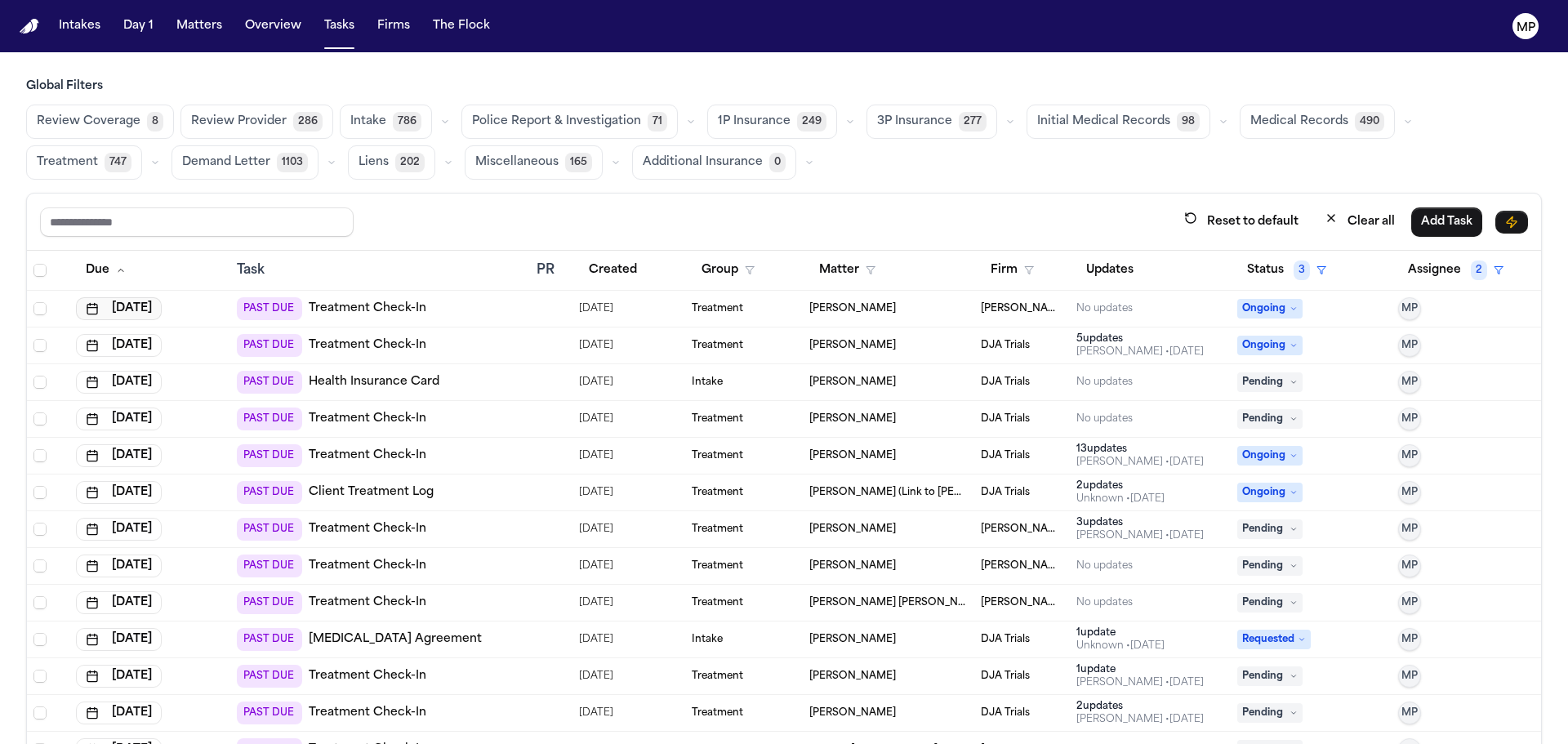
click at [138, 303] on button "[DATE]" at bounding box center [118, 309] width 86 height 23
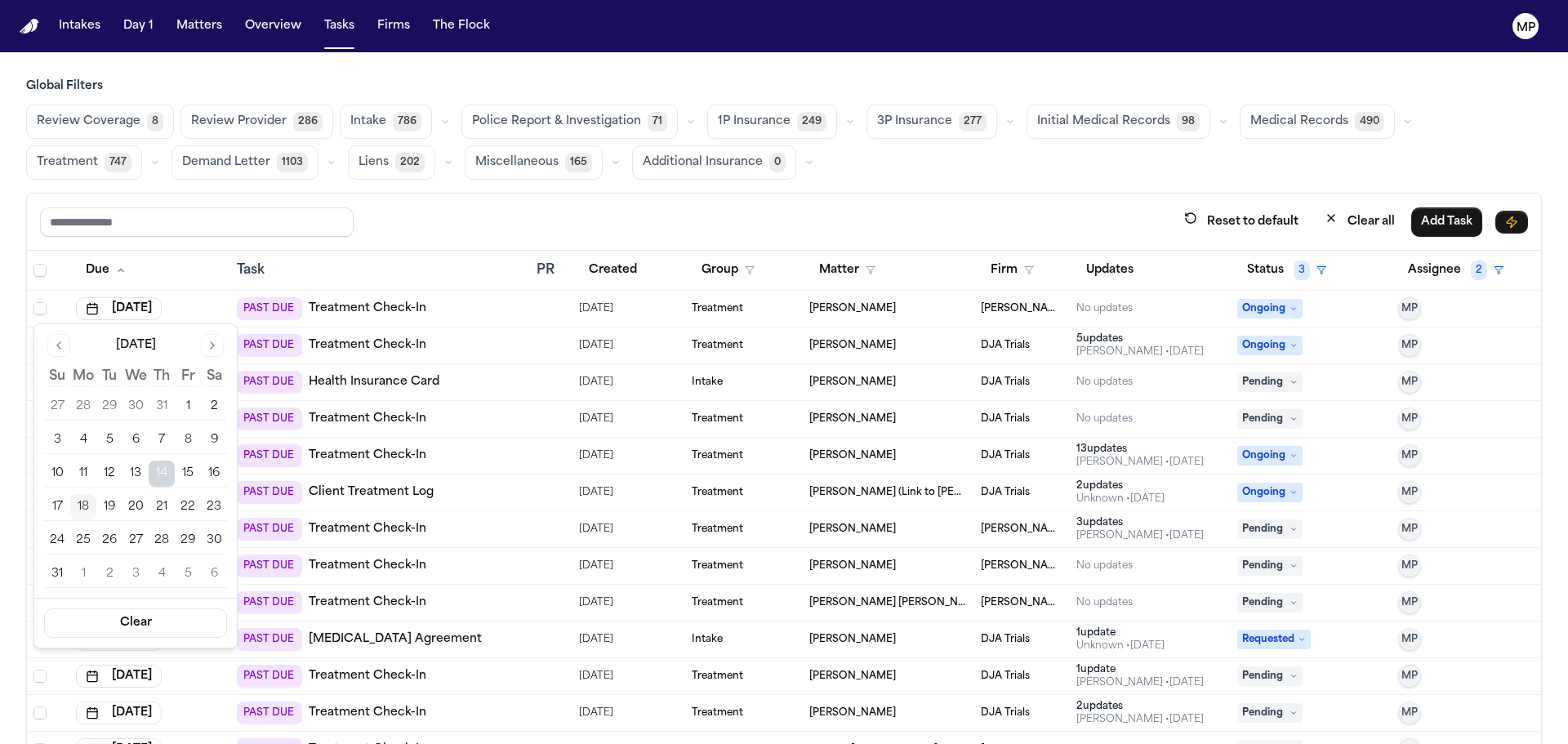
click at [81, 508] on button "18" at bounding box center [83, 507] width 26 height 26
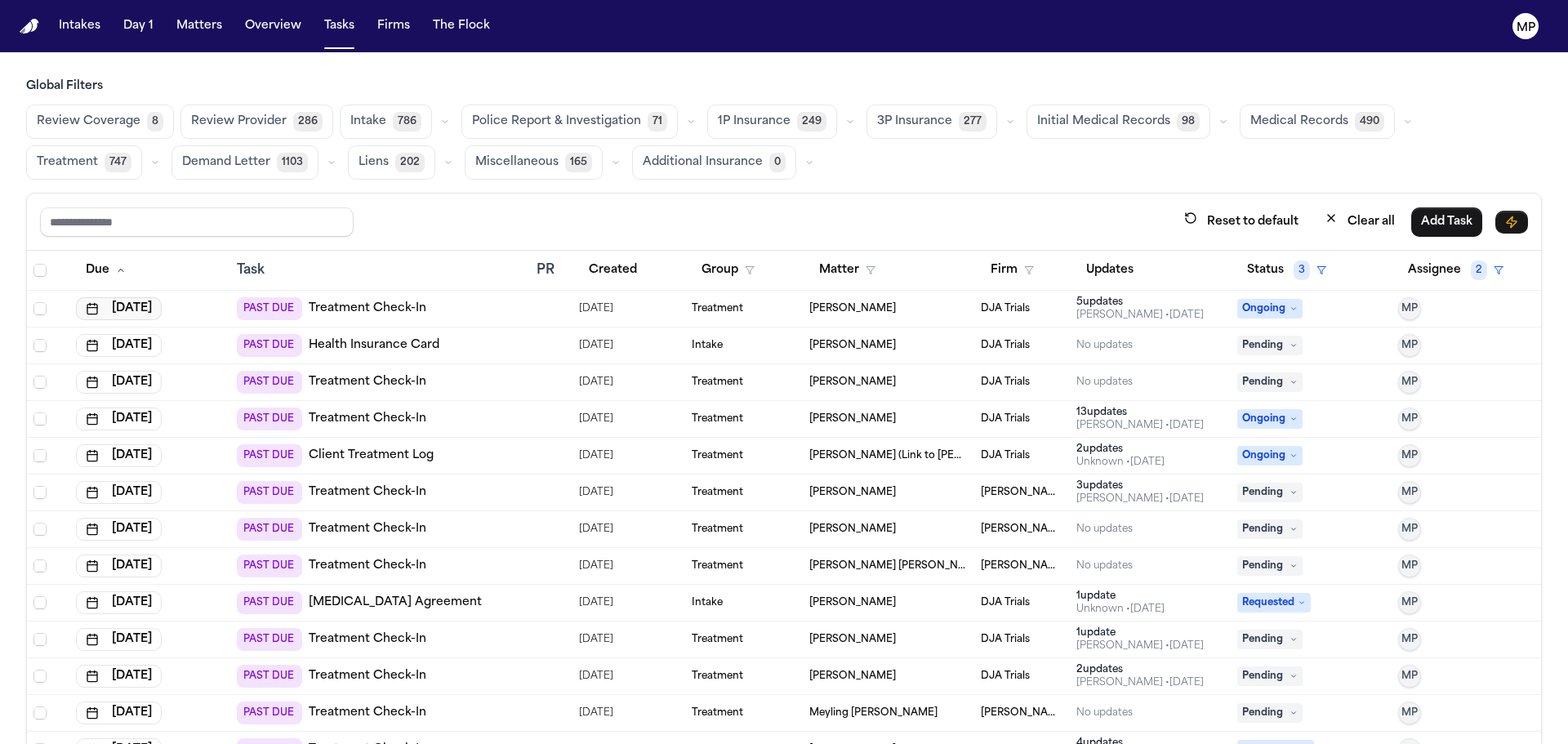
click at [162, 312] on button "[DATE]" at bounding box center [118, 309] width 86 height 23
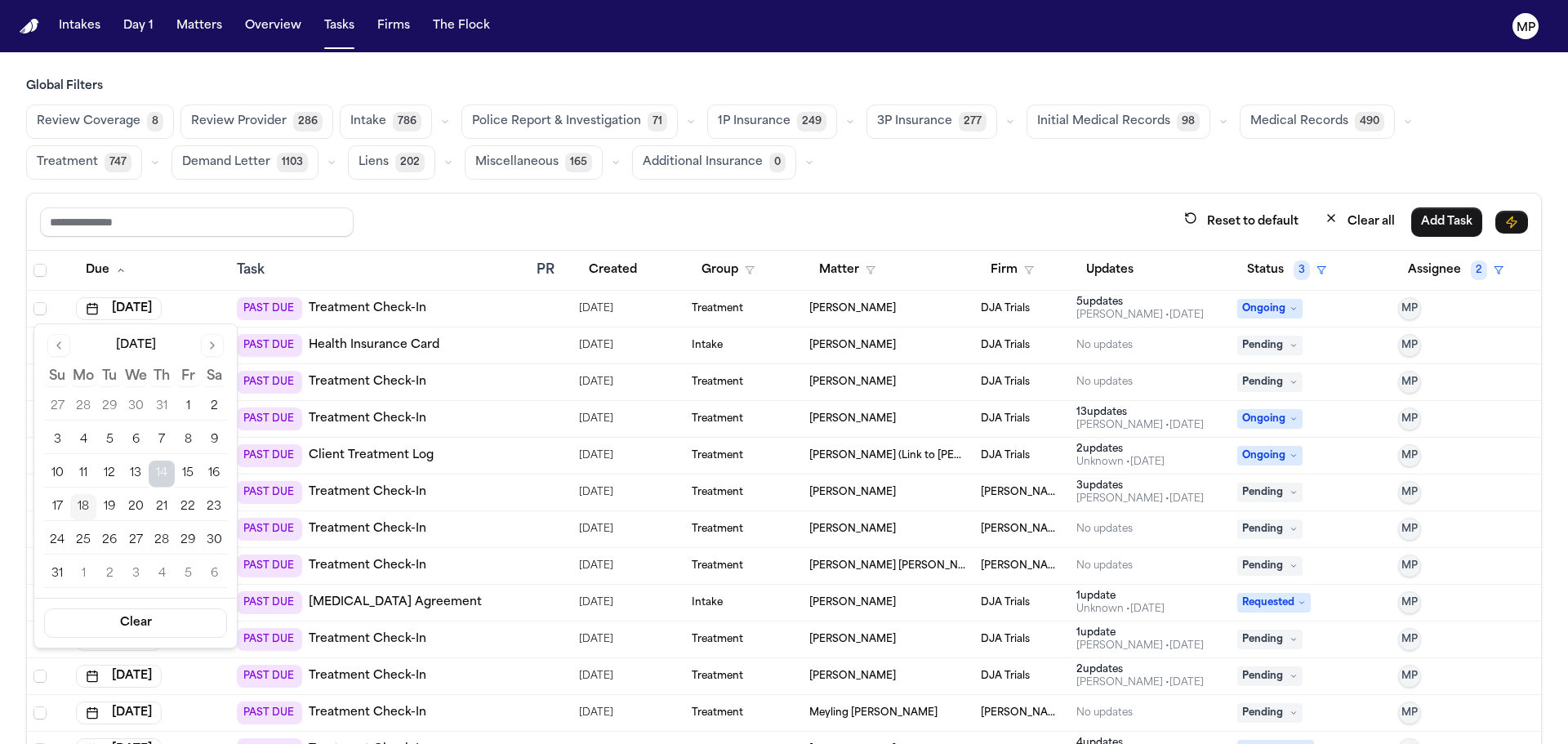
click at [80, 506] on button "18" at bounding box center [83, 507] width 26 height 26
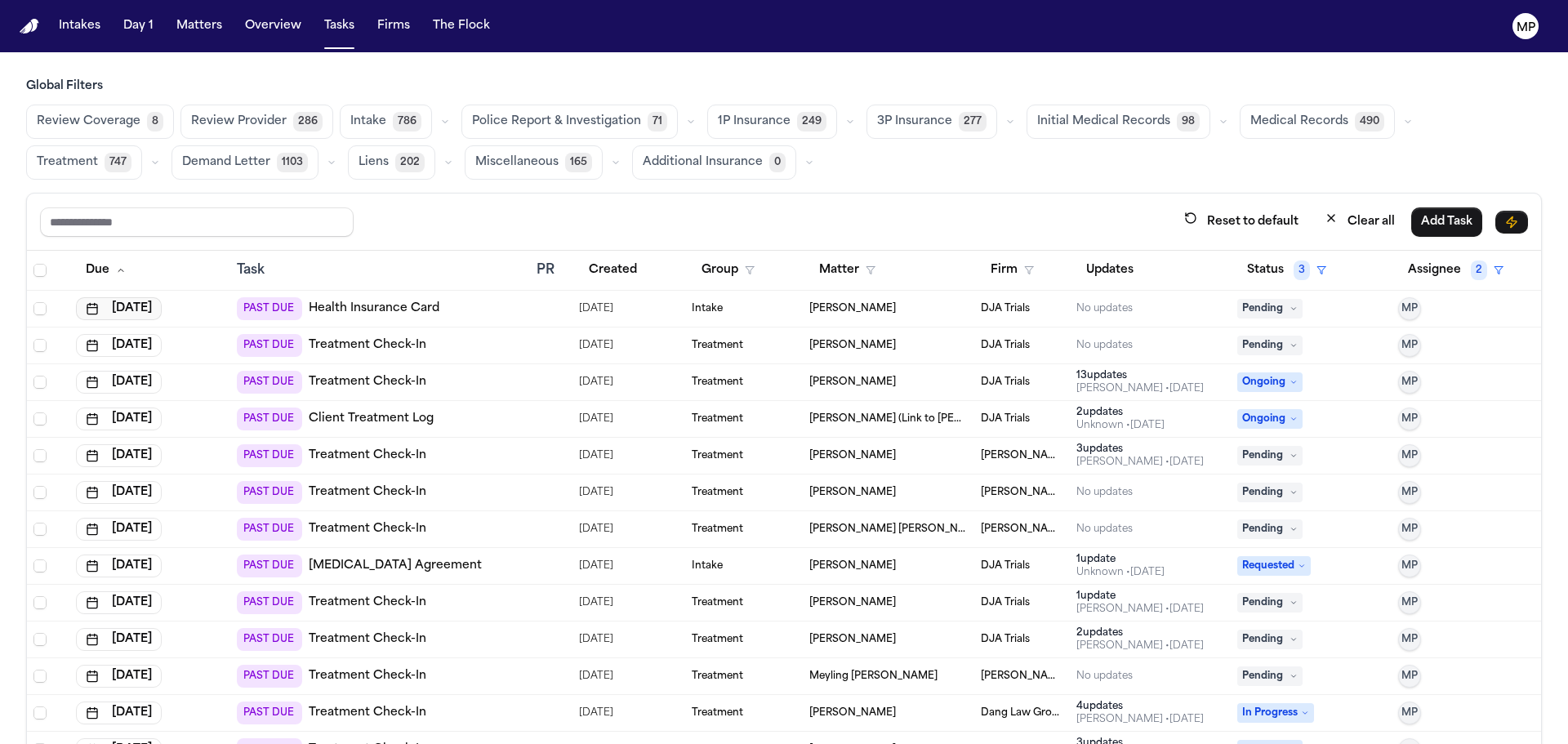
click at [112, 306] on button "[DATE]" at bounding box center [118, 309] width 86 height 23
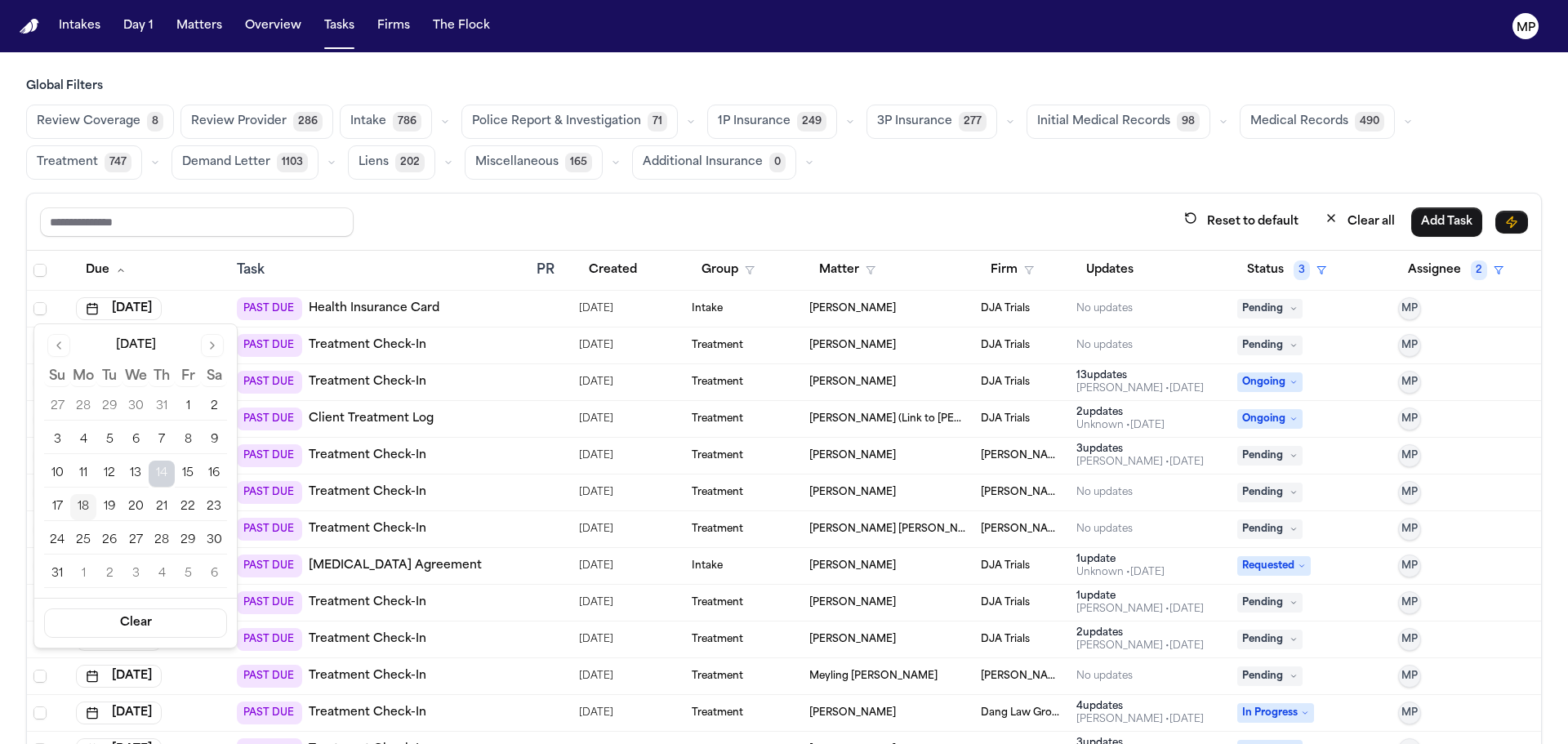
click at [83, 497] on button "18" at bounding box center [83, 507] width 26 height 26
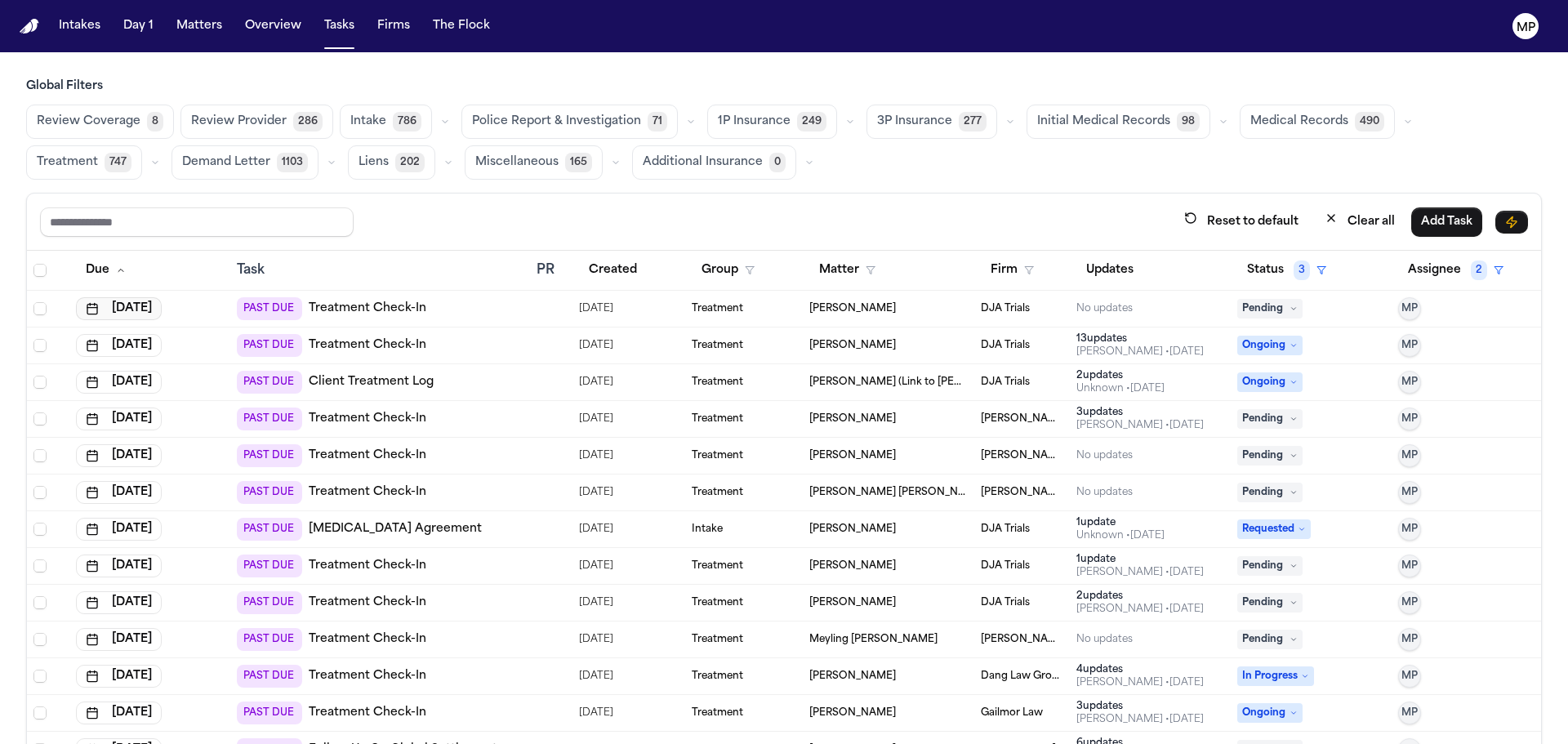
click at [137, 304] on button "[DATE]" at bounding box center [118, 309] width 86 height 23
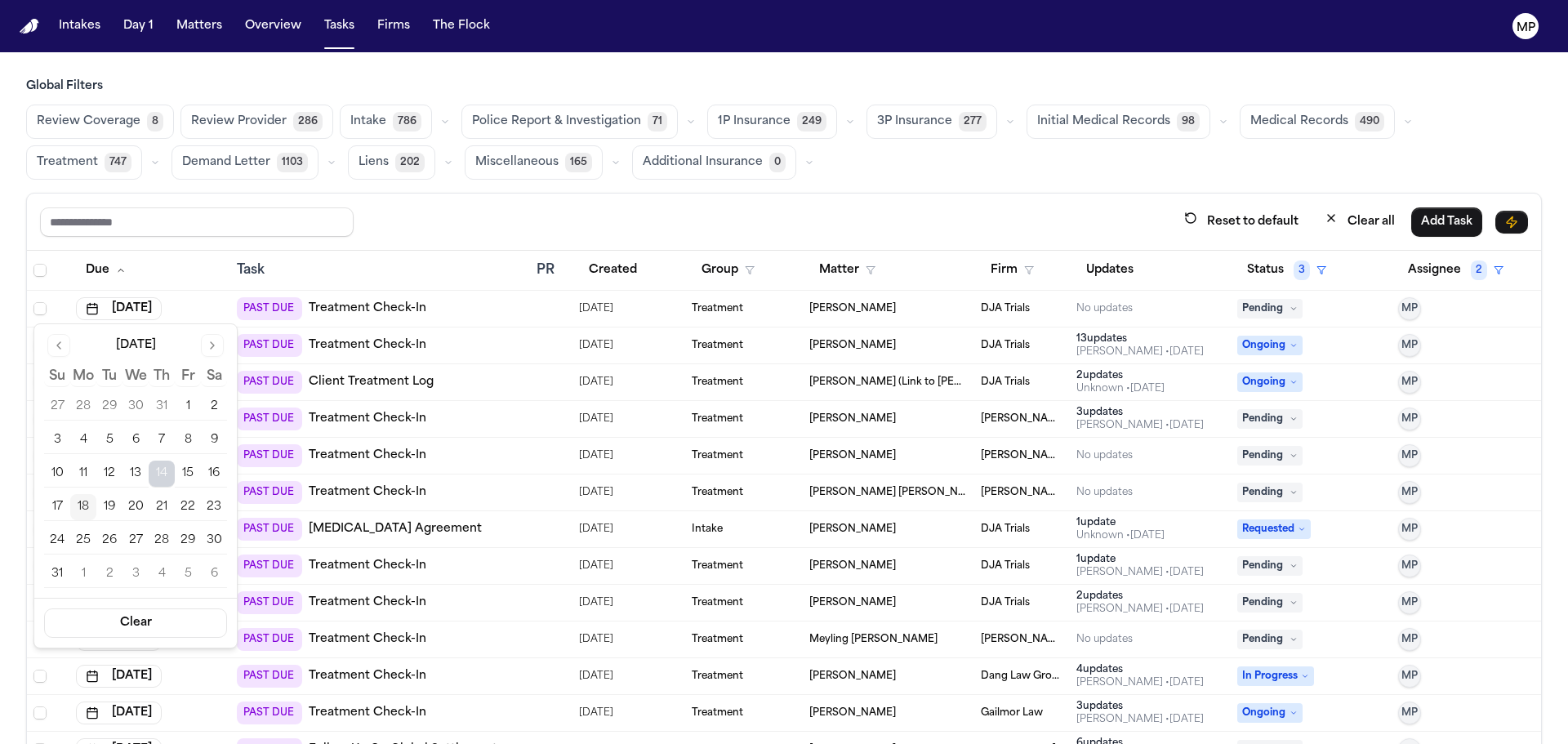
click at [88, 502] on button "18" at bounding box center [83, 507] width 26 height 26
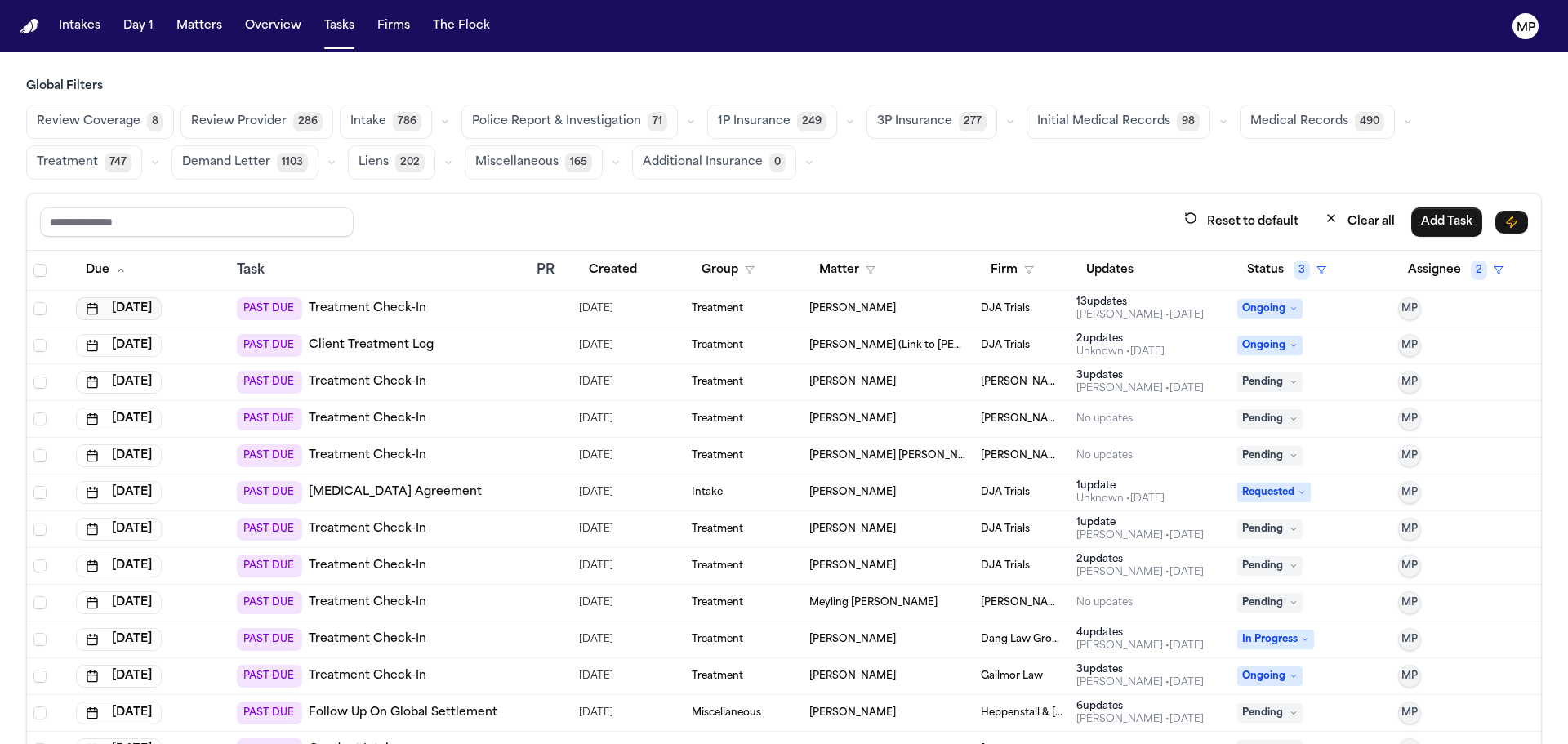
click at [111, 307] on button "[DATE]" at bounding box center [118, 309] width 86 height 23
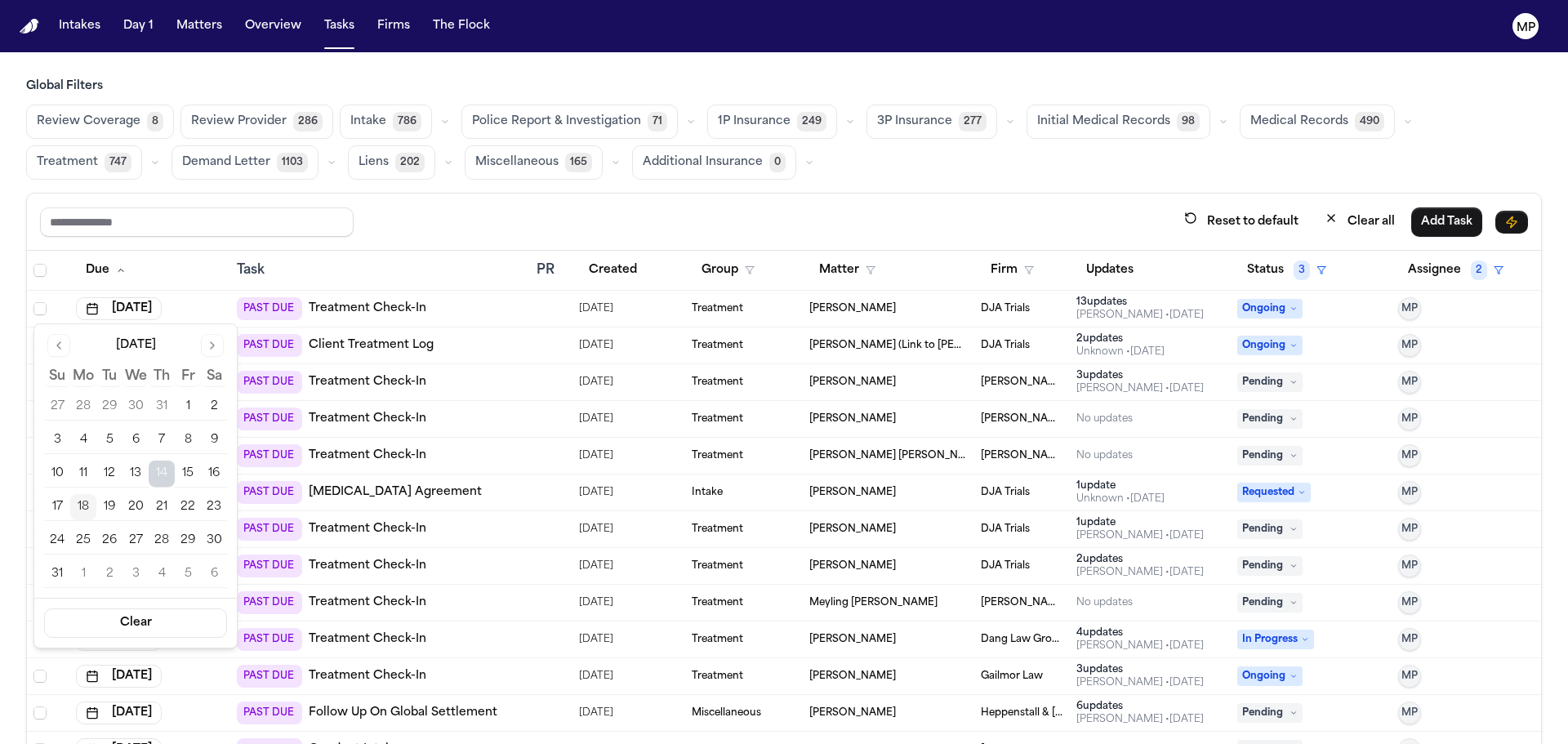
click at [77, 500] on button "18" at bounding box center [83, 507] width 26 height 26
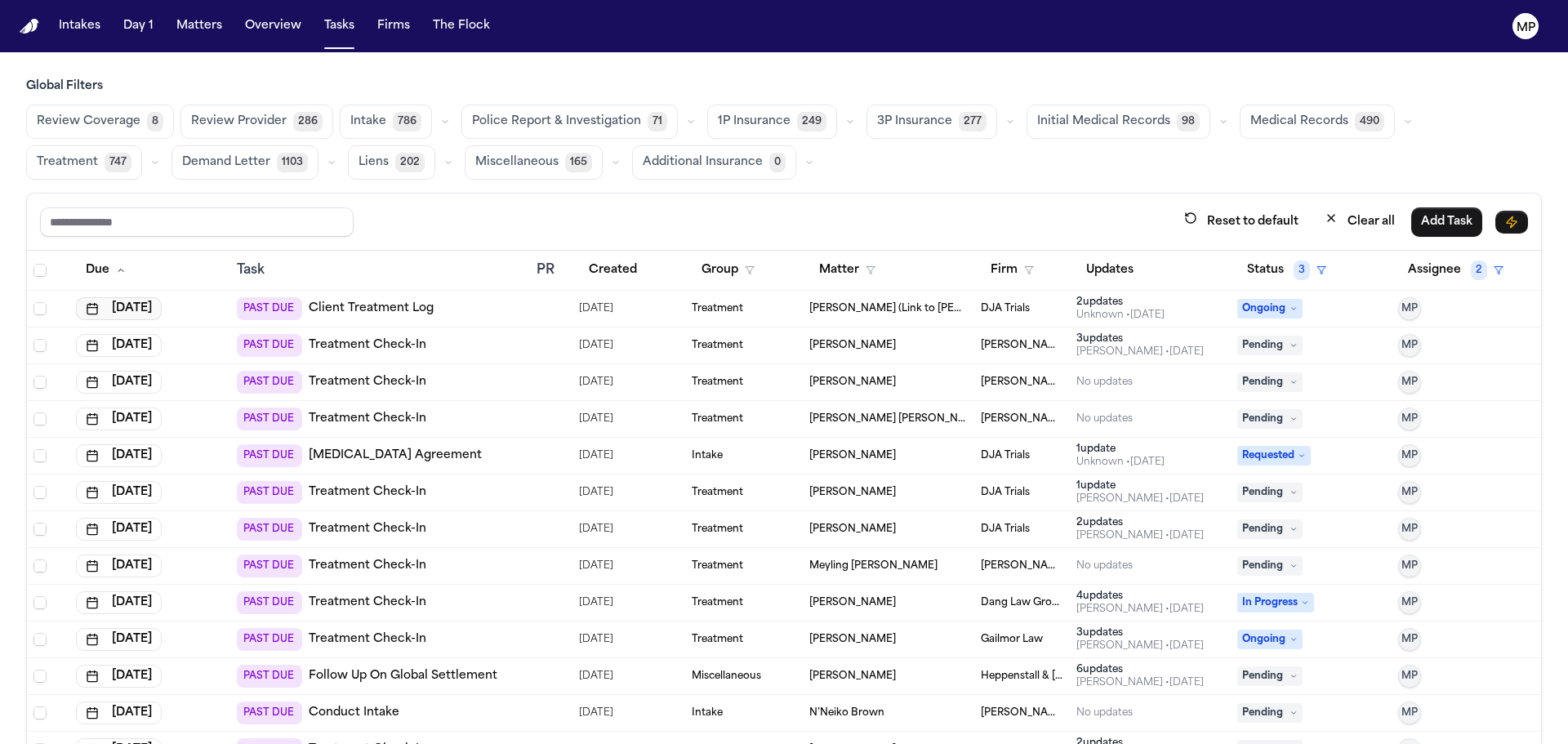
click at [143, 312] on button "[DATE]" at bounding box center [118, 309] width 86 height 23
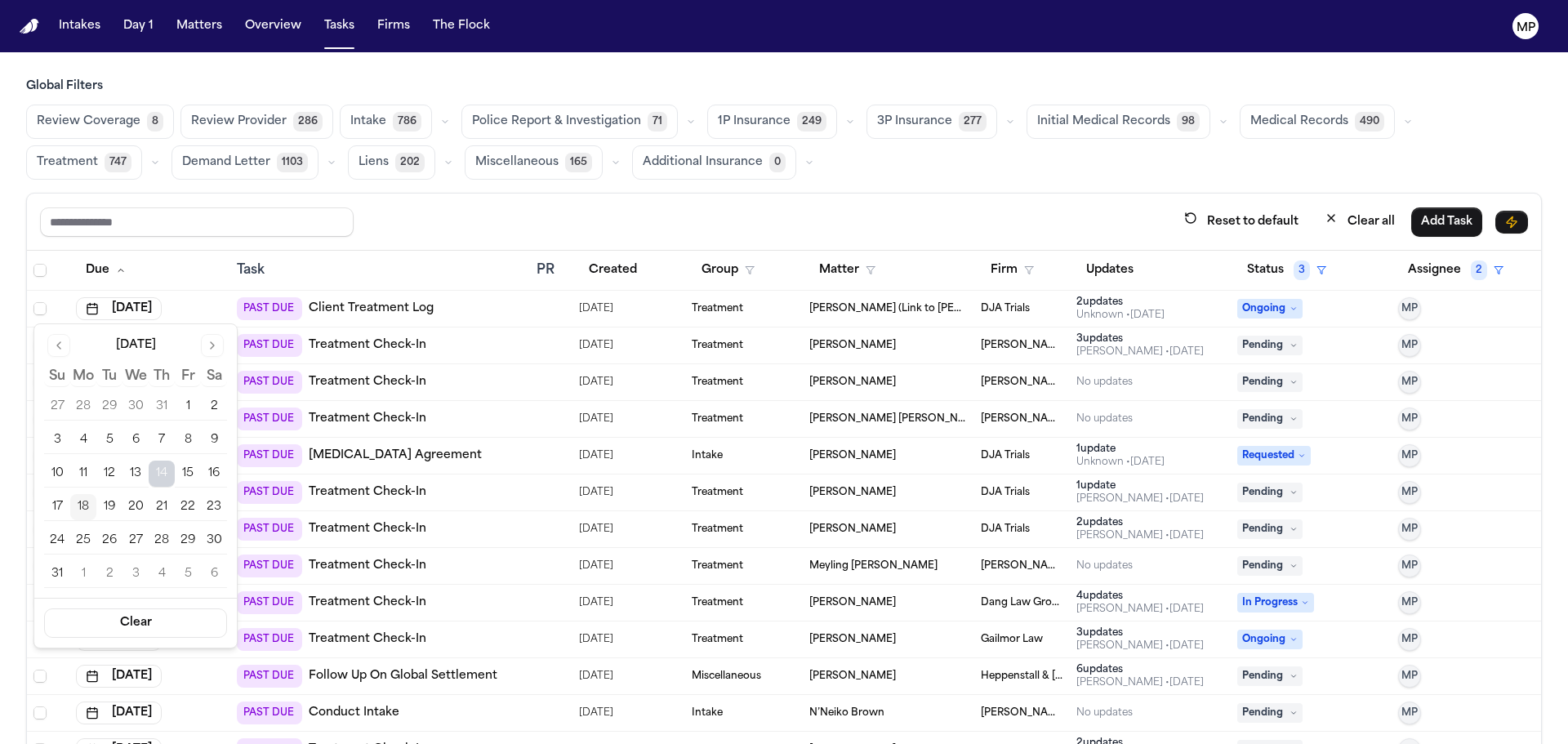
click at [84, 505] on button "18" at bounding box center [83, 507] width 26 height 26
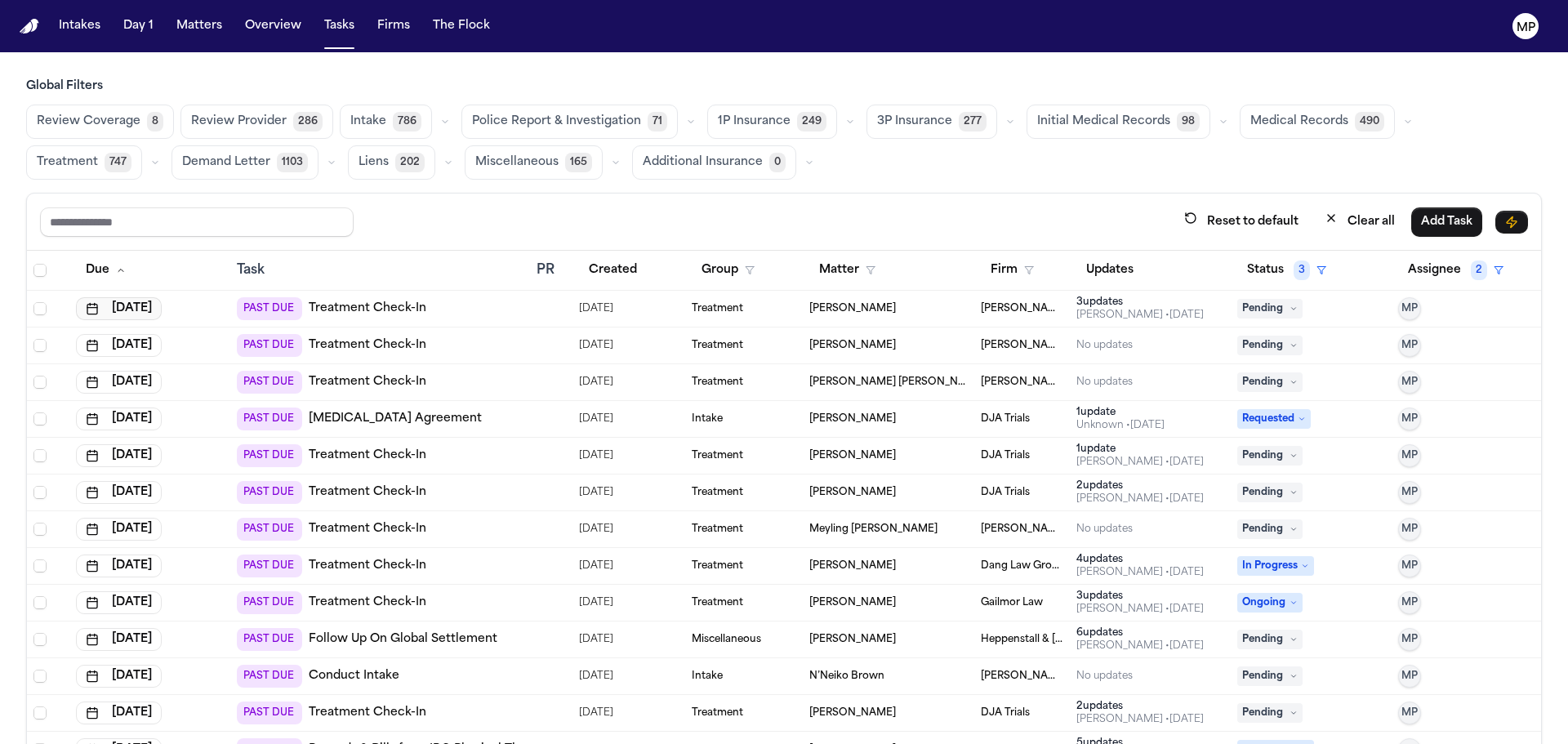
click at [149, 307] on button "[DATE]" at bounding box center [118, 309] width 86 height 23
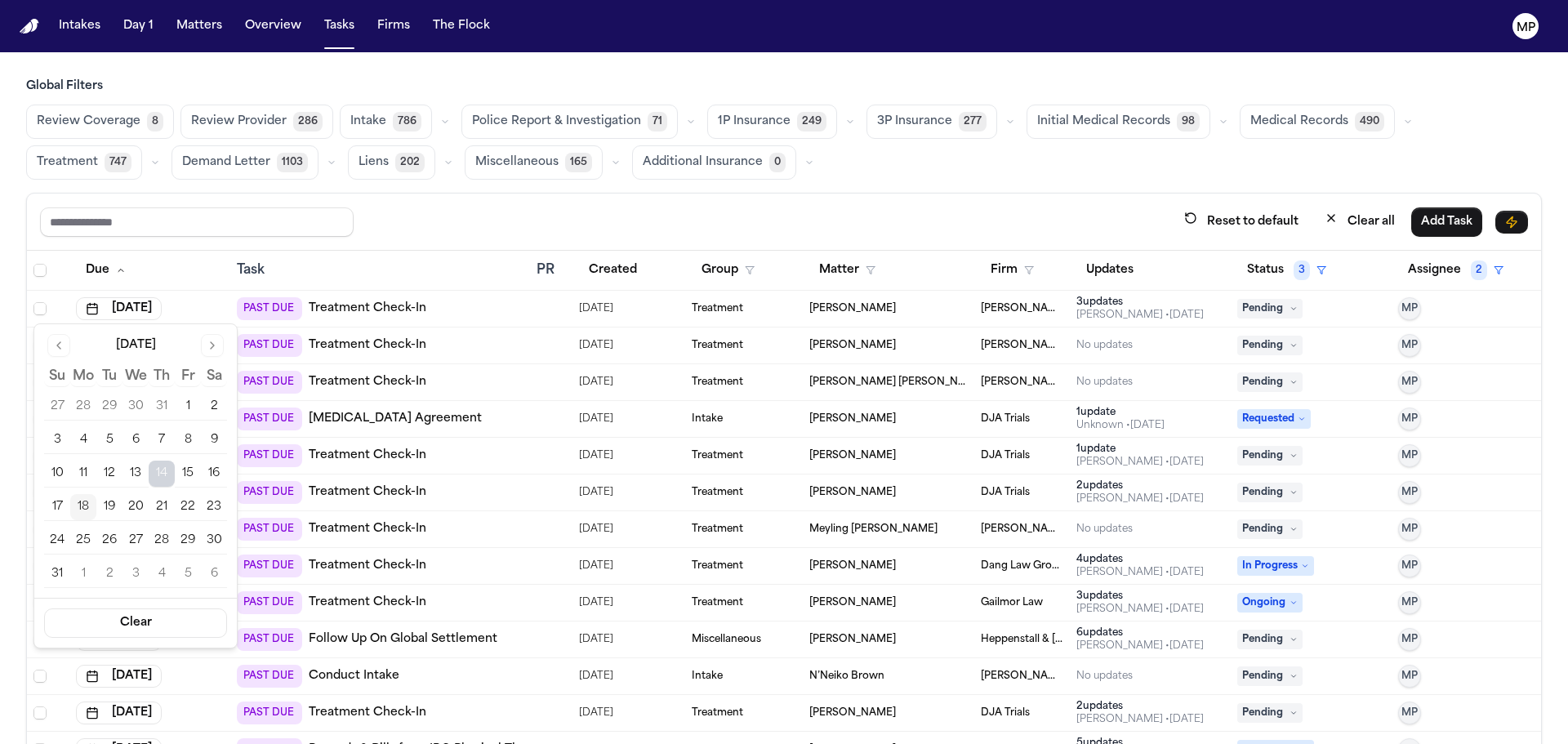
click at [83, 510] on button "18" at bounding box center [83, 507] width 26 height 26
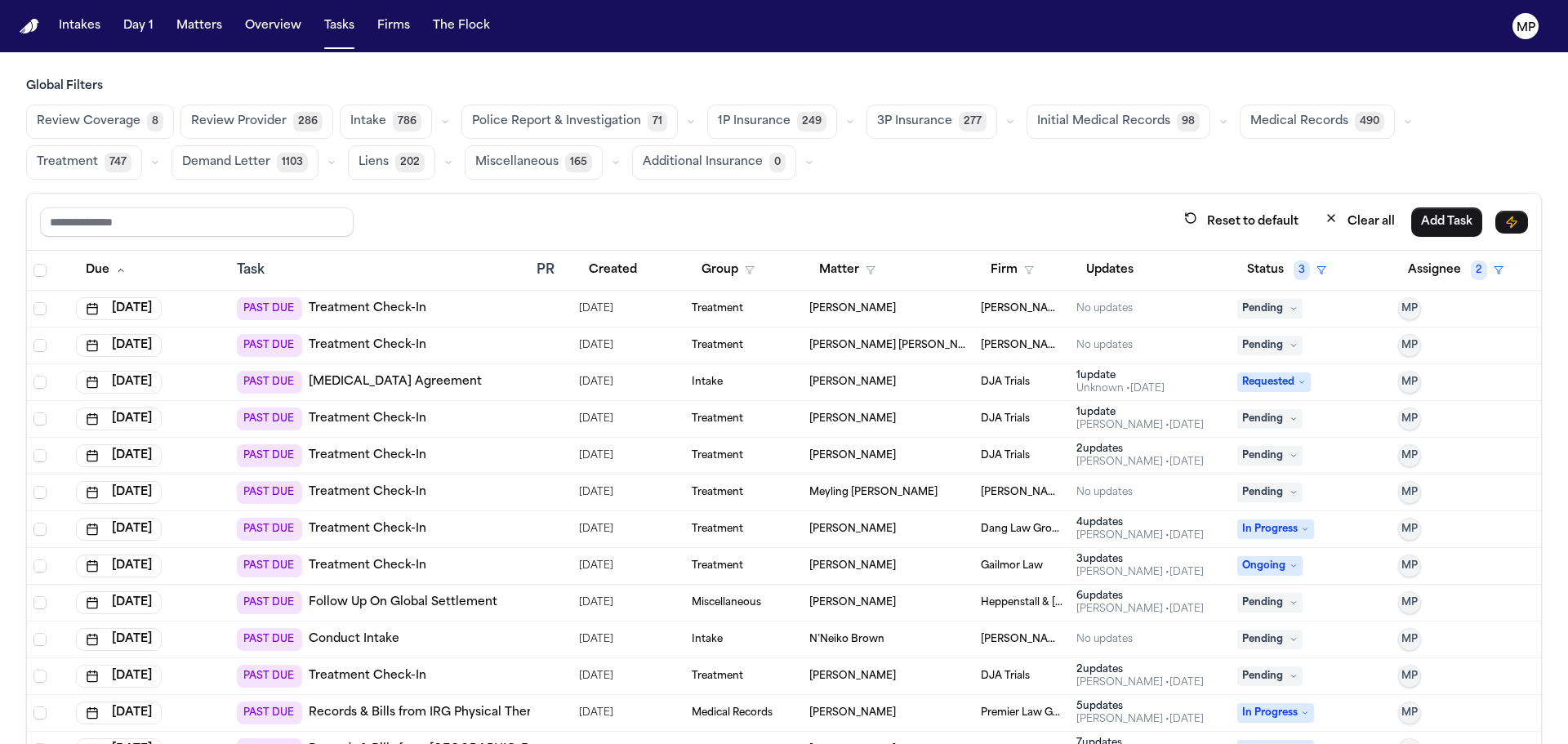
click at [154, 298] on button "[DATE]" at bounding box center [118, 309] width 86 height 23
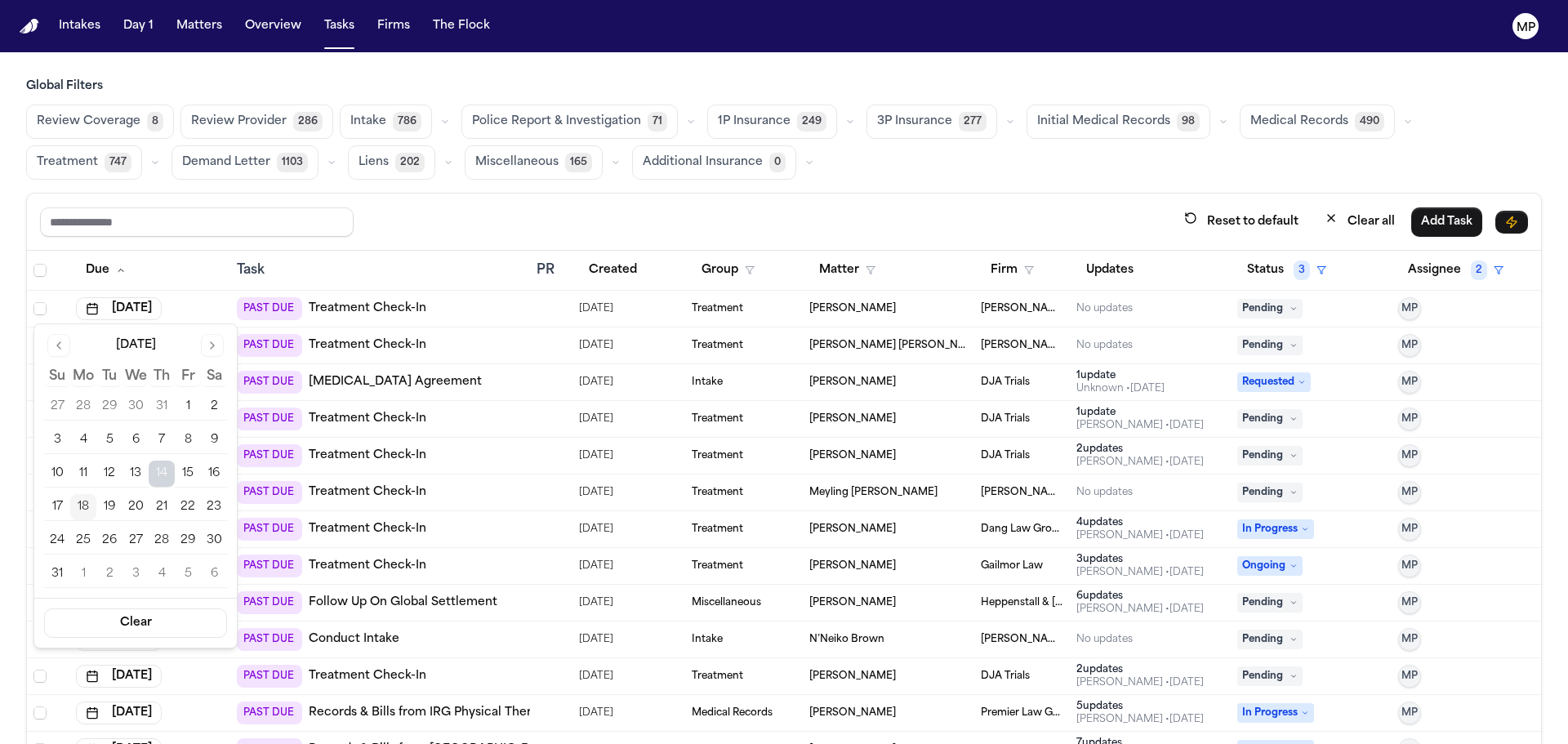
click at [82, 507] on button "18" at bounding box center [83, 507] width 26 height 26
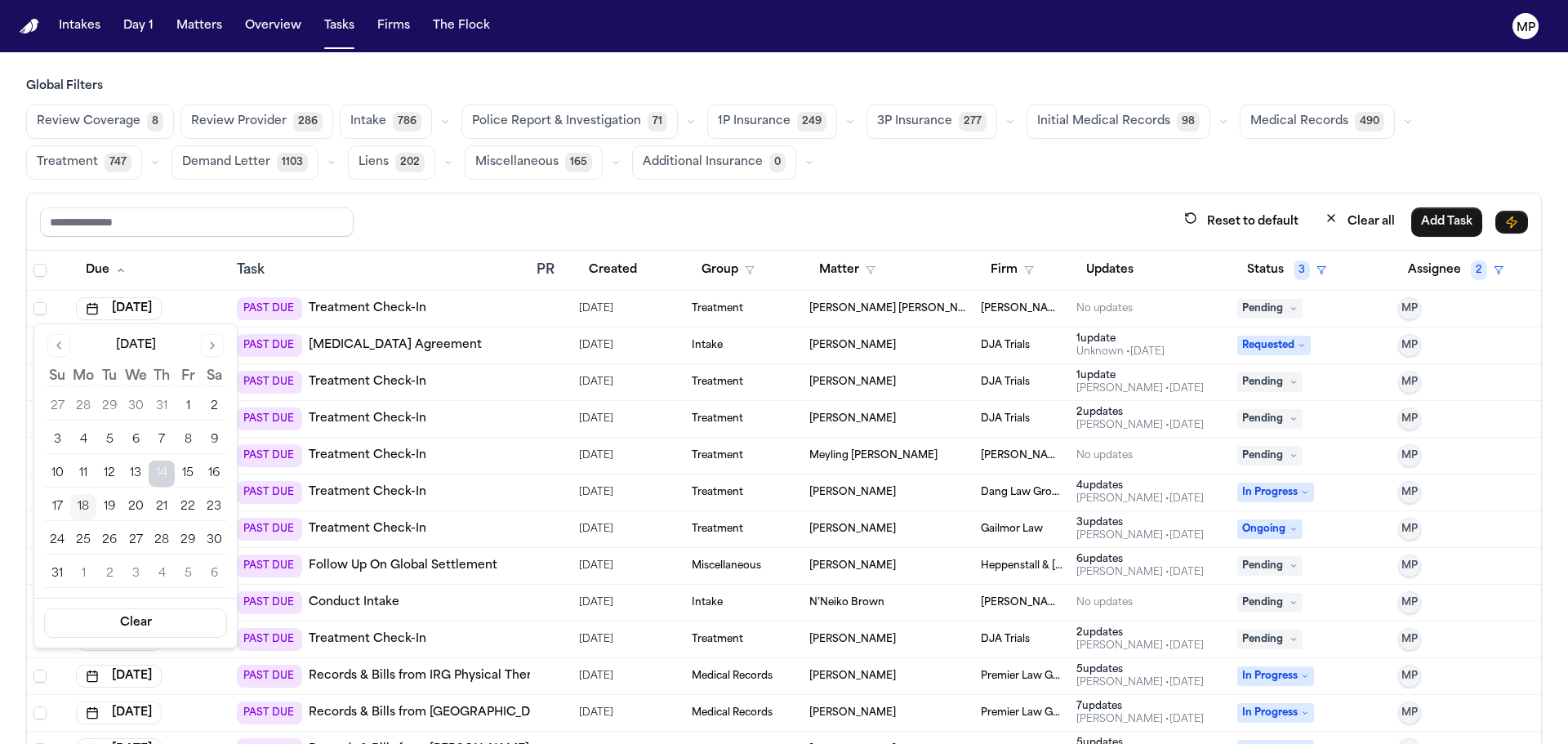
click at [80, 501] on button "18" at bounding box center [83, 507] width 26 height 26
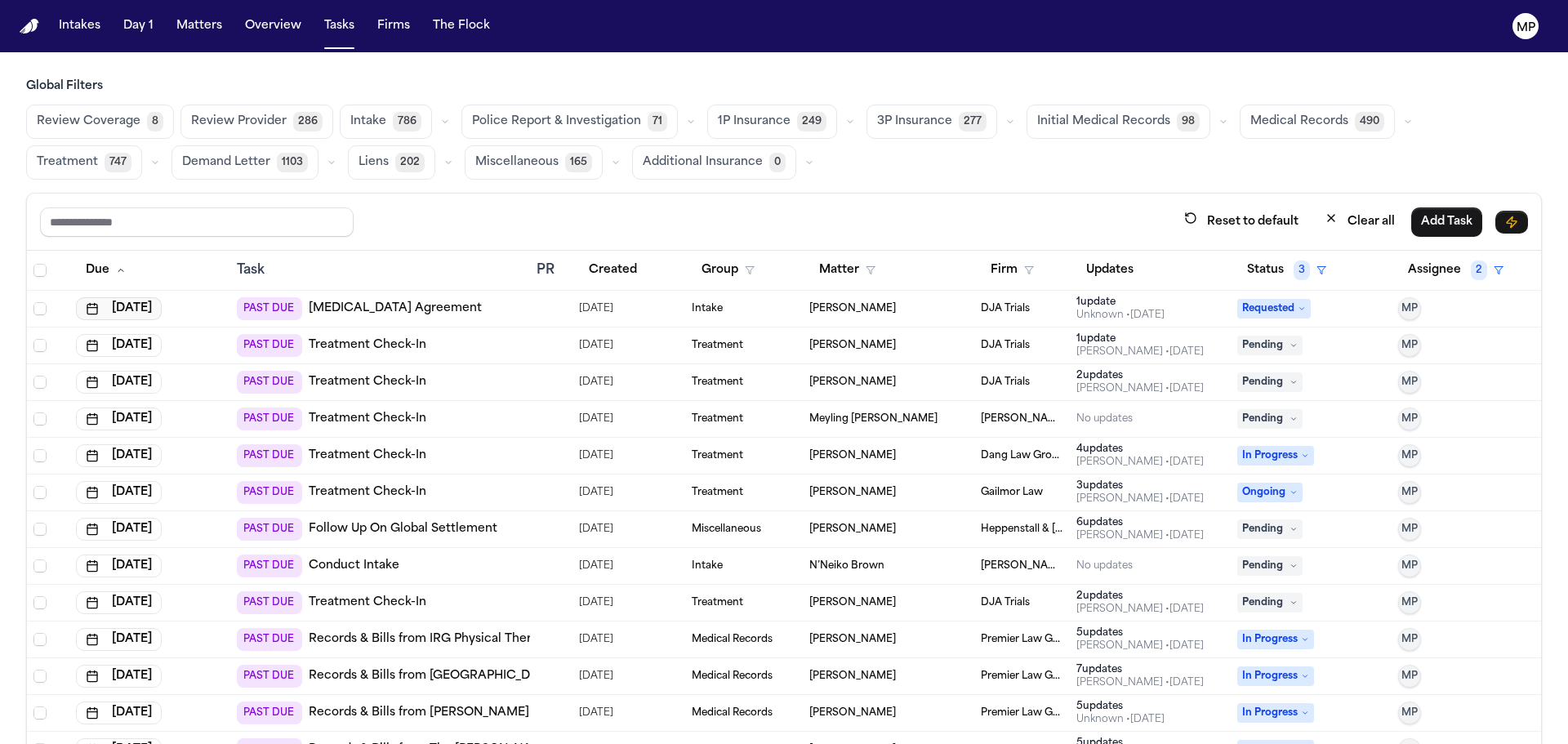
click at [145, 304] on button "[DATE]" at bounding box center [118, 309] width 86 height 23
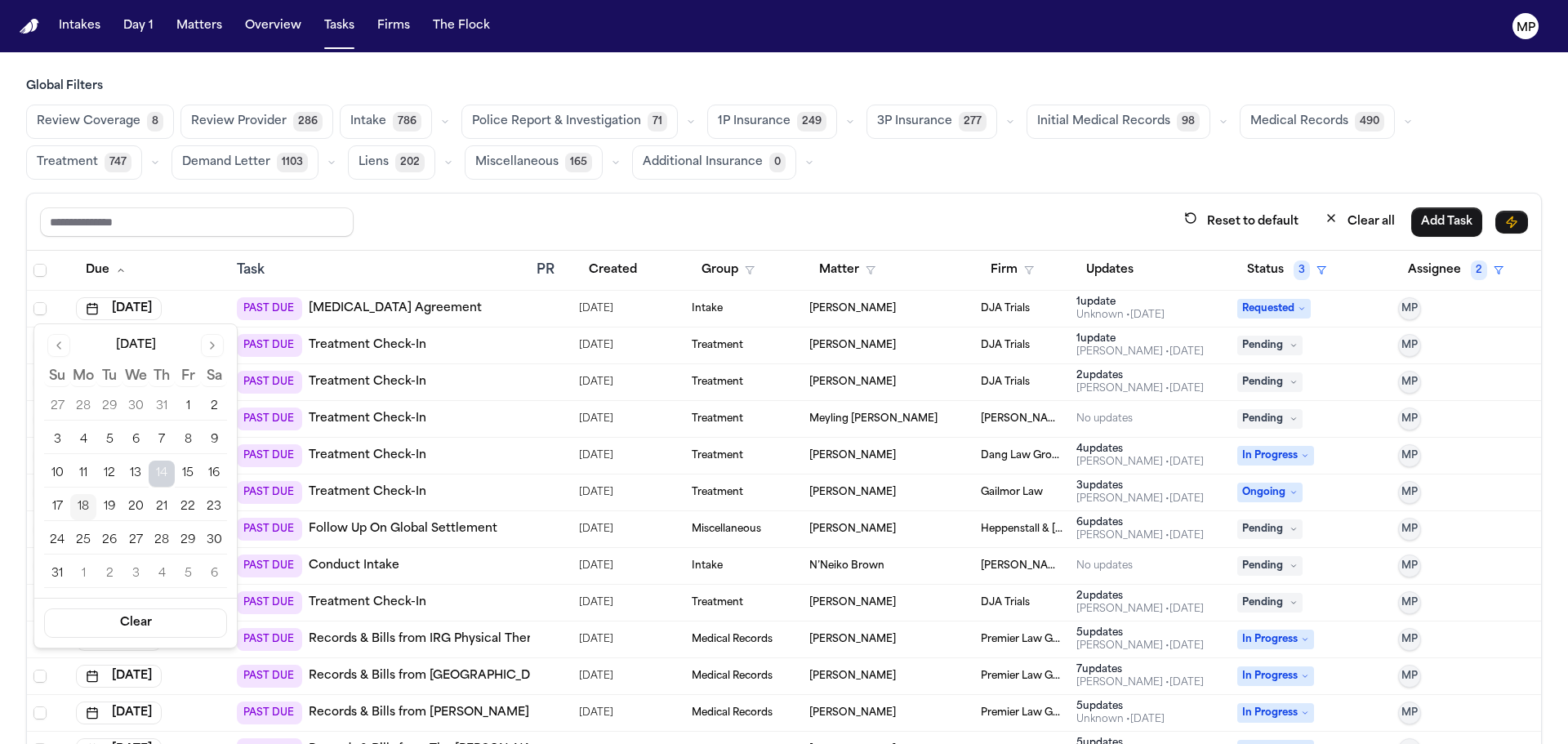
click at [83, 498] on button "18" at bounding box center [83, 507] width 26 height 26
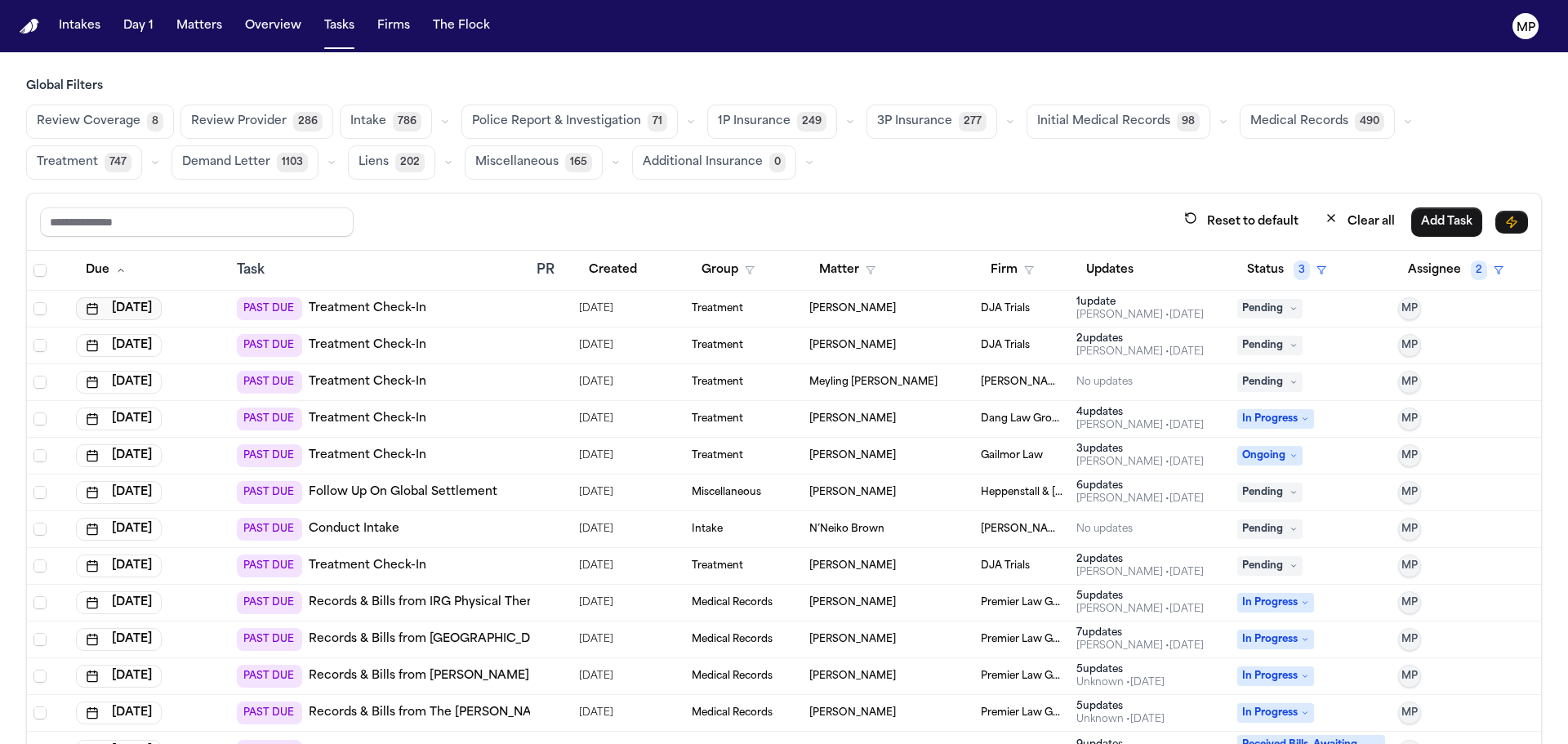
click at [121, 301] on button "[DATE]" at bounding box center [118, 309] width 86 height 23
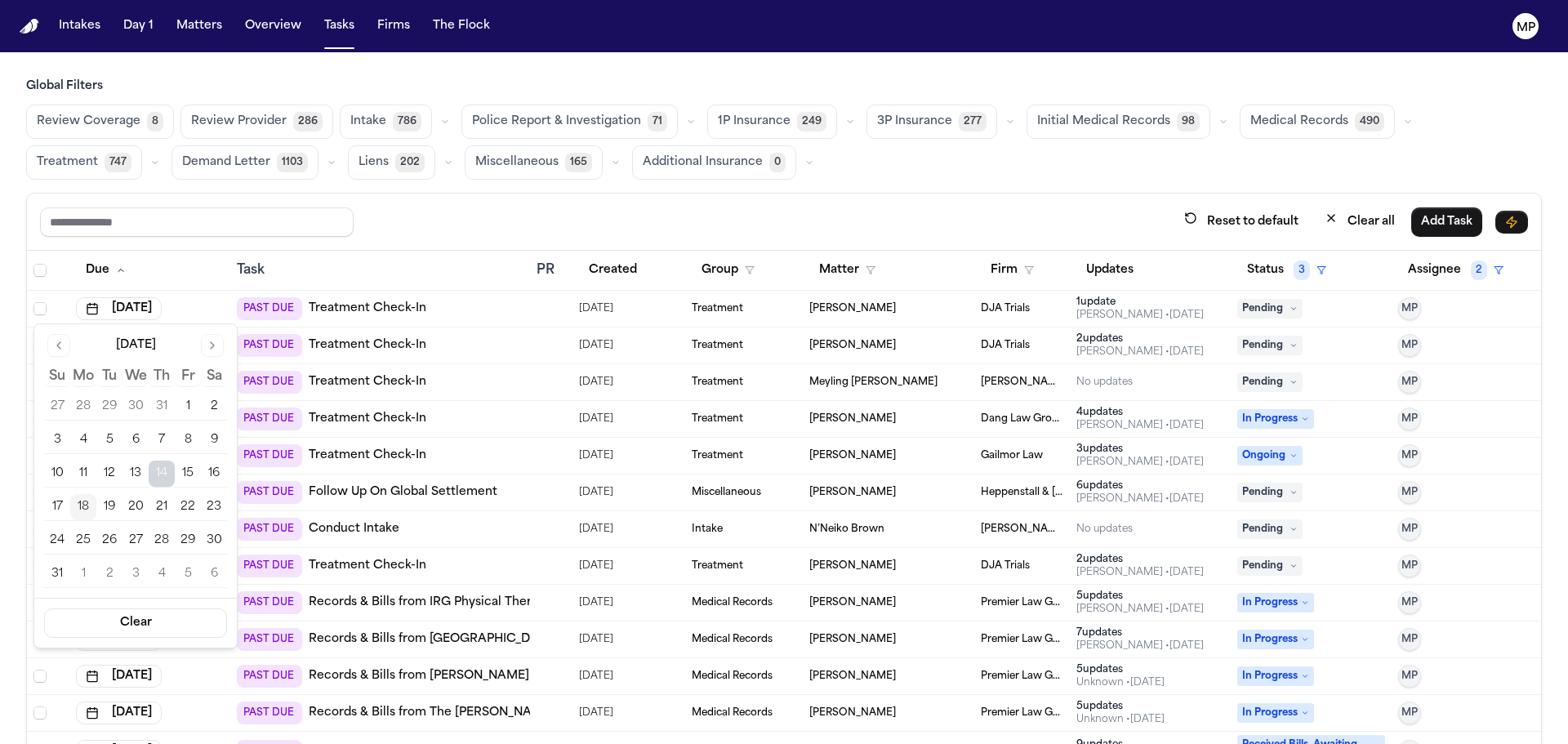
click at [92, 500] on button "18" at bounding box center [83, 507] width 26 height 26
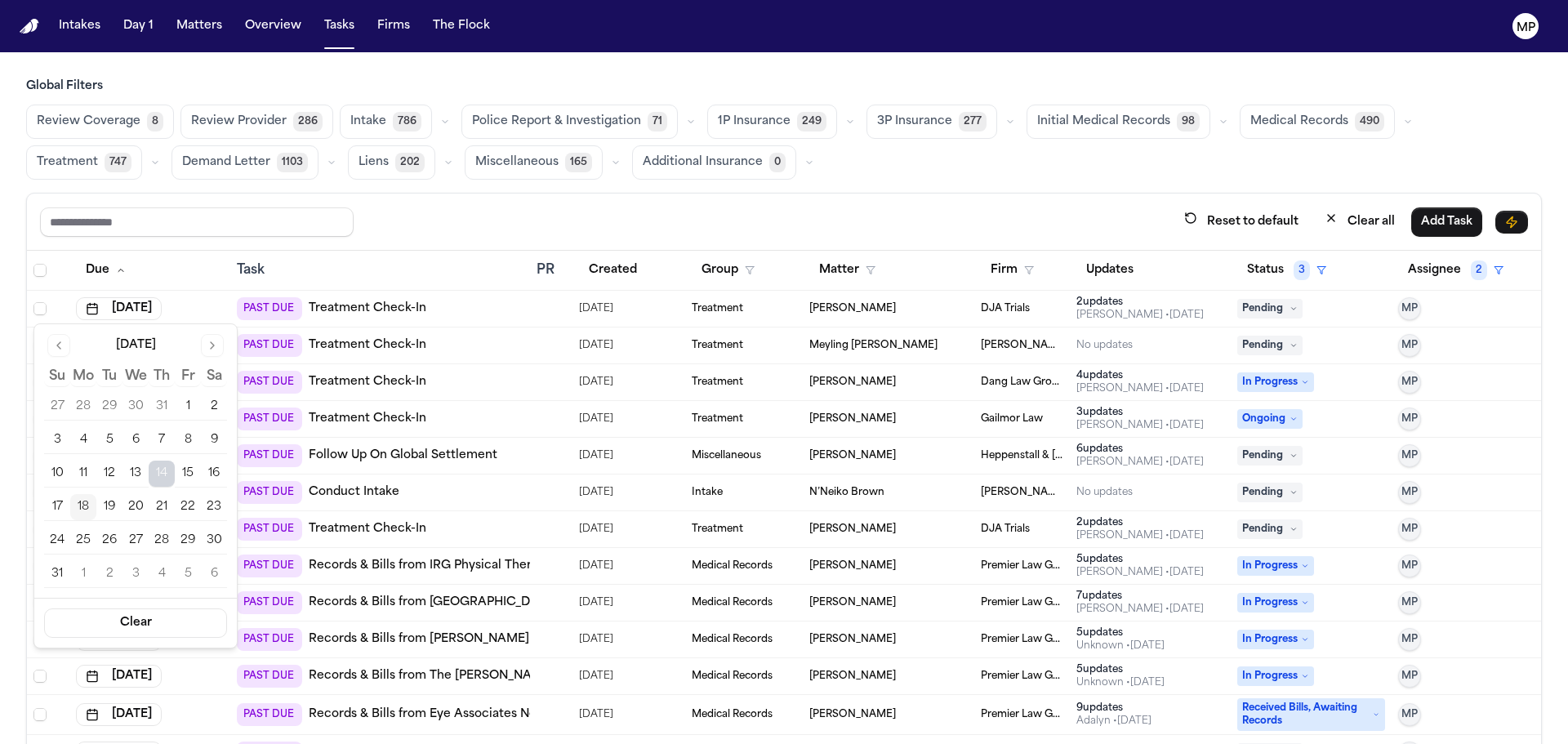
click at [77, 507] on button "18" at bounding box center [83, 507] width 26 height 26
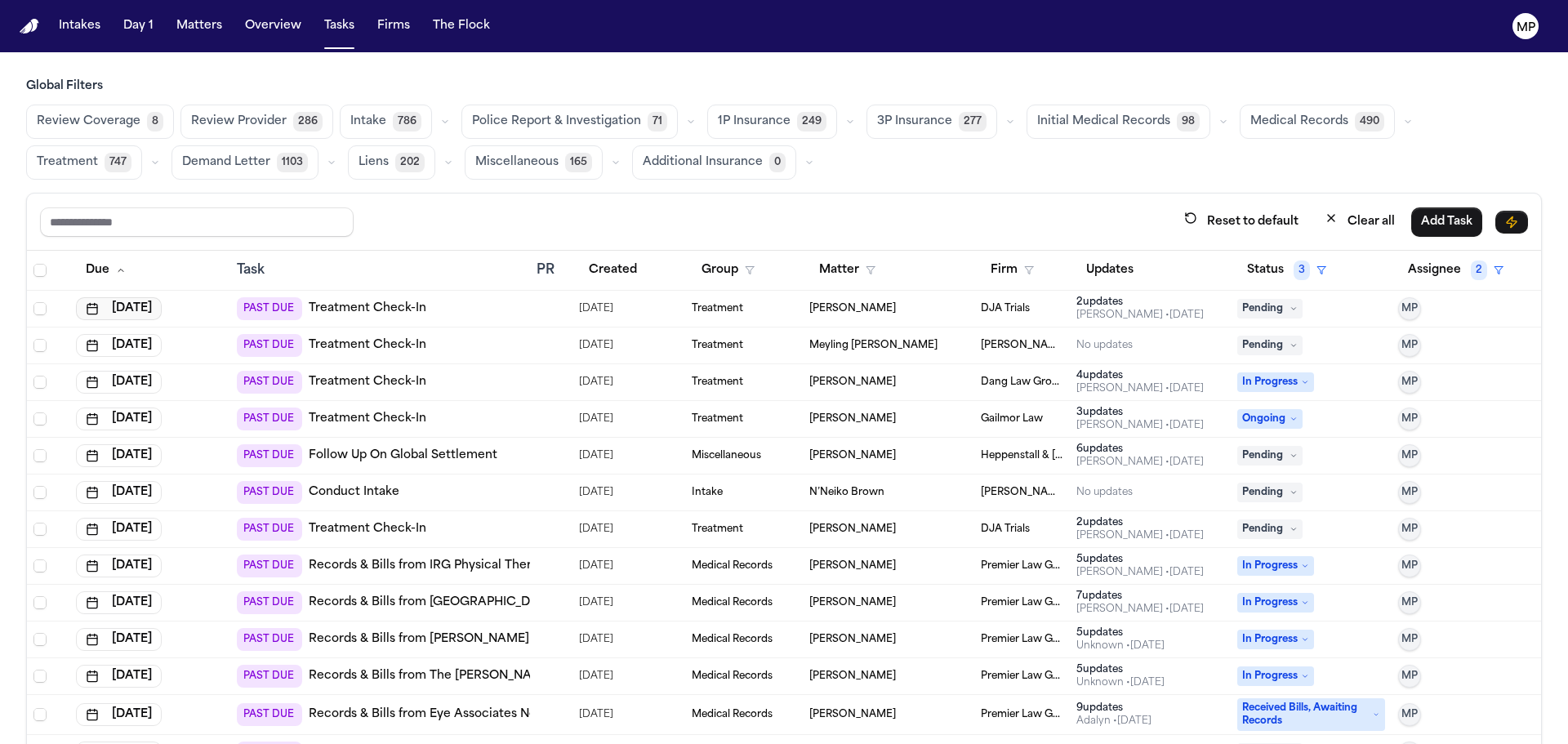
click at [134, 311] on button "[DATE]" at bounding box center [118, 309] width 86 height 23
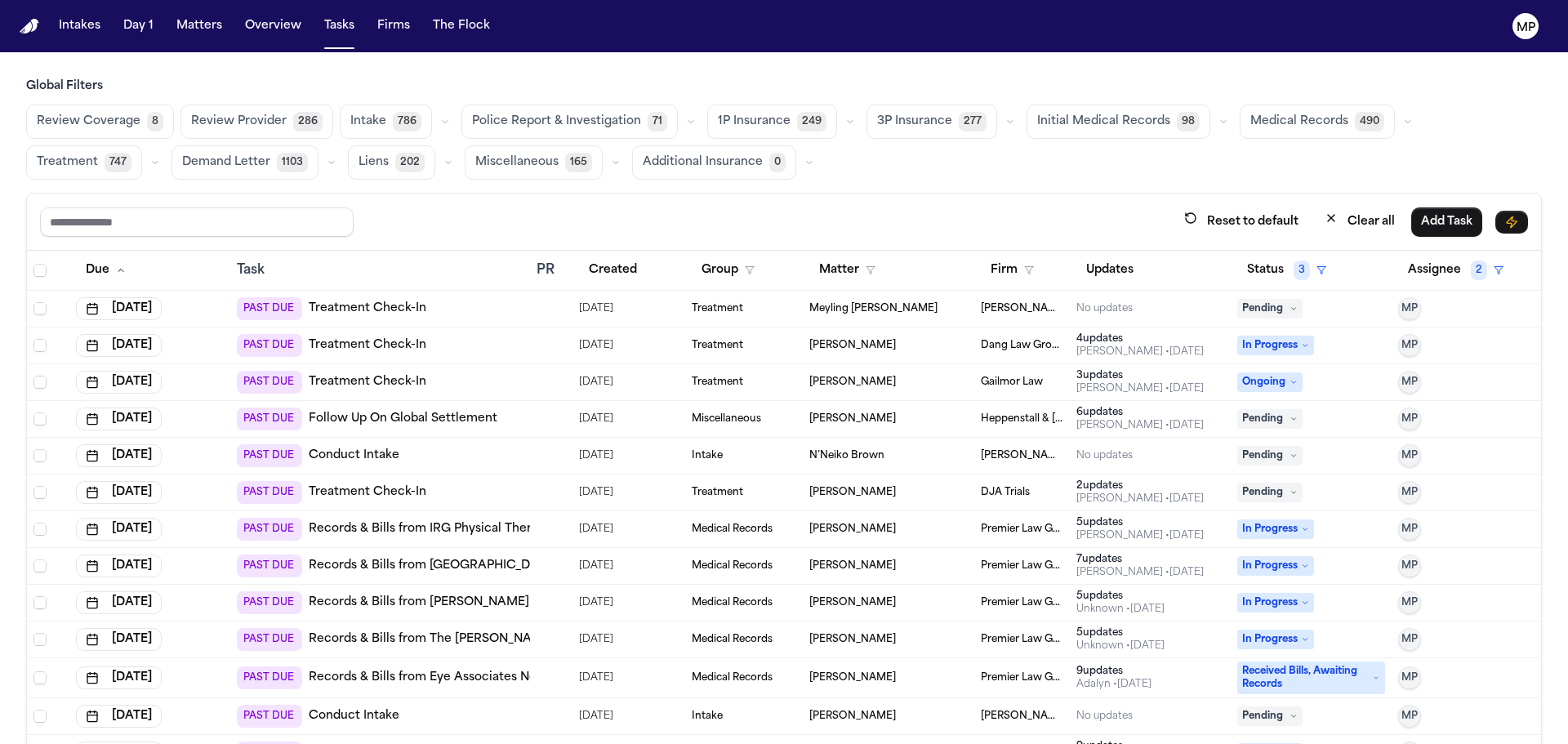
click at [76, 507] on td "[DATE]" at bounding box center [150, 492] width 161 height 37
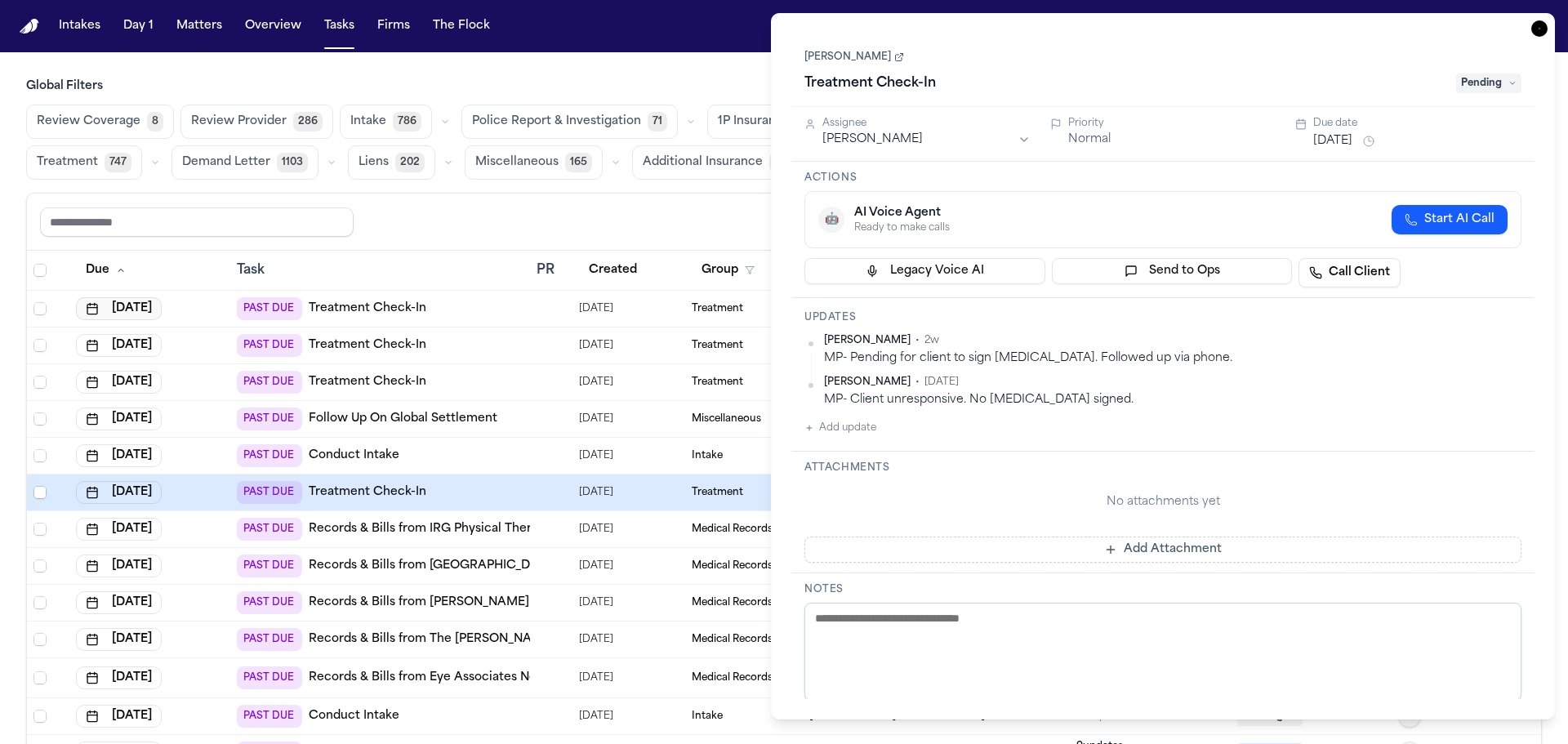
click at [162, 308] on button "[DATE]" at bounding box center [118, 309] width 86 height 23
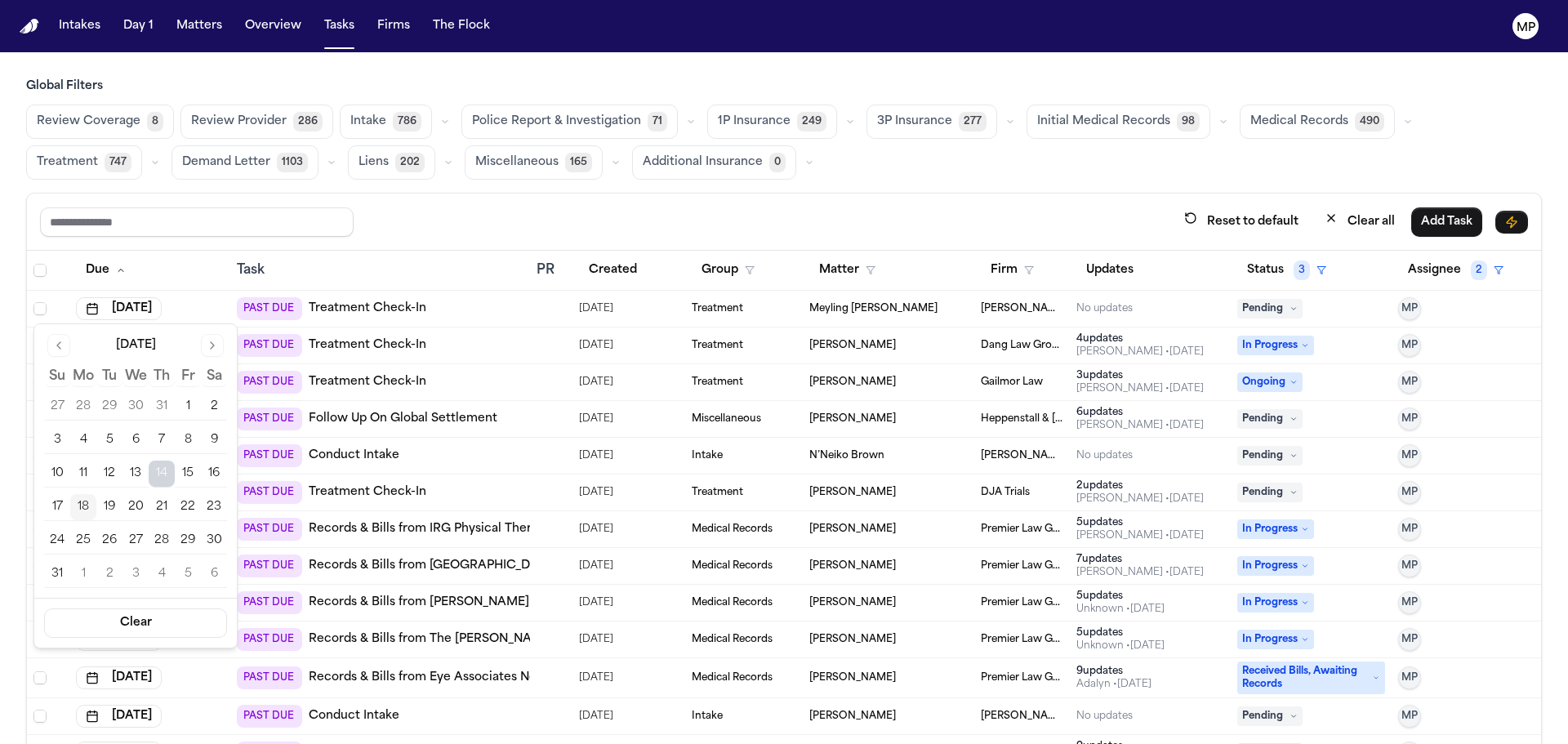
click at [86, 513] on button "18" at bounding box center [83, 507] width 26 height 26
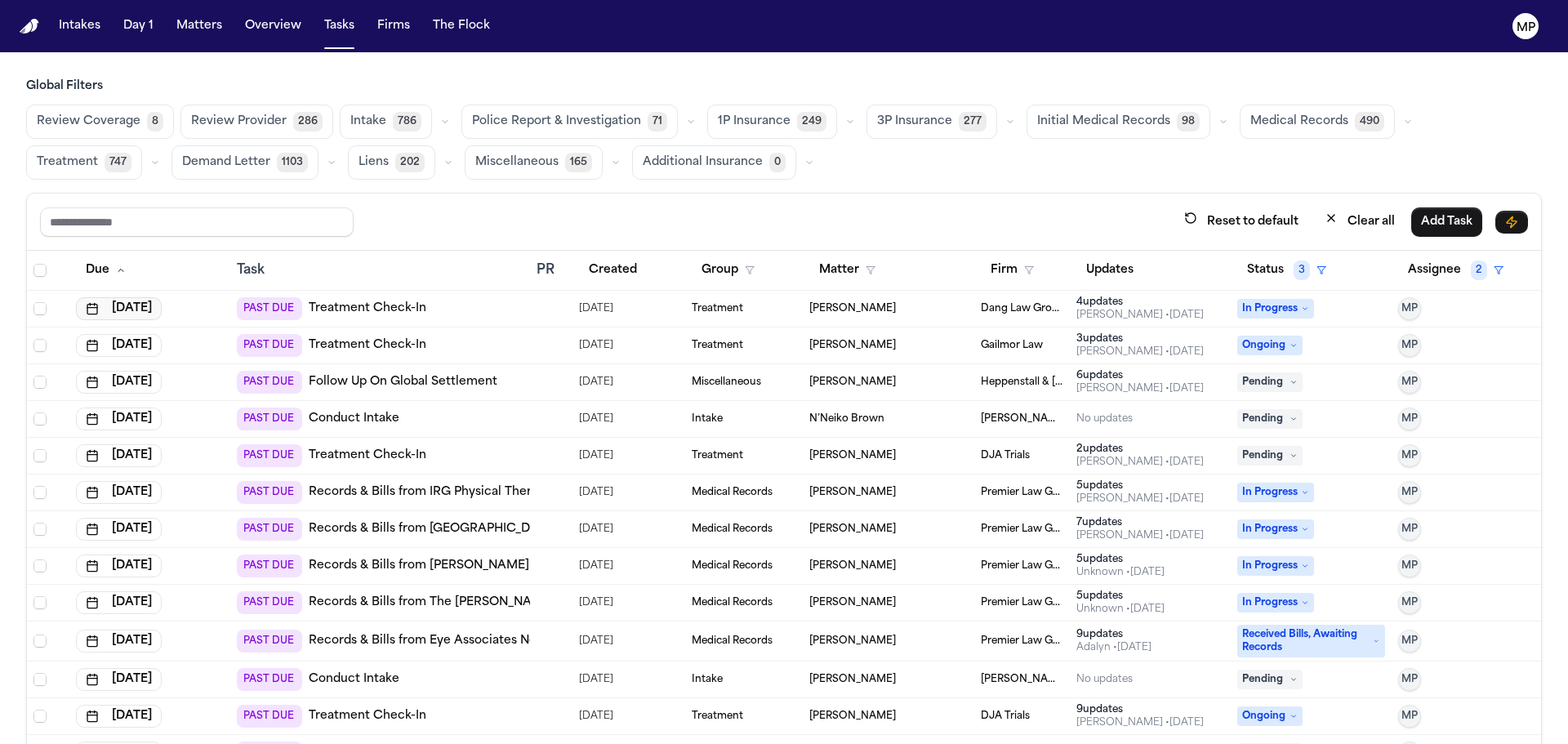
click at [129, 302] on button "[DATE]" at bounding box center [118, 309] width 86 height 23
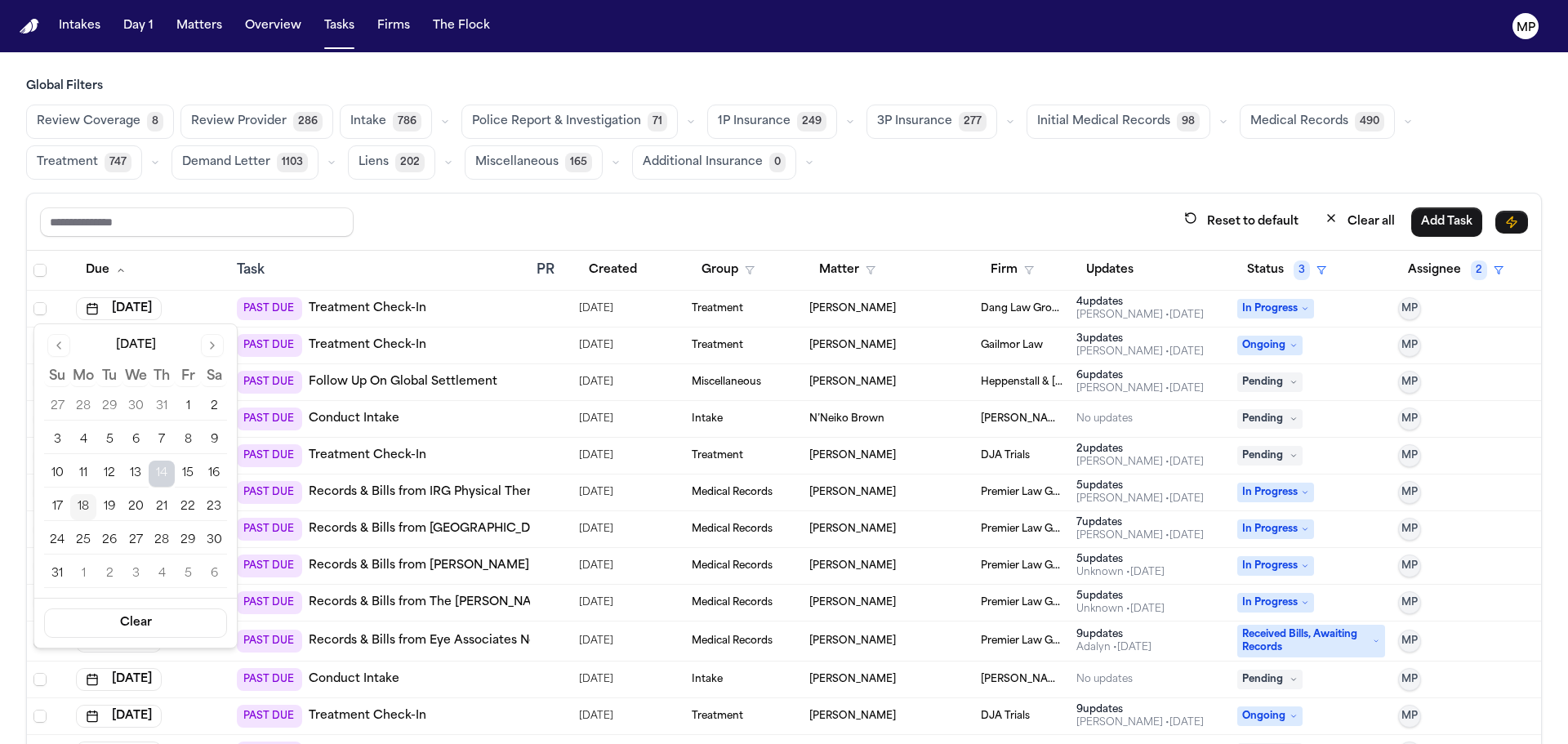
click at [84, 511] on button "18" at bounding box center [83, 507] width 26 height 26
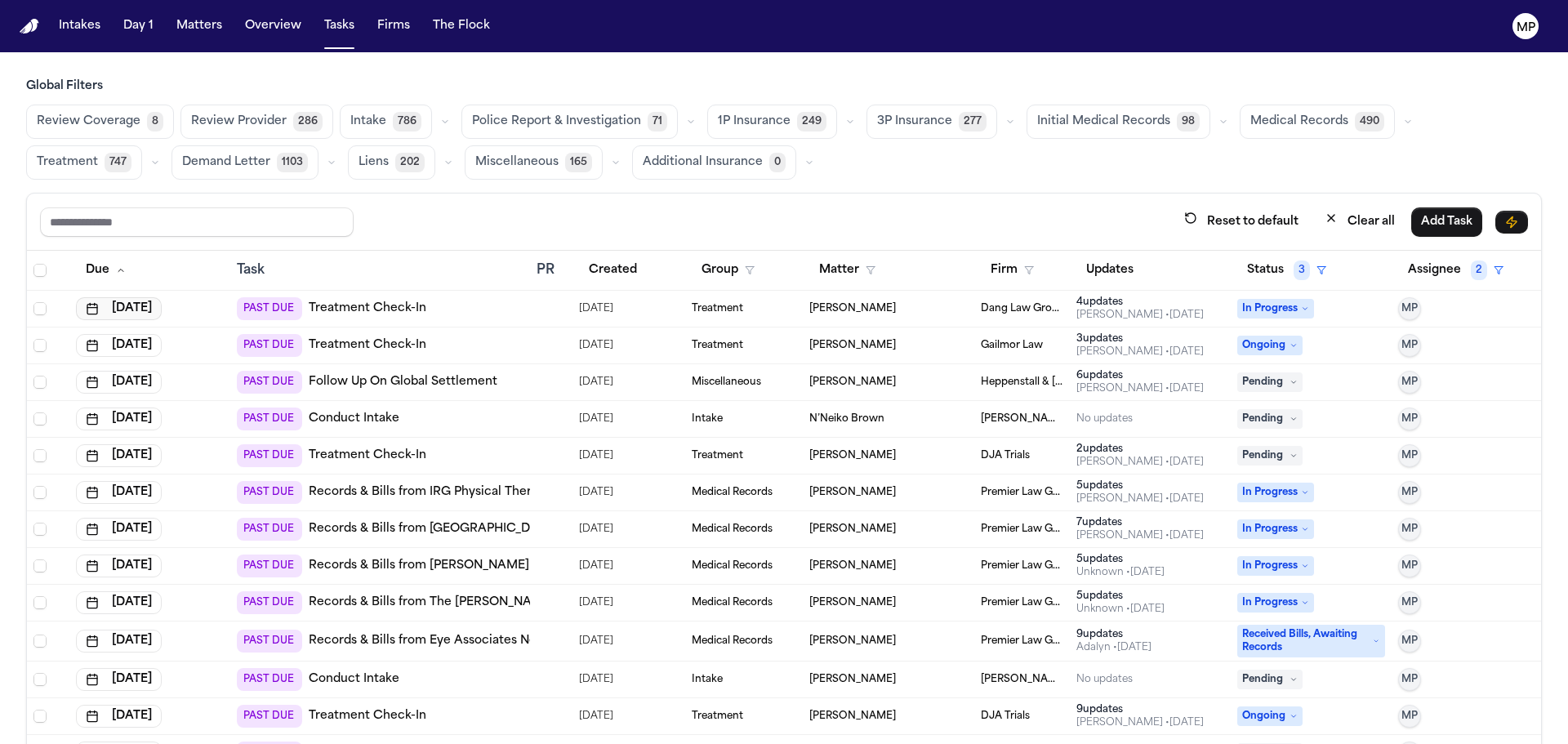
click at [121, 312] on button "[DATE]" at bounding box center [118, 309] width 86 height 23
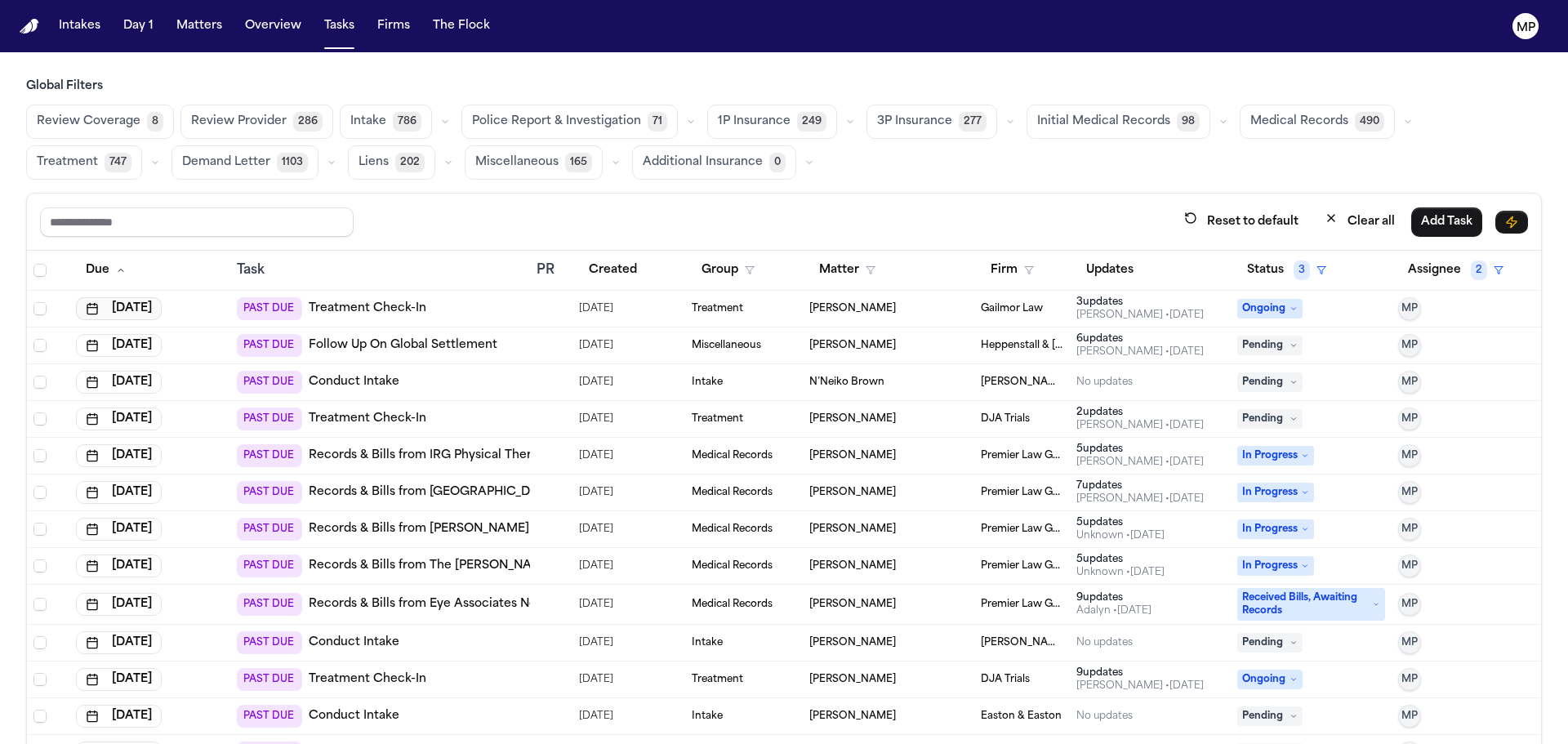
click at [139, 310] on button "[DATE]" at bounding box center [118, 309] width 86 height 23
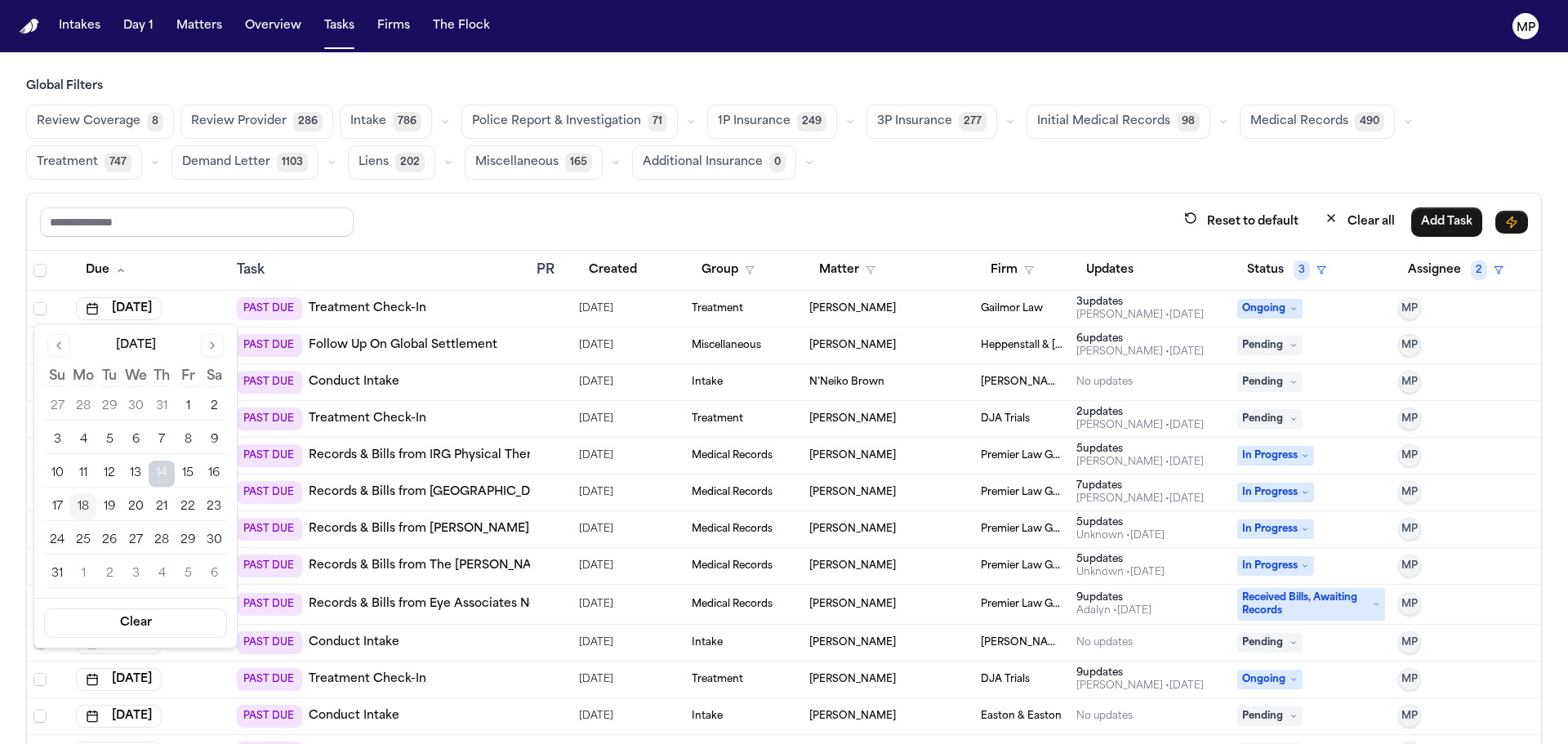
click at [81, 506] on button "18" at bounding box center [83, 507] width 26 height 26
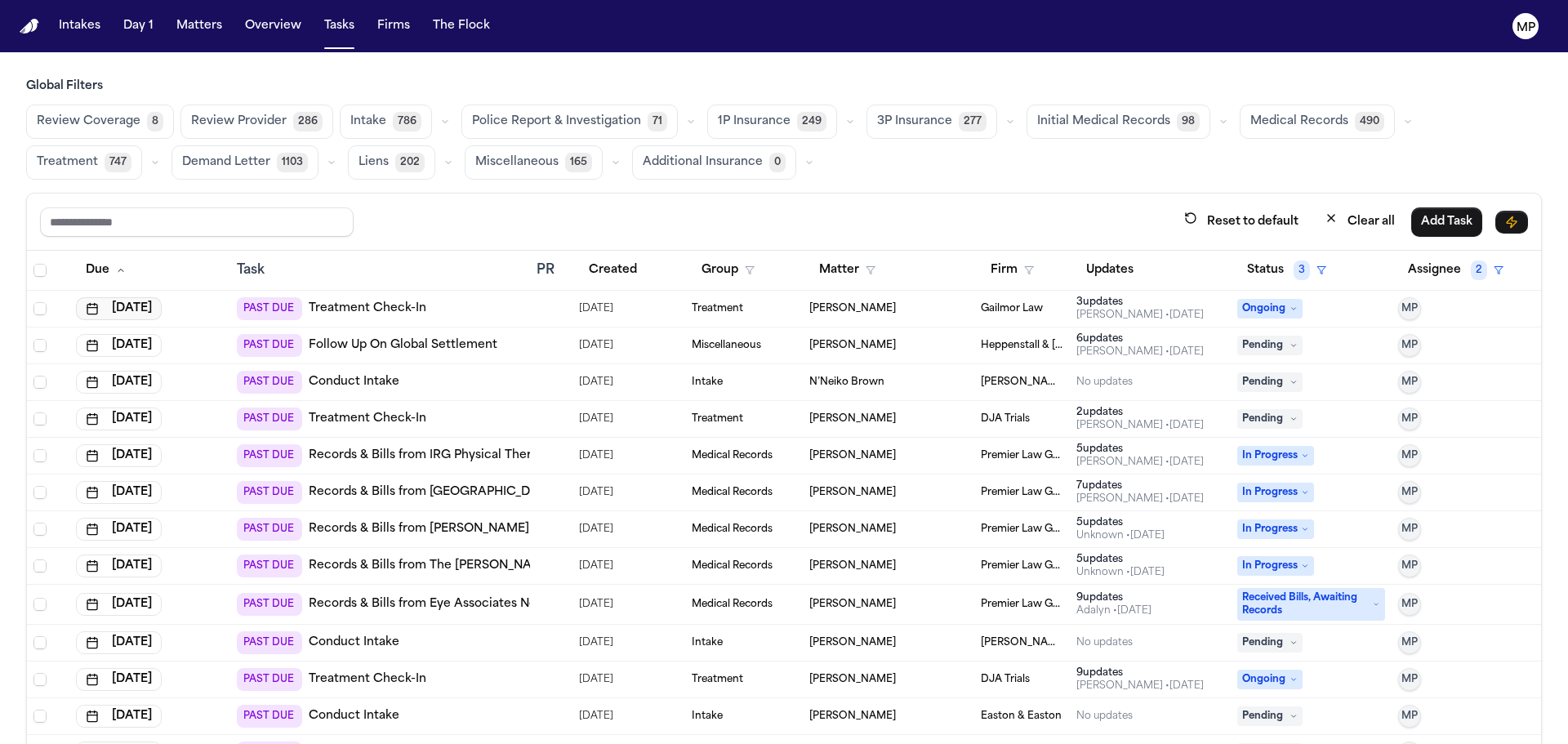
click at [156, 304] on button "[DATE]" at bounding box center [118, 309] width 86 height 23
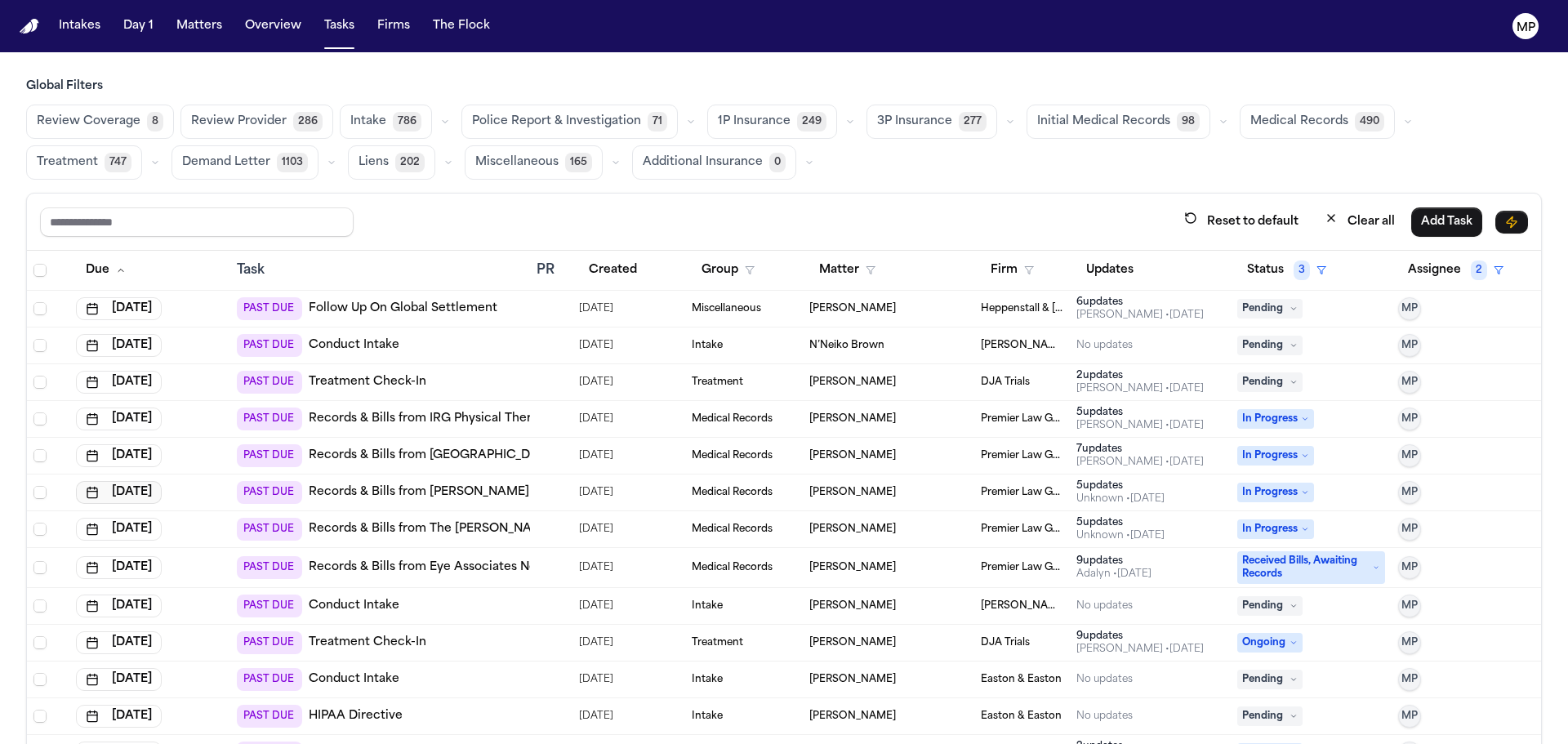
click at [80, 503] on button "[DATE]" at bounding box center [118, 492] width 86 height 23
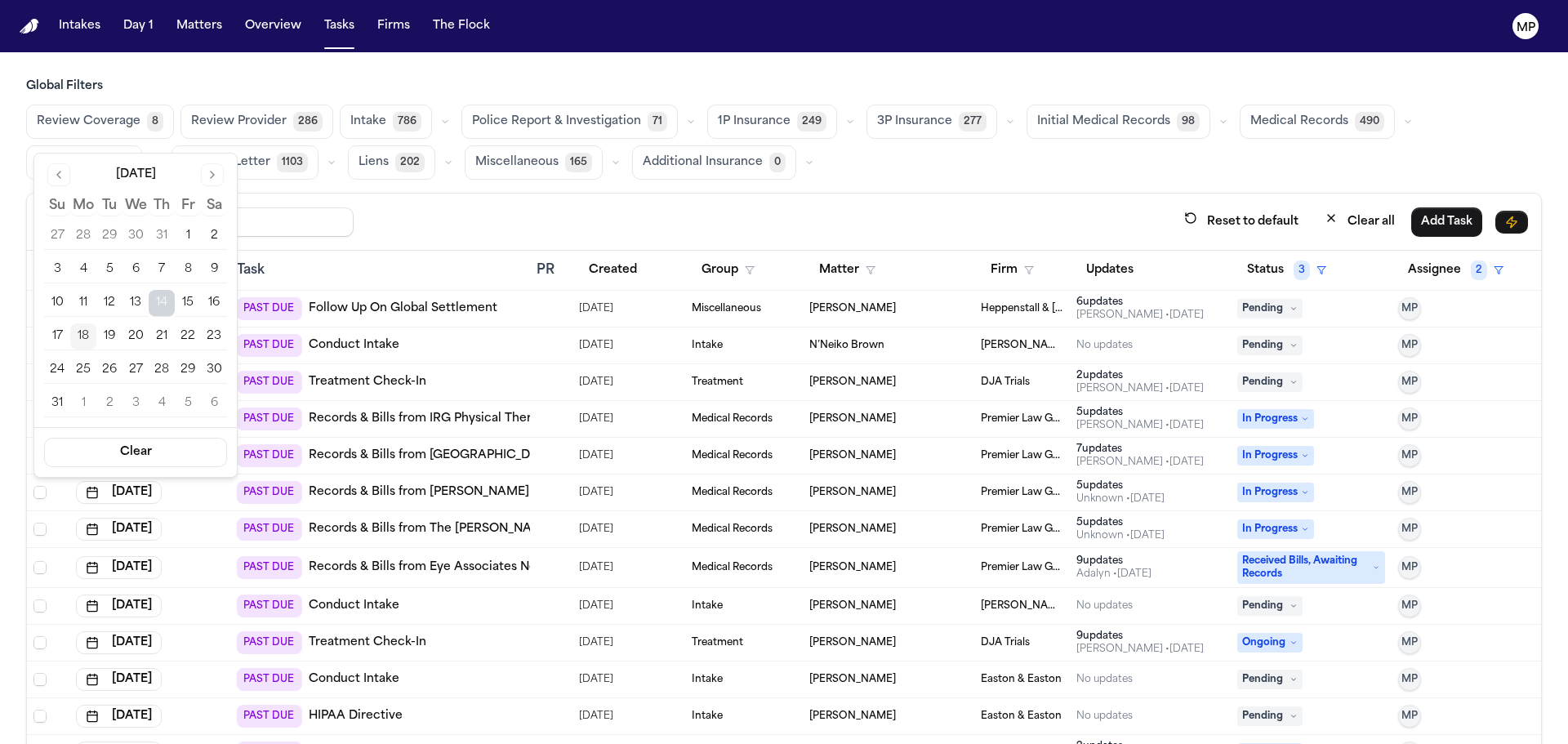
click at [316, 261] on div "Task" at bounding box center [380, 270] width 286 height 19
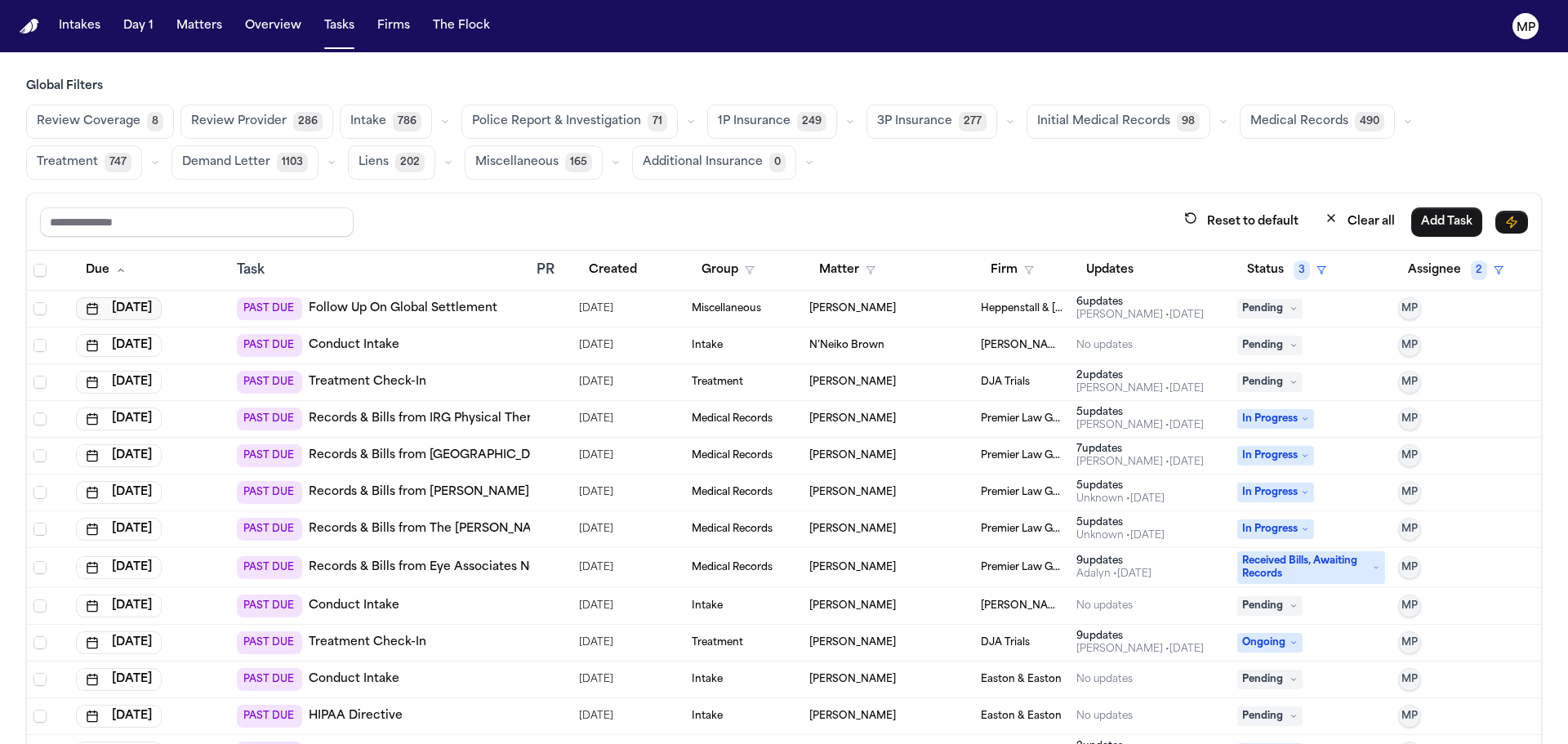
click at [129, 308] on button "[DATE]" at bounding box center [118, 309] width 86 height 23
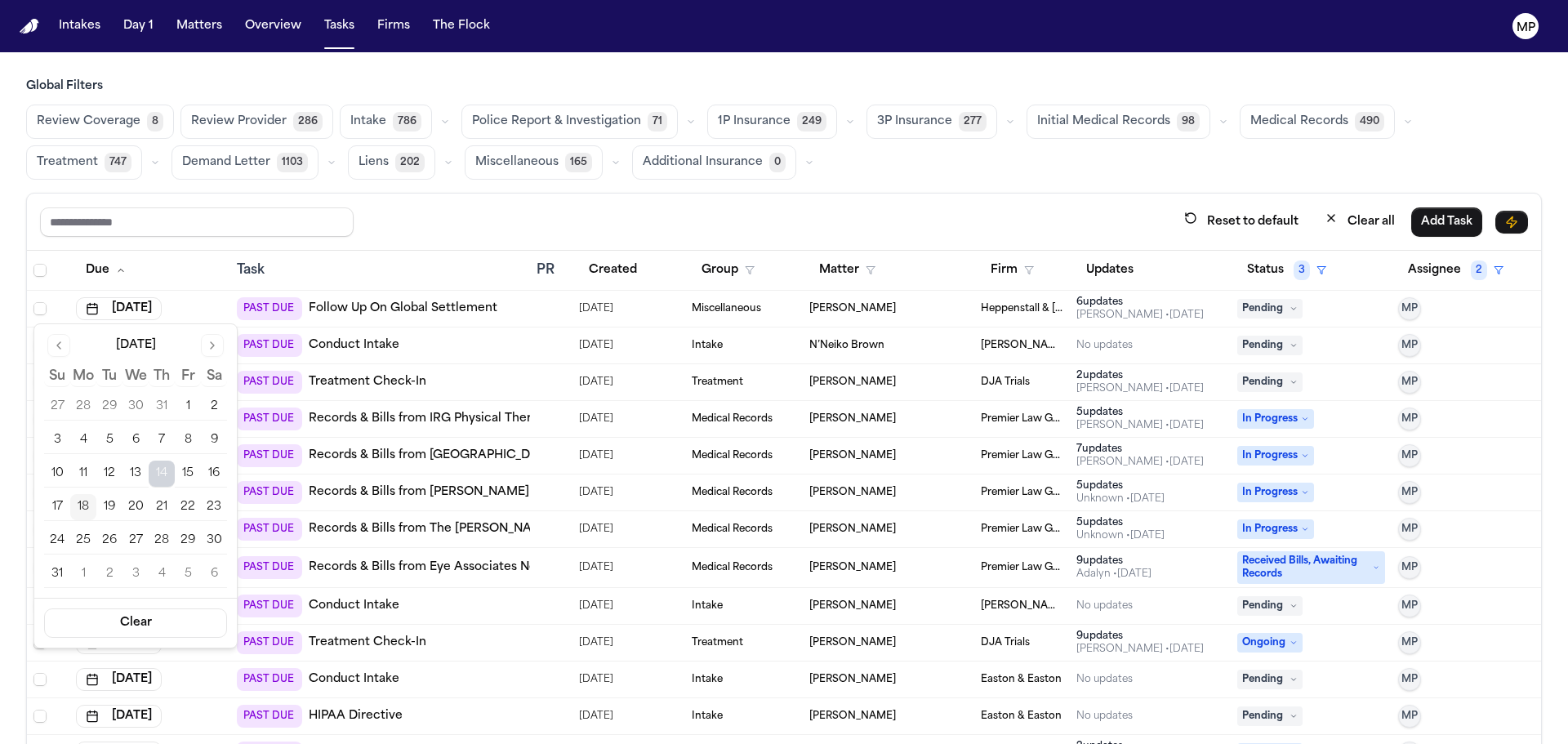
click at [85, 511] on button "18" at bounding box center [83, 507] width 26 height 26
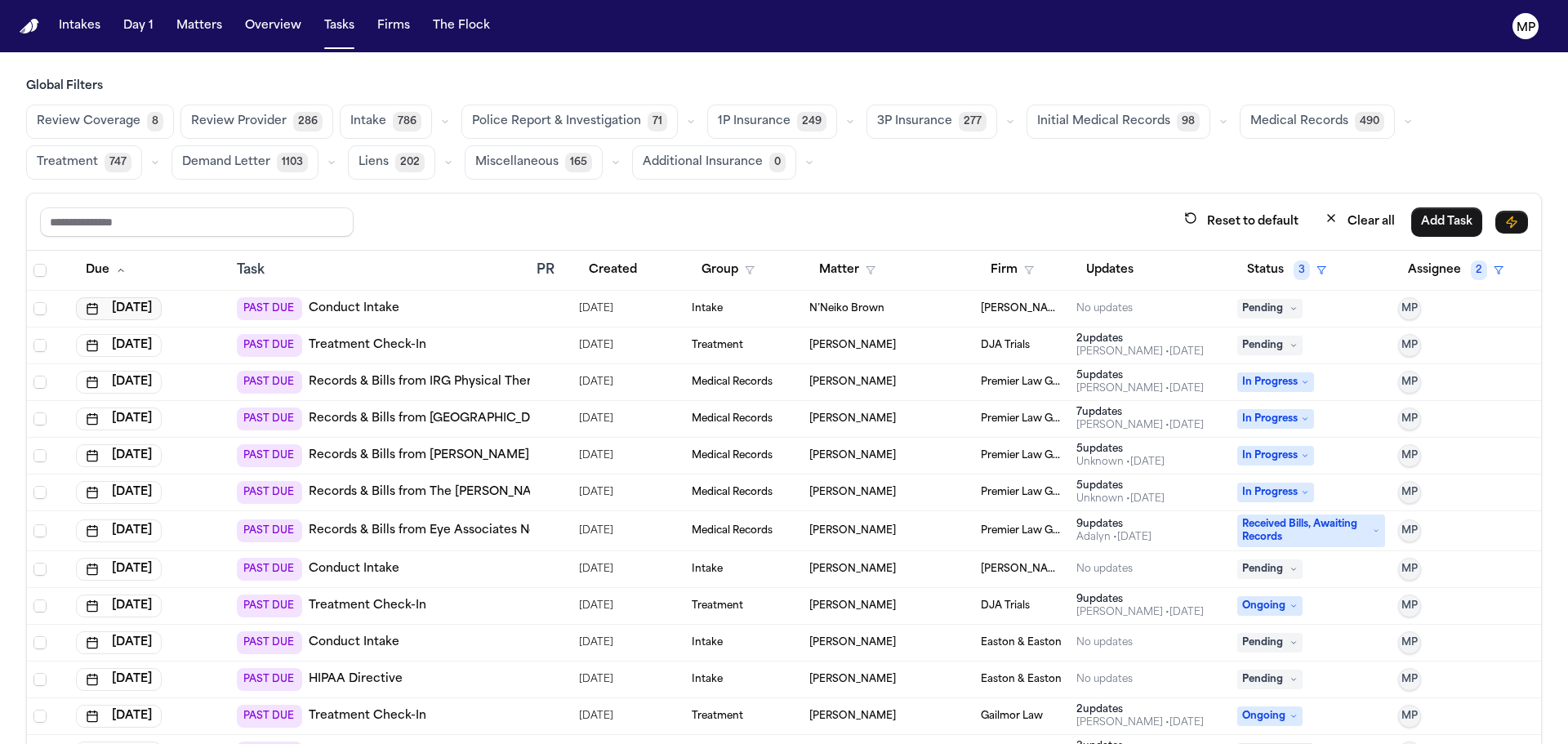
click at [144, 312] on button "[DATE]" at bounding box center [118, 309] width 86 height 23
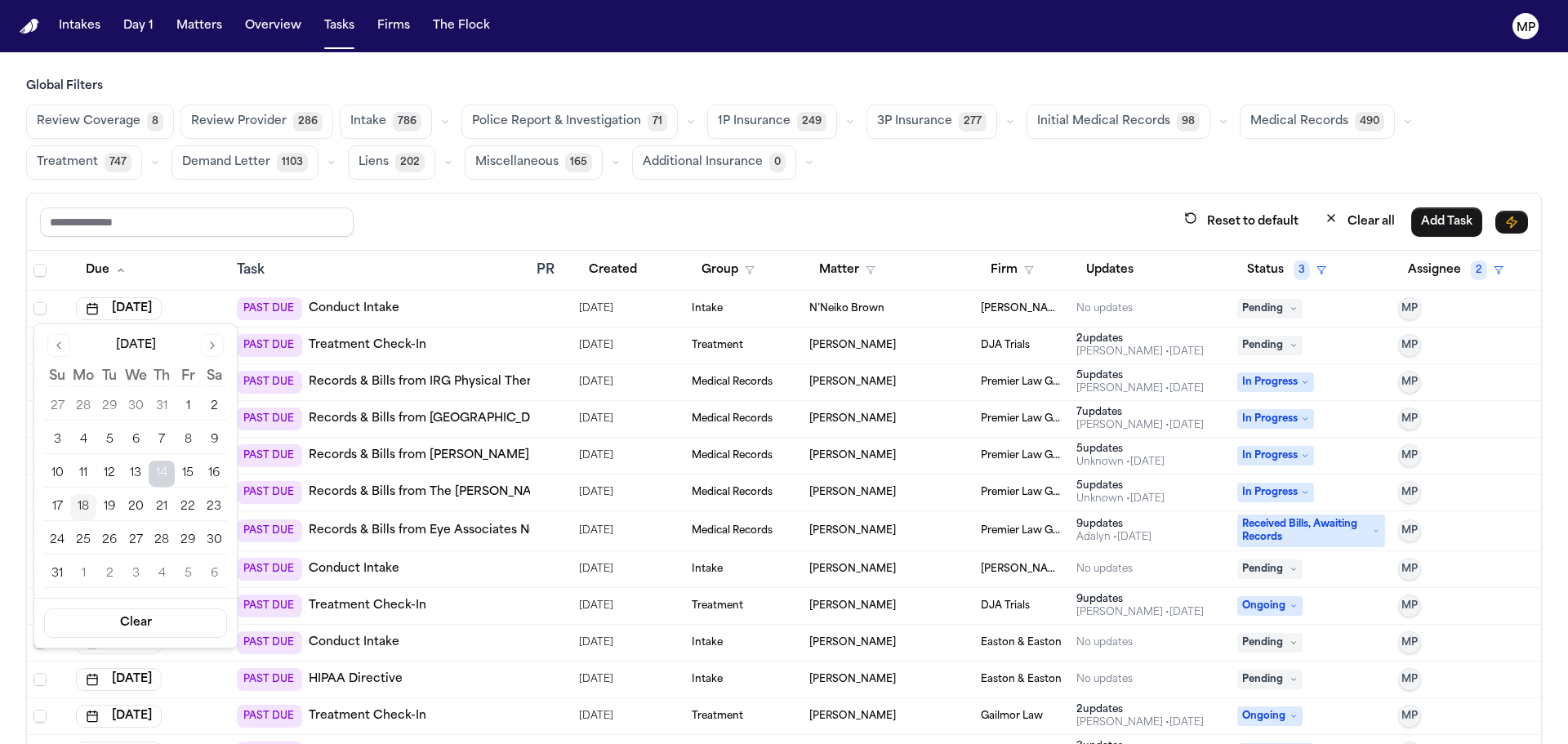
click at [85, 503] on button "18" at bounding box center [83, 507] width 26 height 26
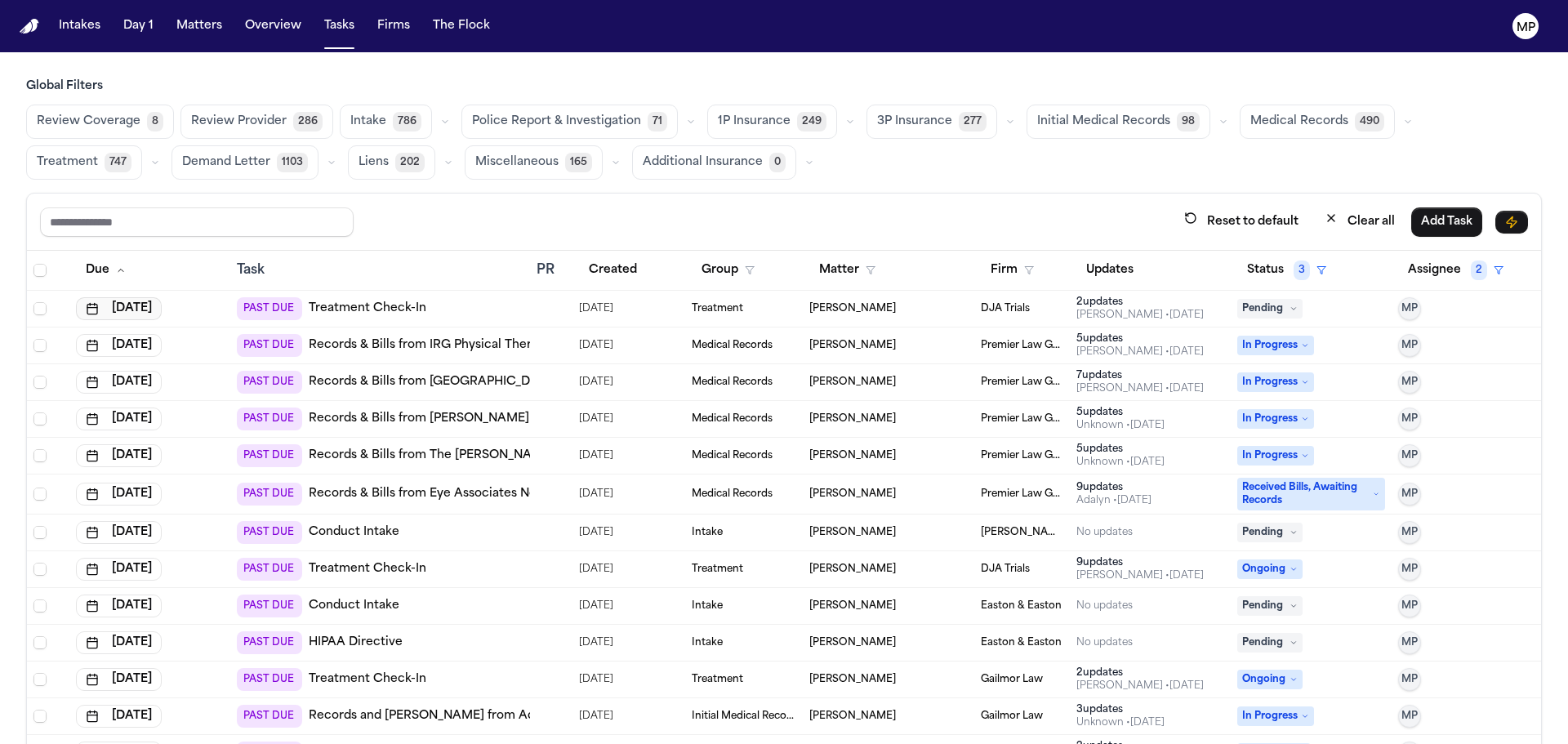
click at [129, 308] on button "[DATE]" at bounding box center [118, 309] width 86 height 23
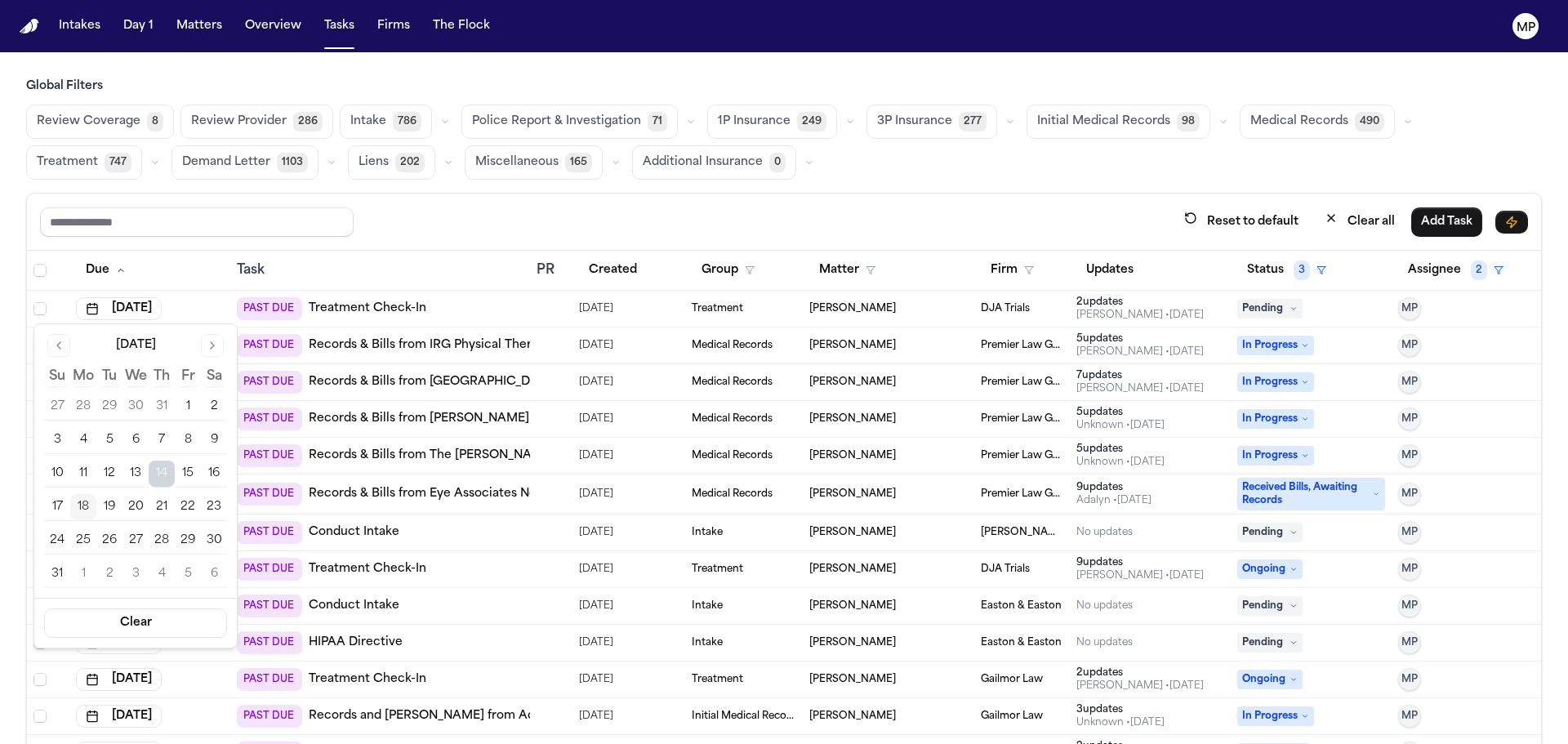
click at [87, 502] on button "18" at bounding box center [83, 507] width 26 height 26
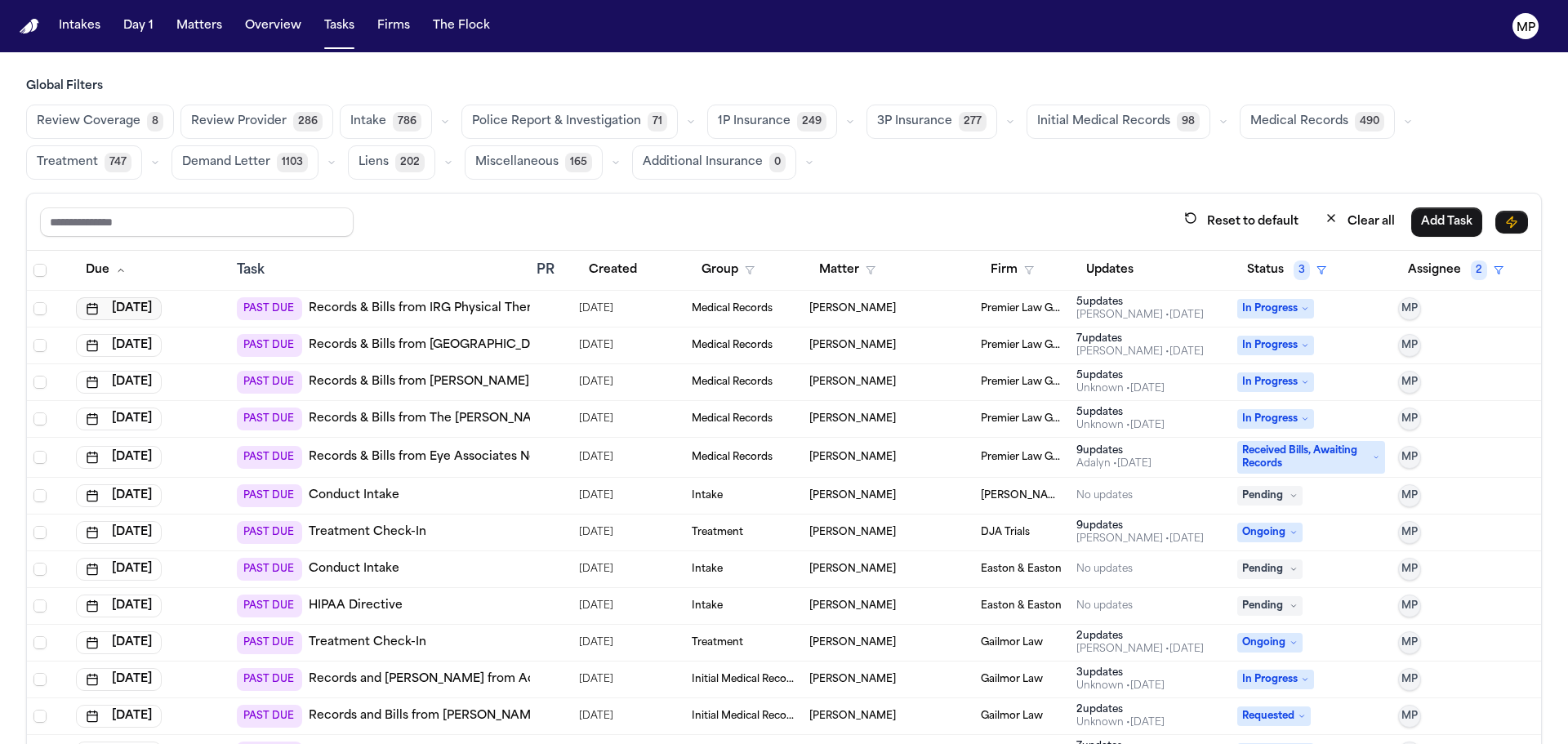
click at [134, 306] on button "[DATE]" at bounding box center [118, 309] width 86 height 23
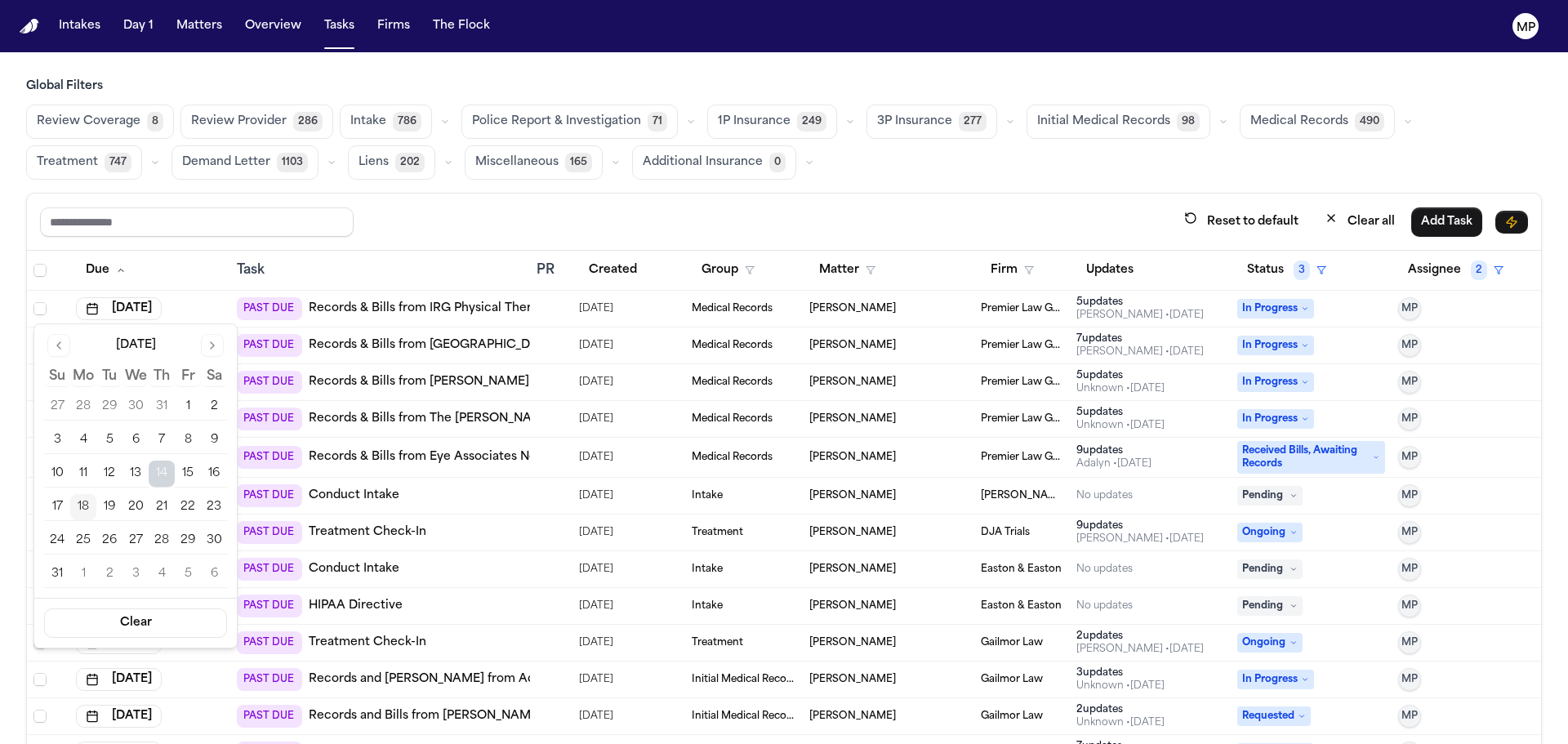
click at [77, 518] on button "18" at bounding box center [83, 507] width 26 height 26
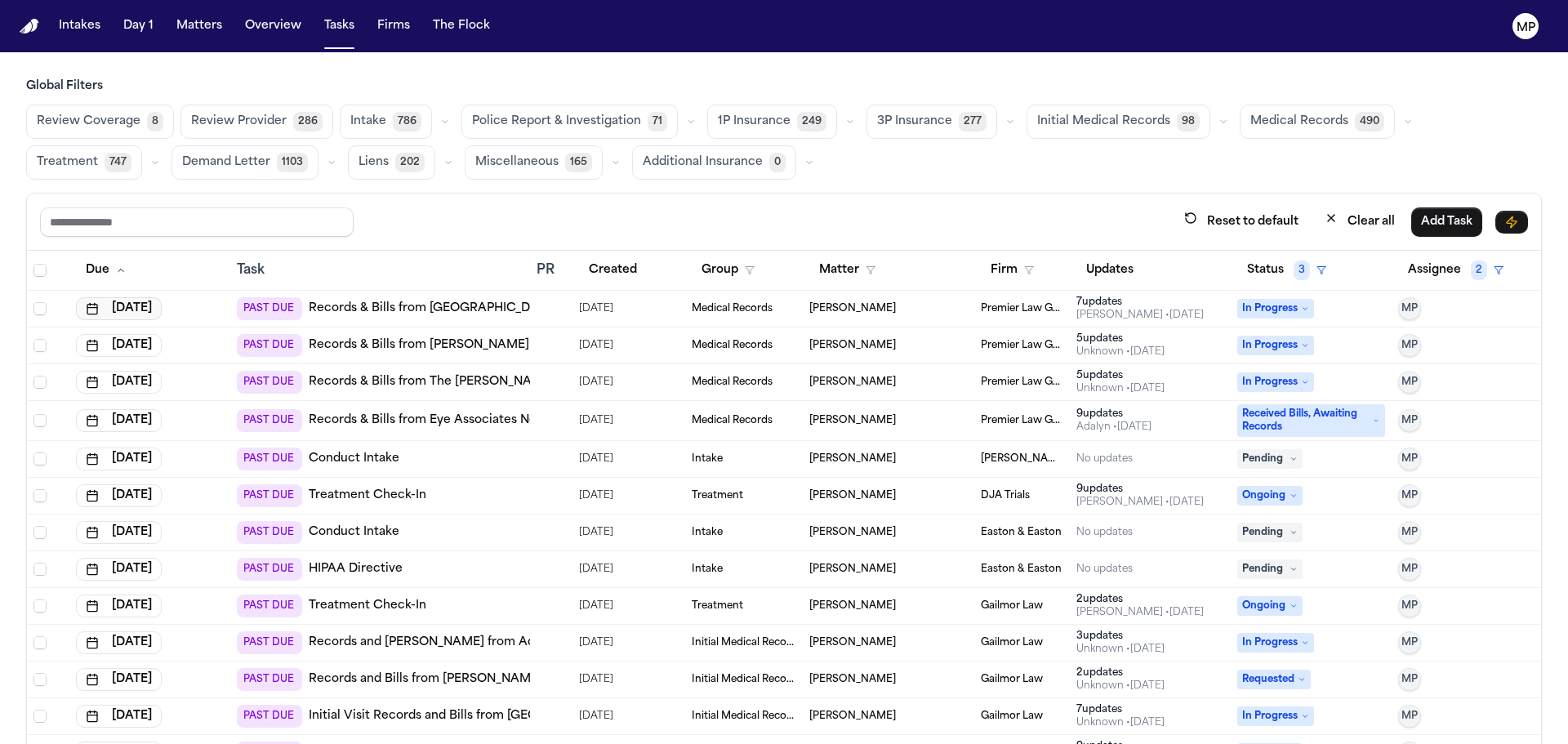
click at [144, 307] on button "[DATE]" at bounding box center [118, 309] width 86 height 23
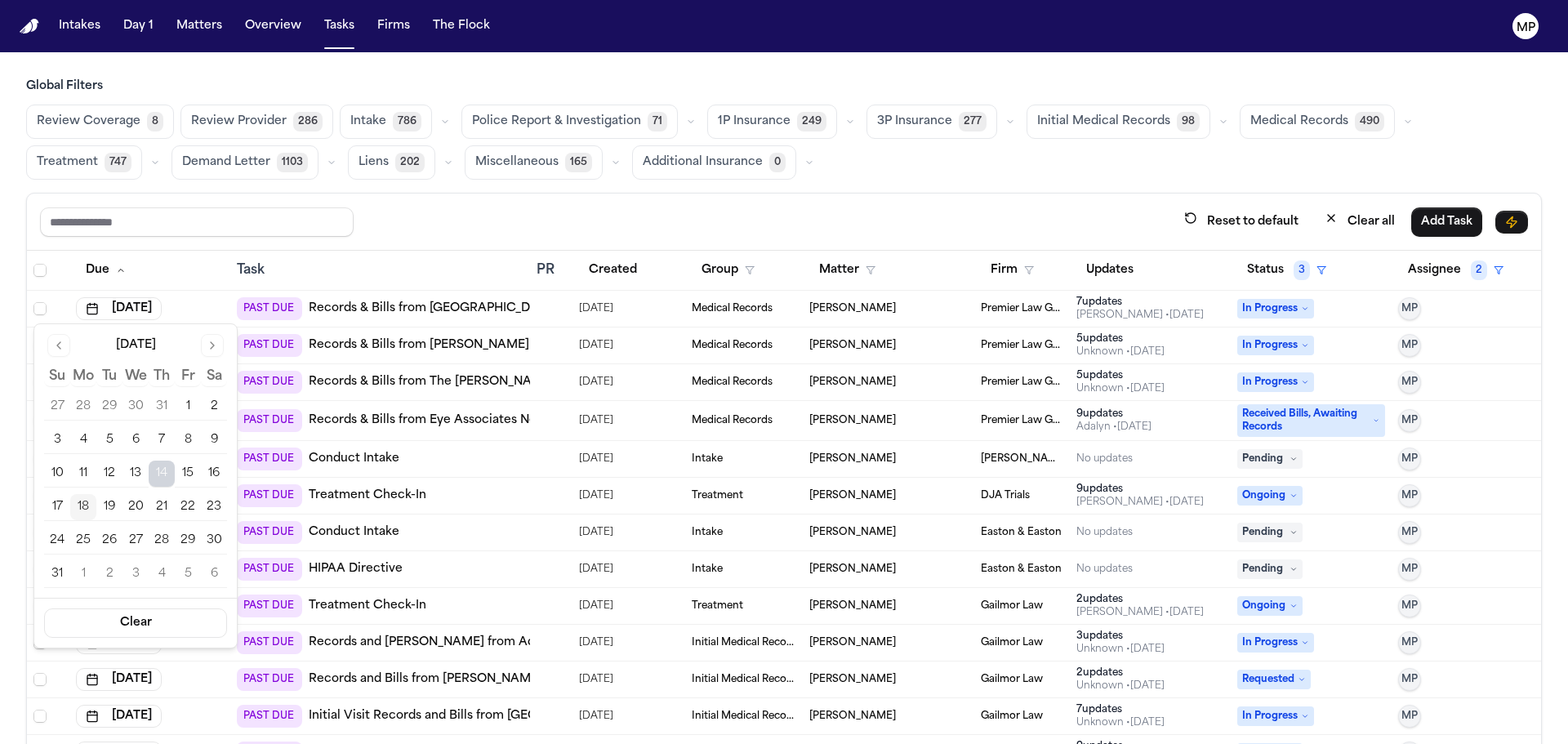
click at [81, 510] on button "18" at bounding box center [83, 507] width 26 height 26
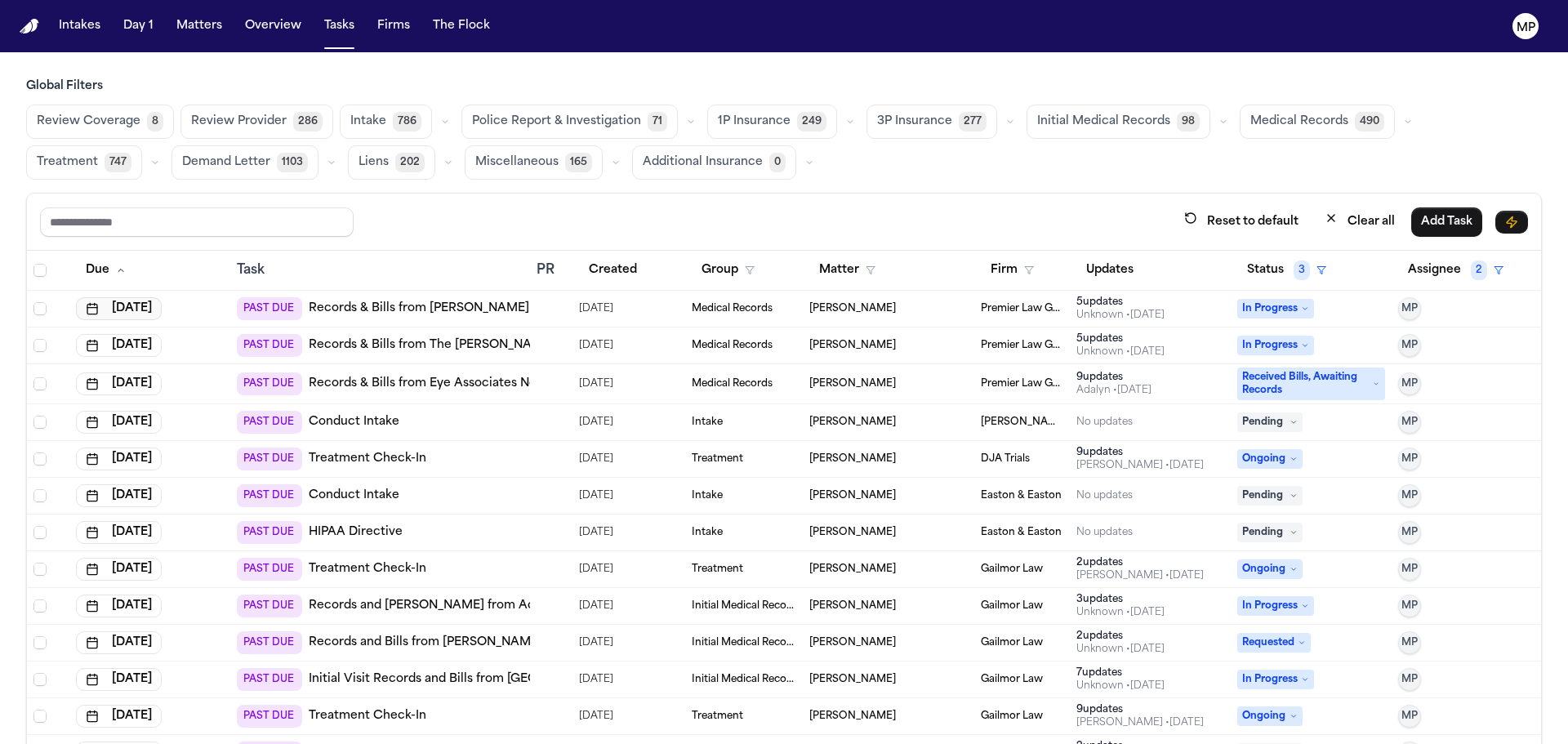
click at [129, 305] on button "[DATE]" at bounding box center [118, 309] width 86 height 23
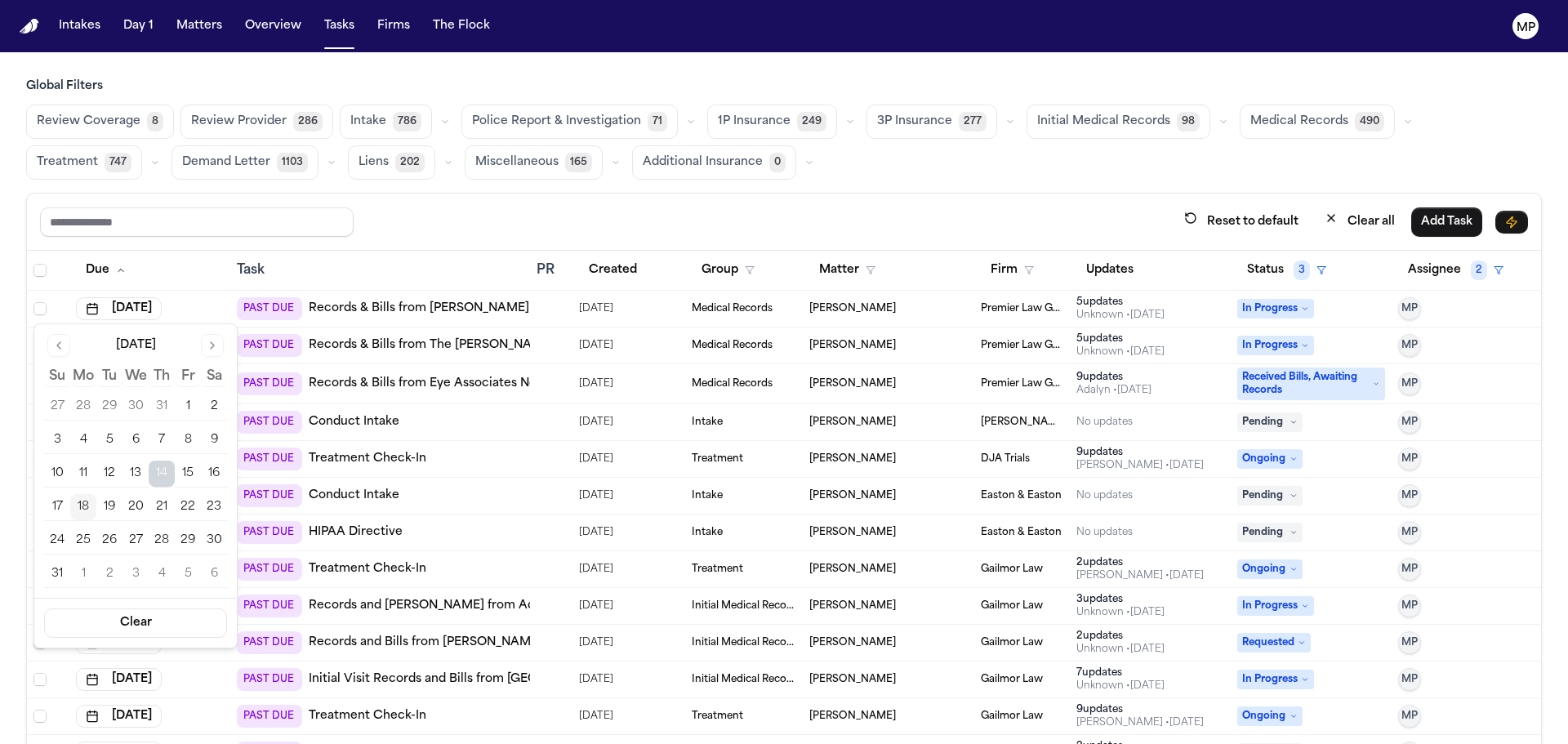
click at [92, 505] on button "18" at bounding box center [83, 507] width 26 height 26
